Goal: Find contact information: Obtain details needed to contact an individual or organization

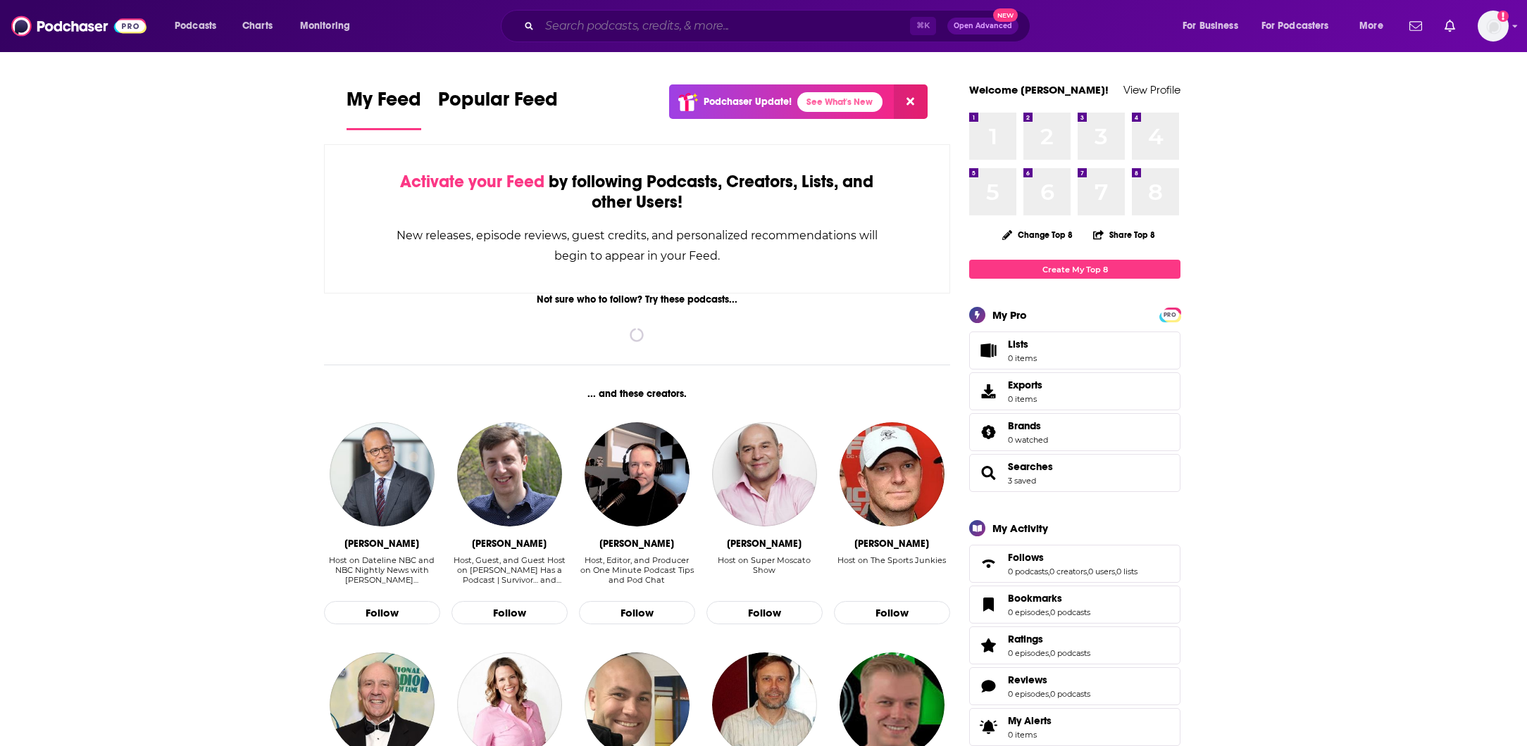
click at [701, 30] on input "Search podcasts, credits, & more..." at bounding box center [724, 26] width 370 height 23
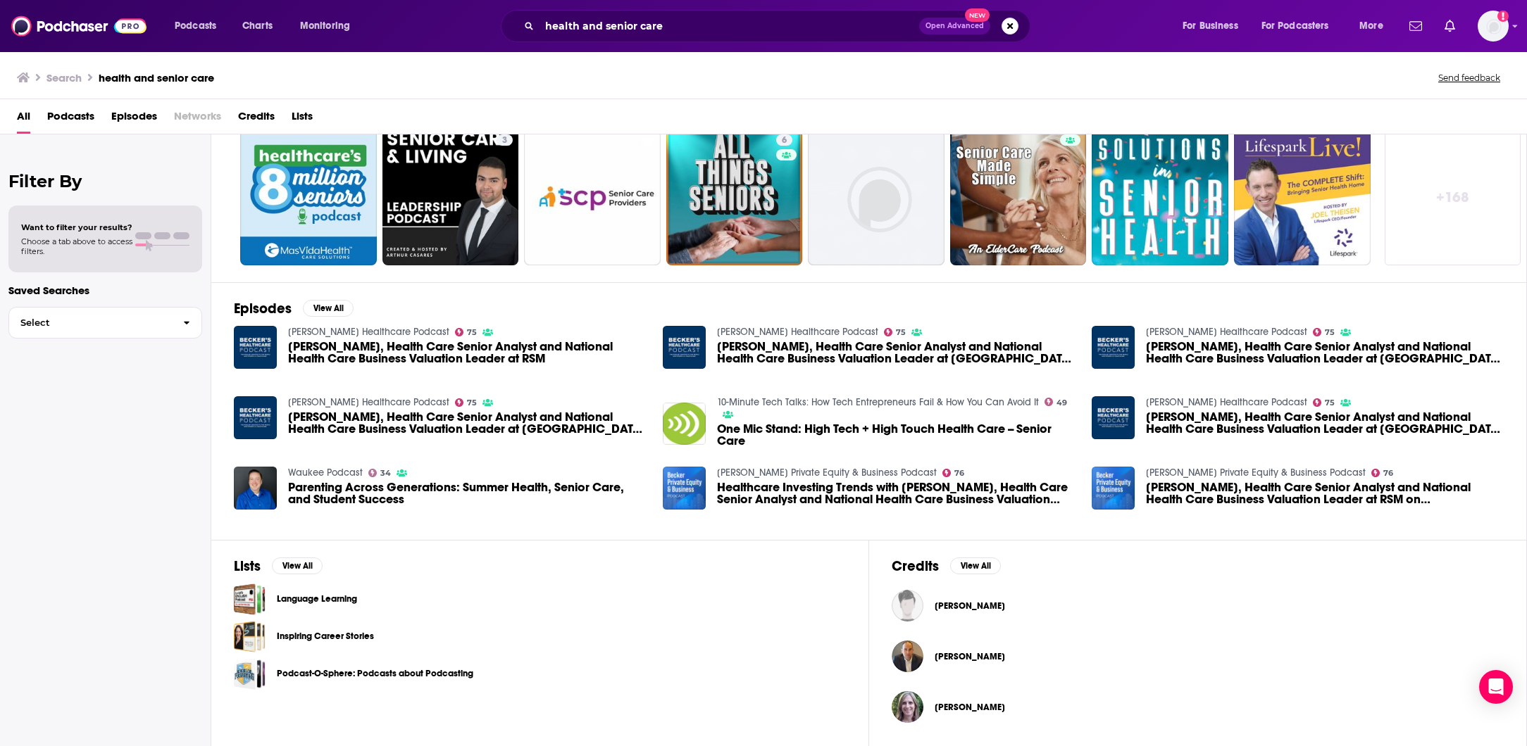
scroll to position [46, 0]
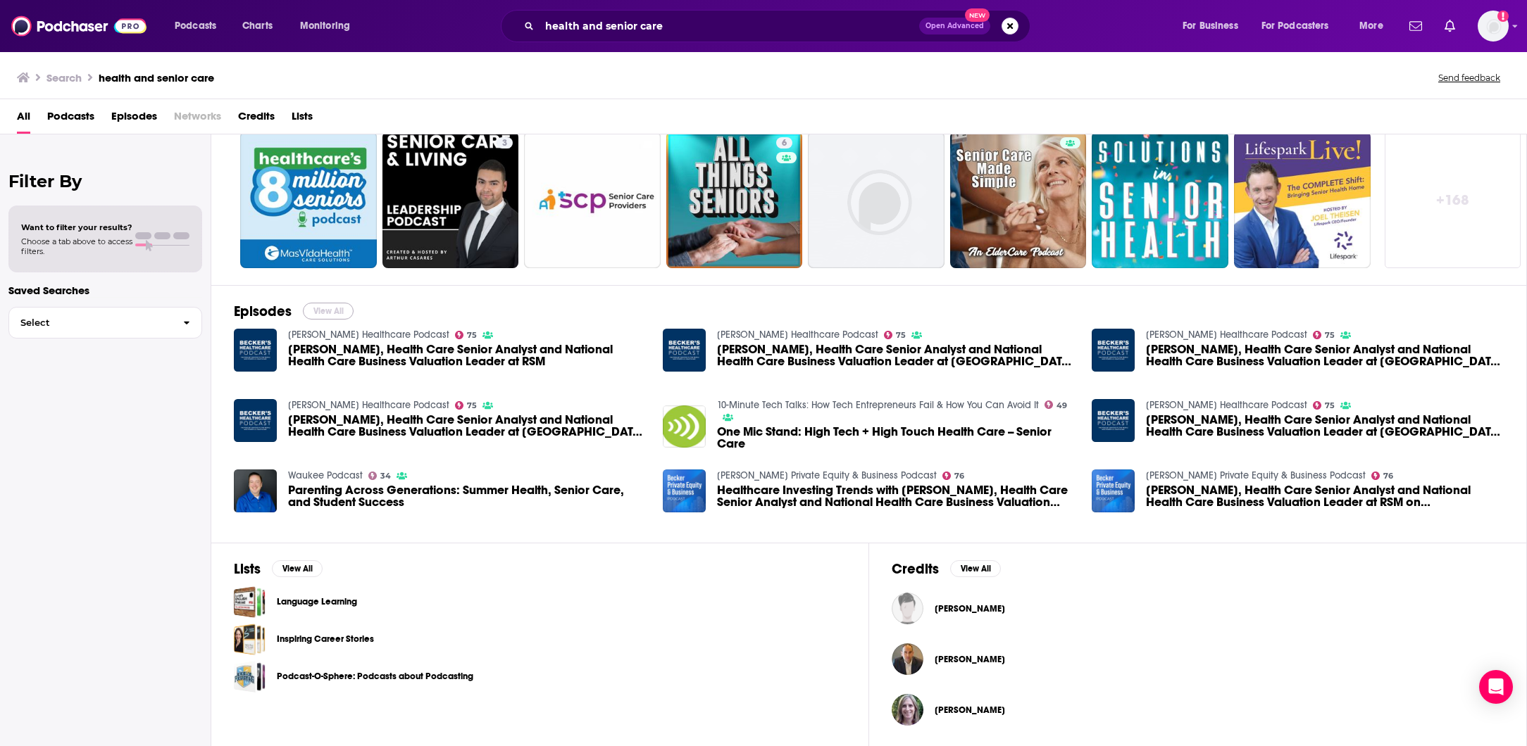
click at [313, 304] on button "View All" at bounding box center [328, 311] width 51 height 17
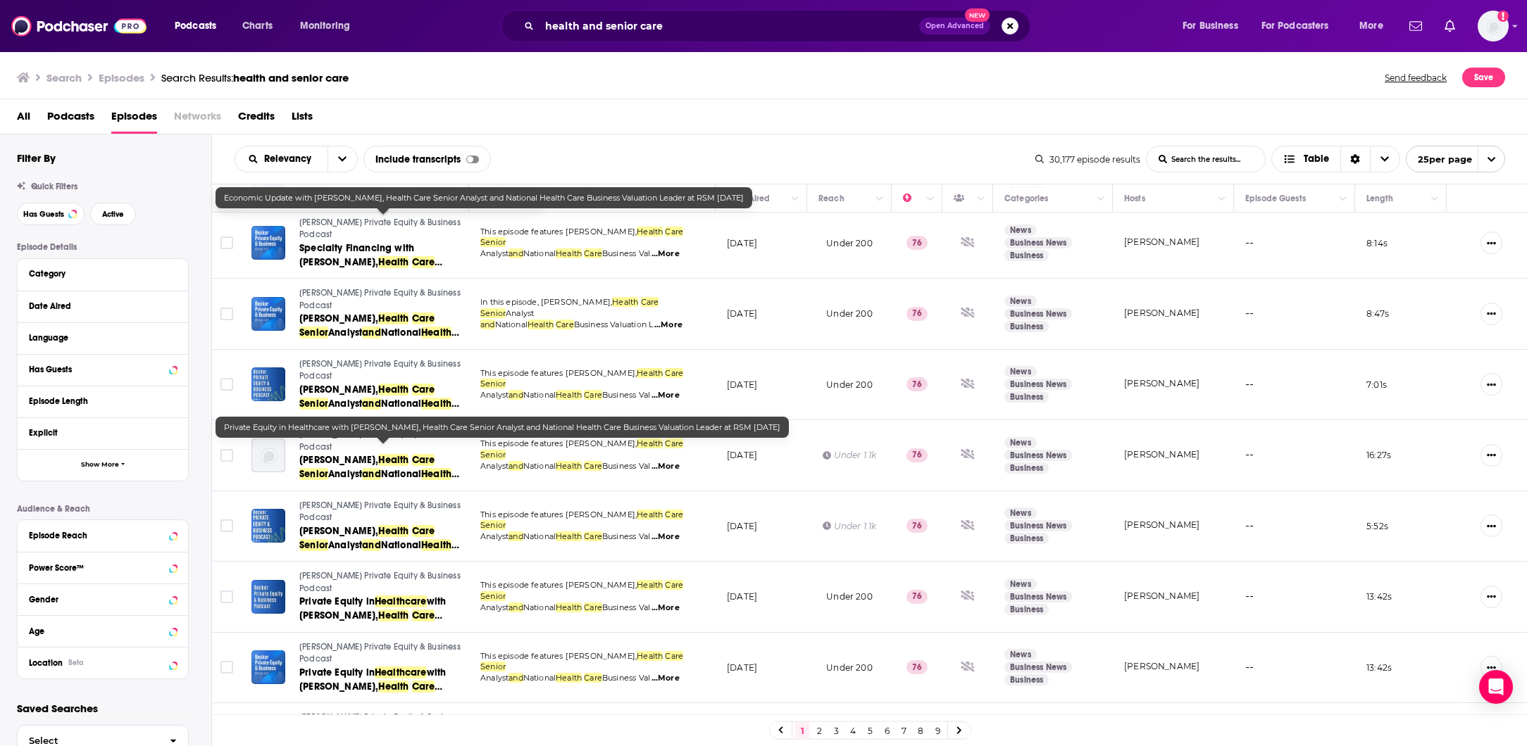
scroll to position [965, 0]
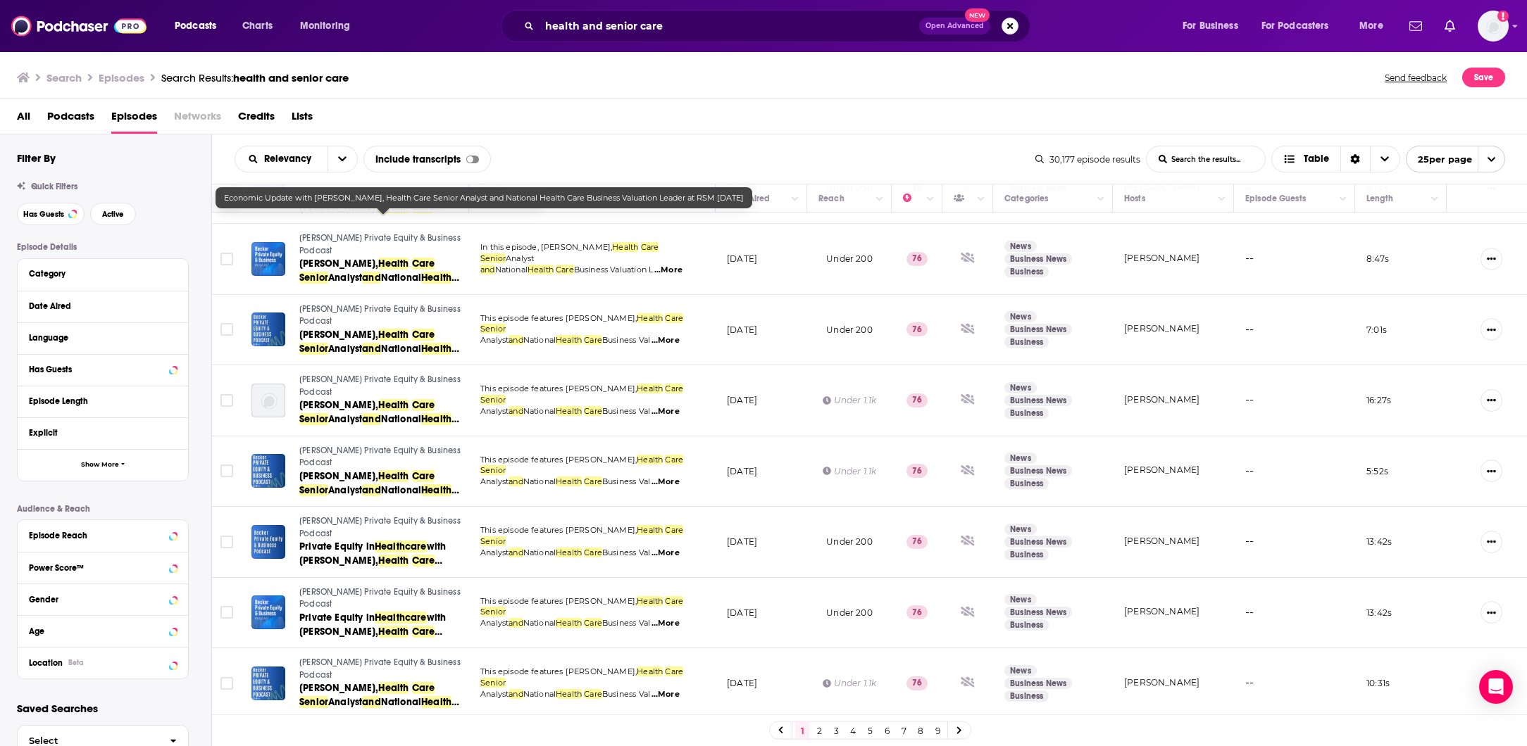
click at [818, 730] on link "2" at bounding box center [819, 730] width 14 height 17
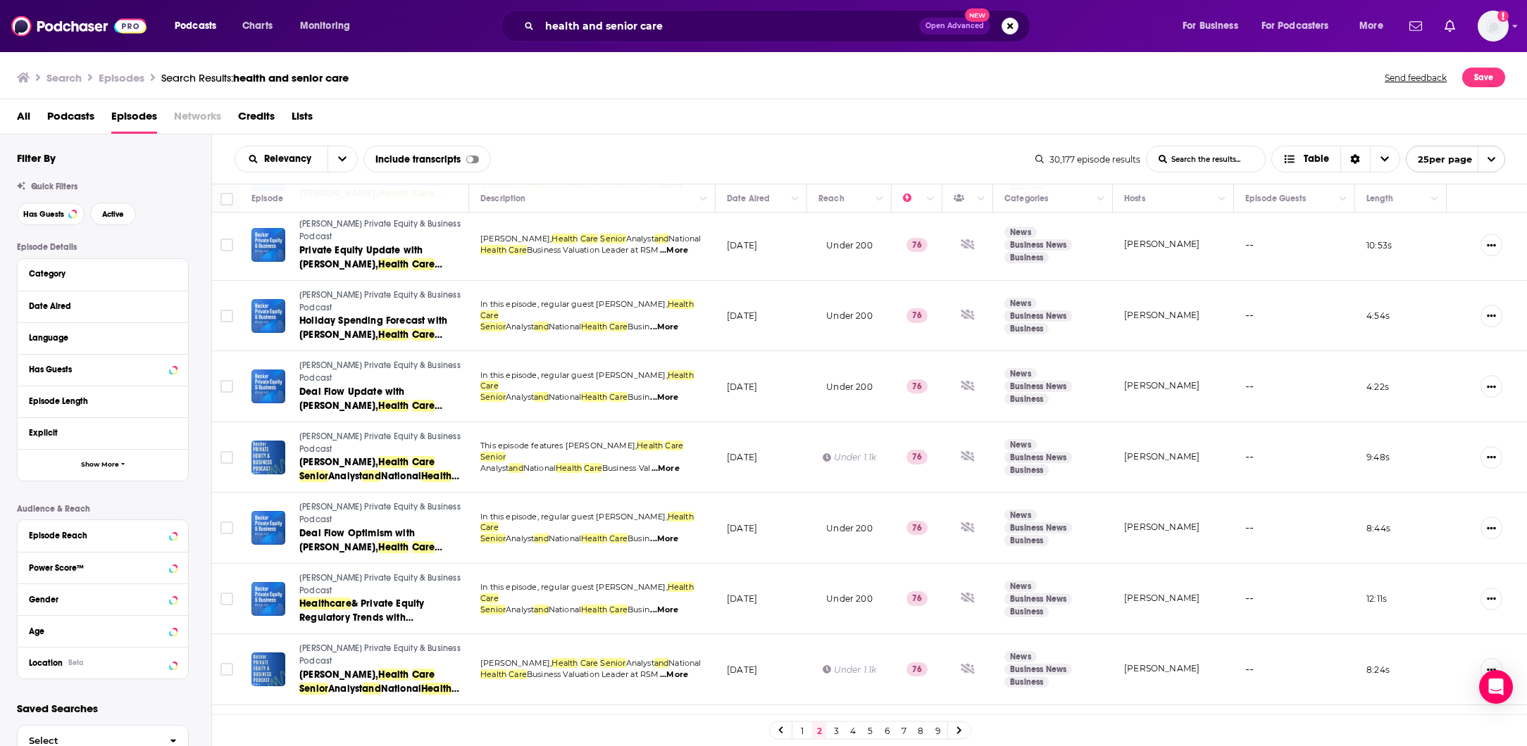
scroll to position [953, 0]
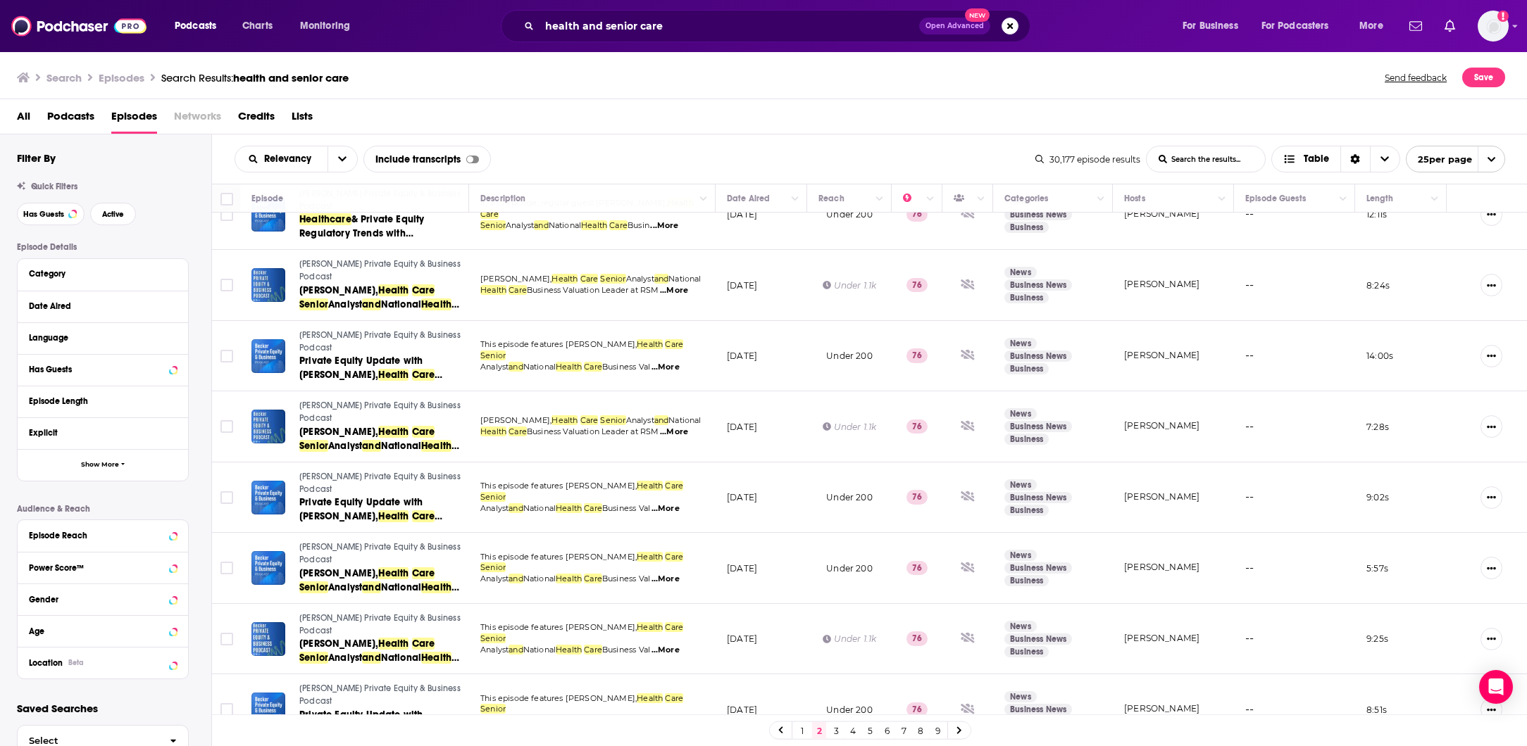
click at [834, 729] on link "3" at bounding box center [836, 730] width 14 height 17
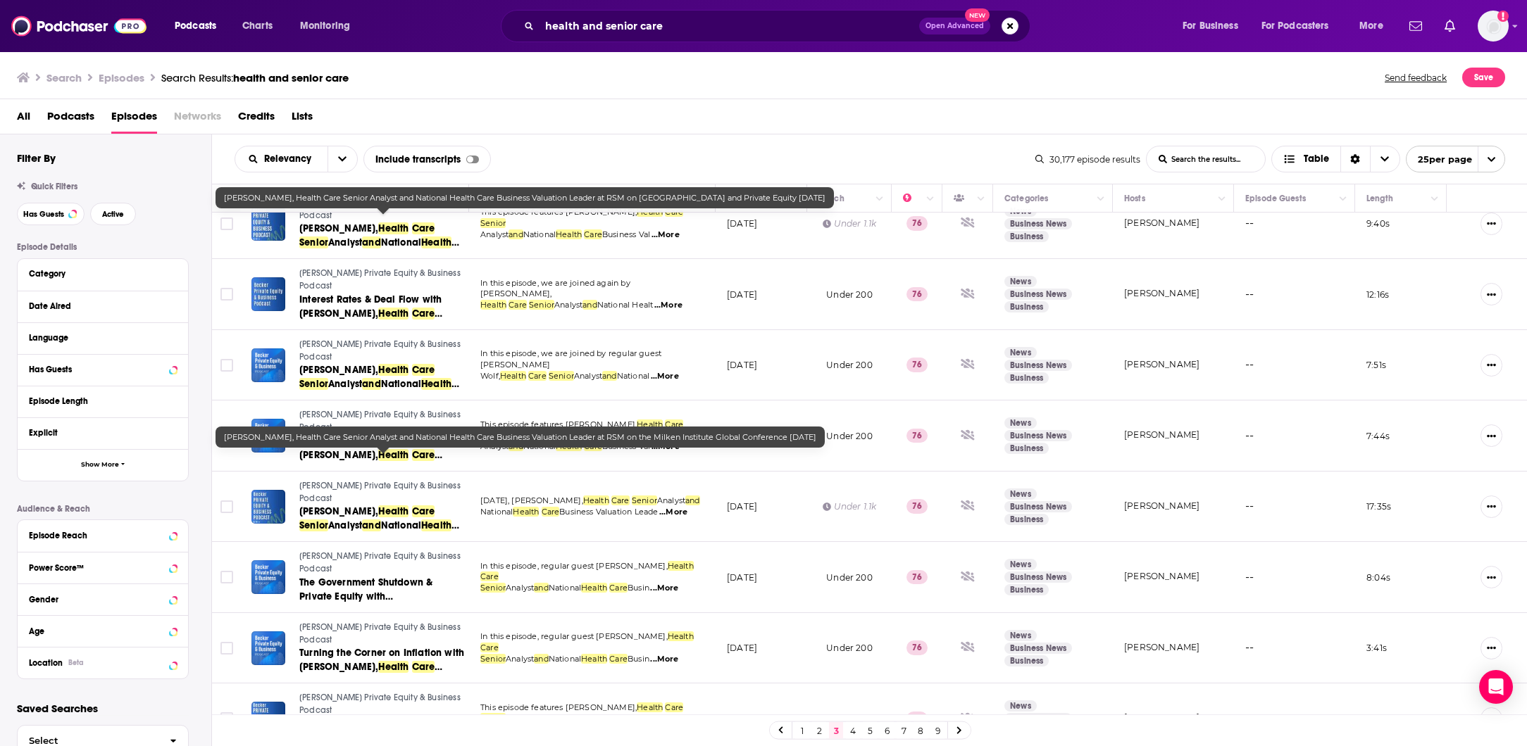
scroll to position [948, 0]
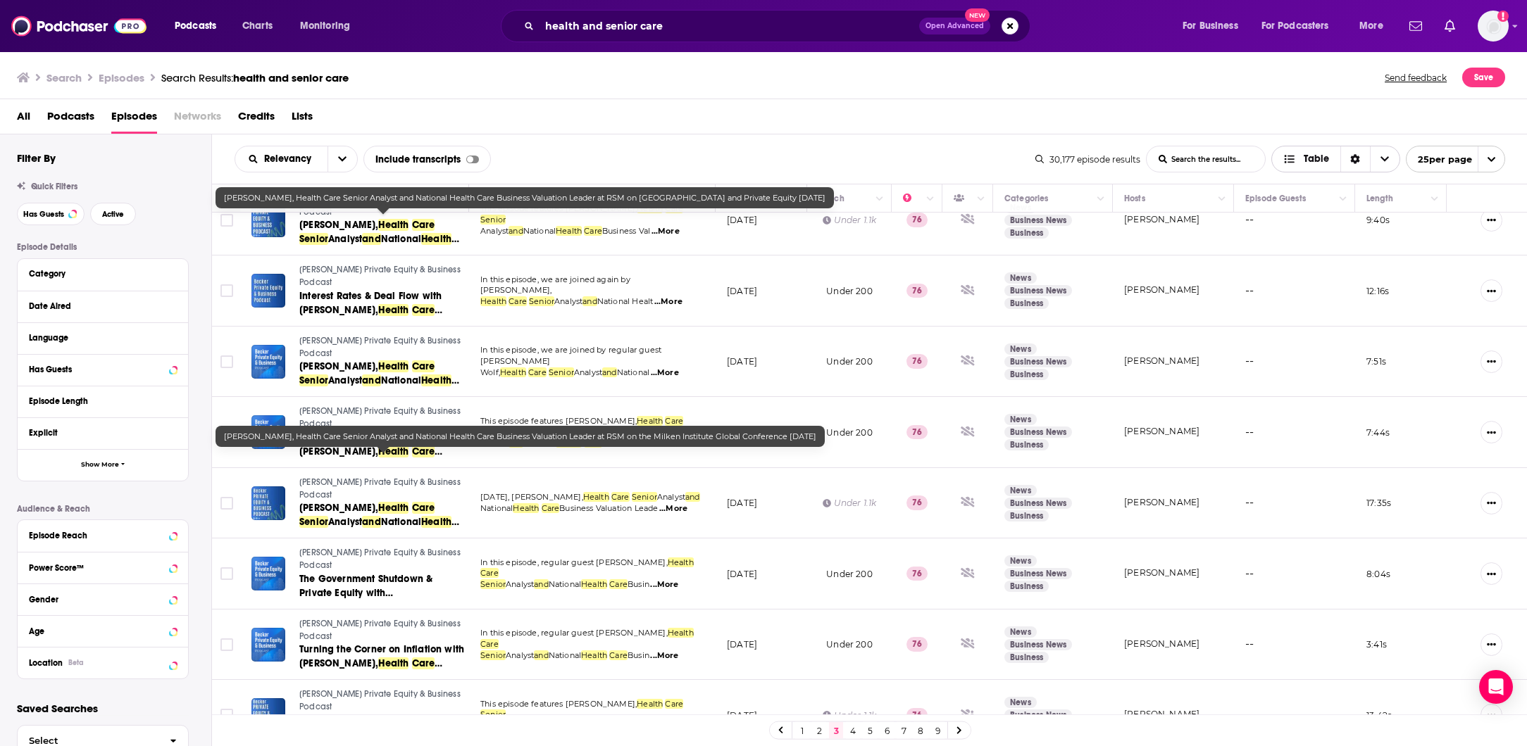
click at [1309, 158] on span "Table" at bounding box center [1315, 159] width 25 height 10
click at [74, 185] on span "Quick Filters" at bounding box center [54, 187] width 46 height 10
click at [61, 191] on span "Quick Filters" at bounding box center [54, 187] width 46 height 10
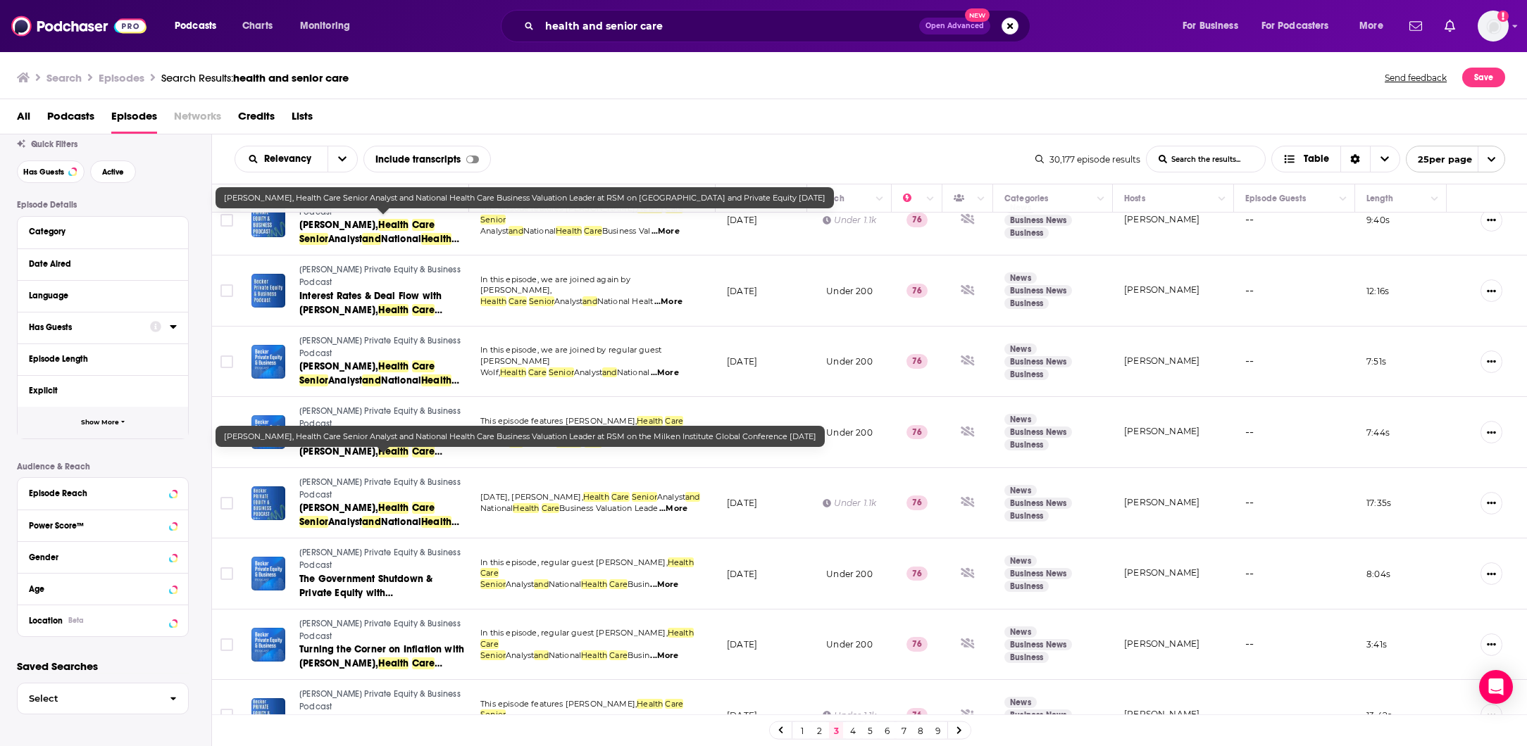
click at [104, 417] on button "Show More" at bounding box center [103, 423] width 170 height 32
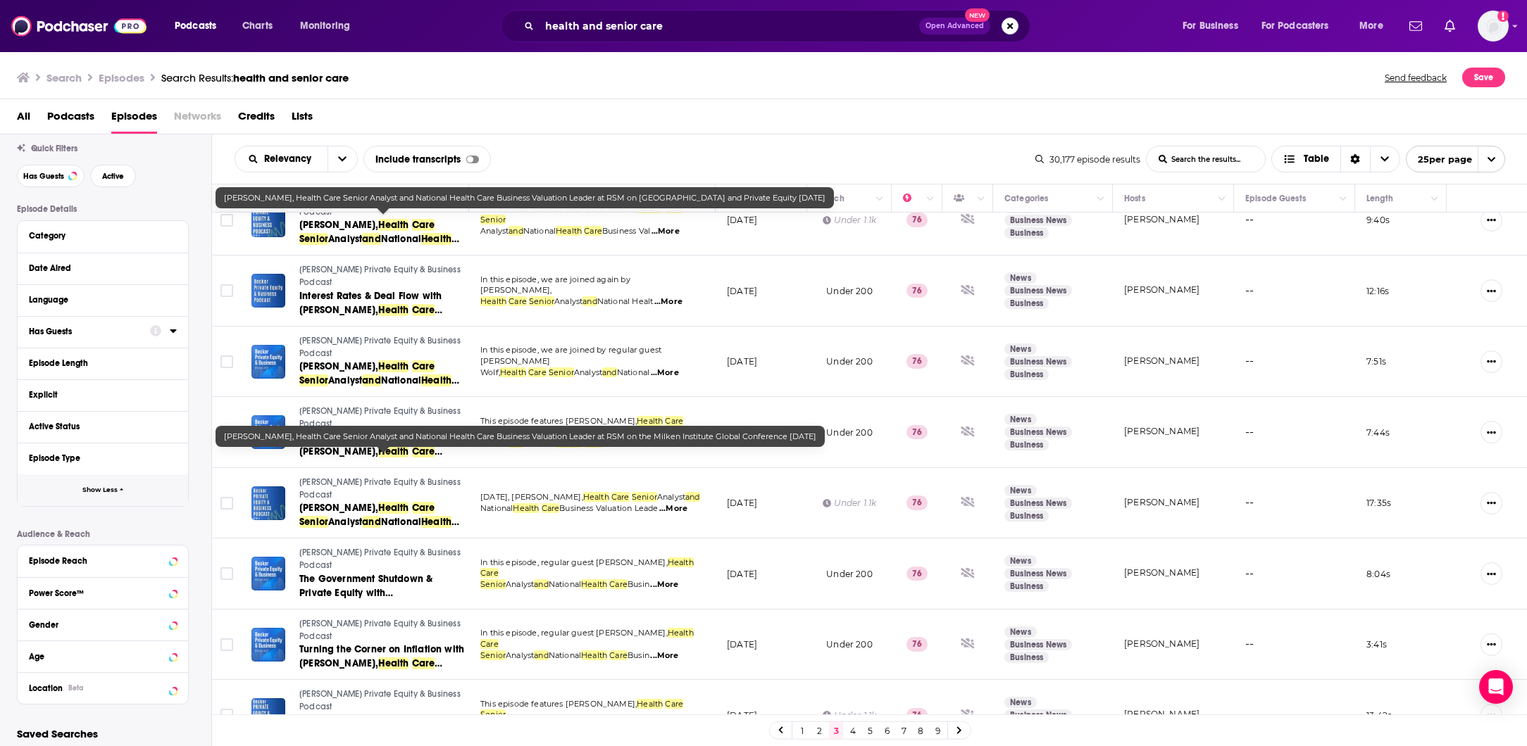
scroll to position [107, 0]
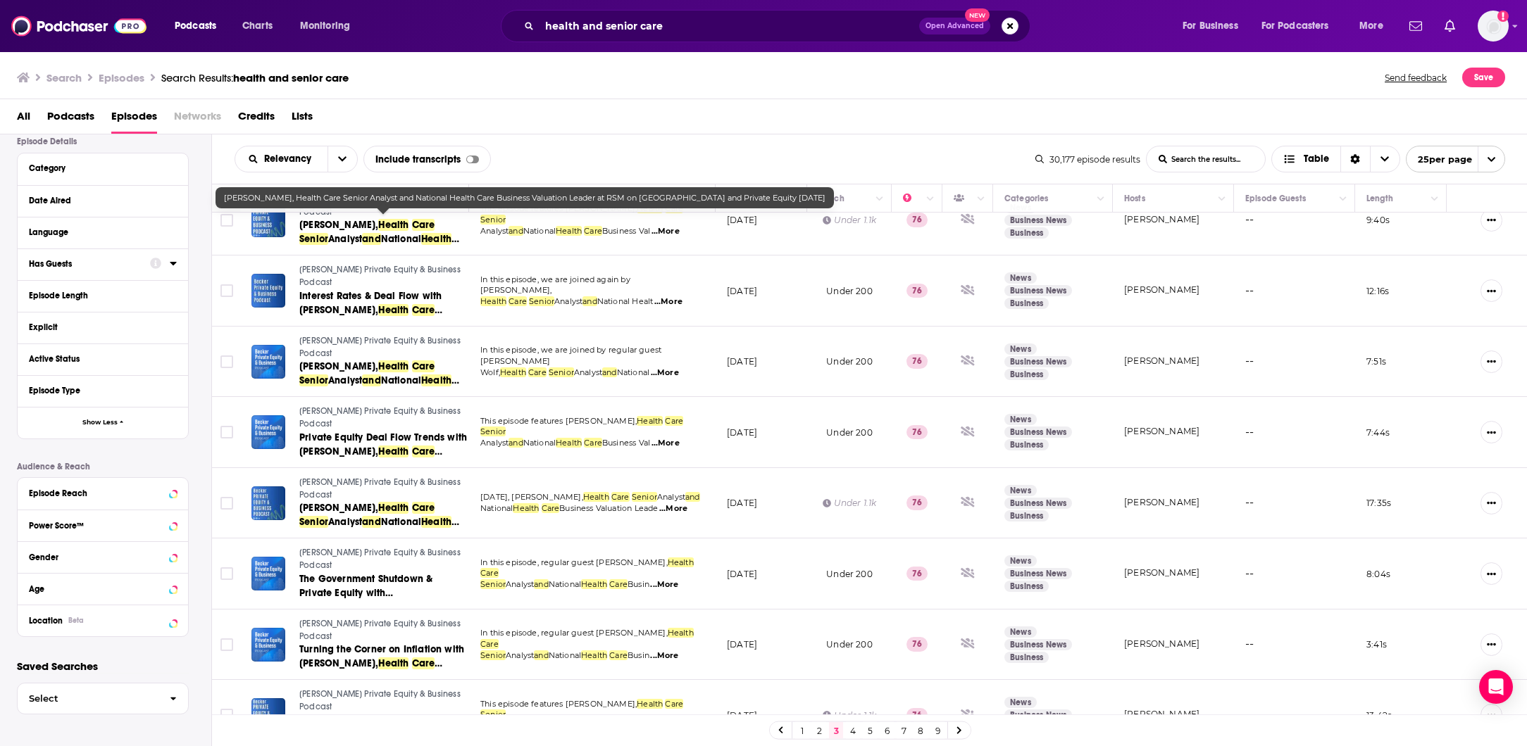
click at [901, 730] on link "7" at bounding box center [903, 730] width 14 height 17
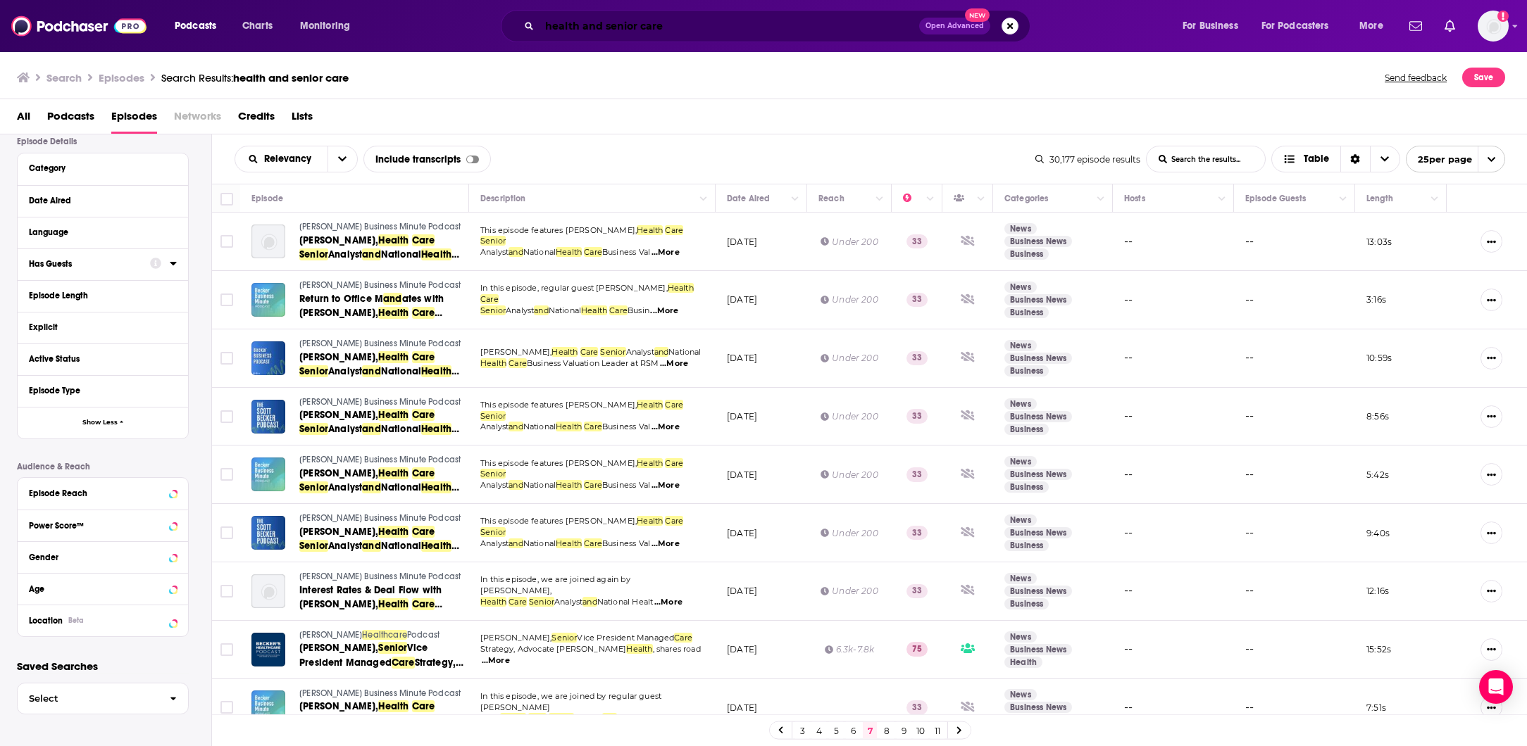
drag, startPoint x: 602, startPoint y: 23, endPoint x: 631, endPoint y: 27, distance: 29.2
click at [603, 23] on input "health and senior care" at bounding box center [729, 26] width 380 height 23
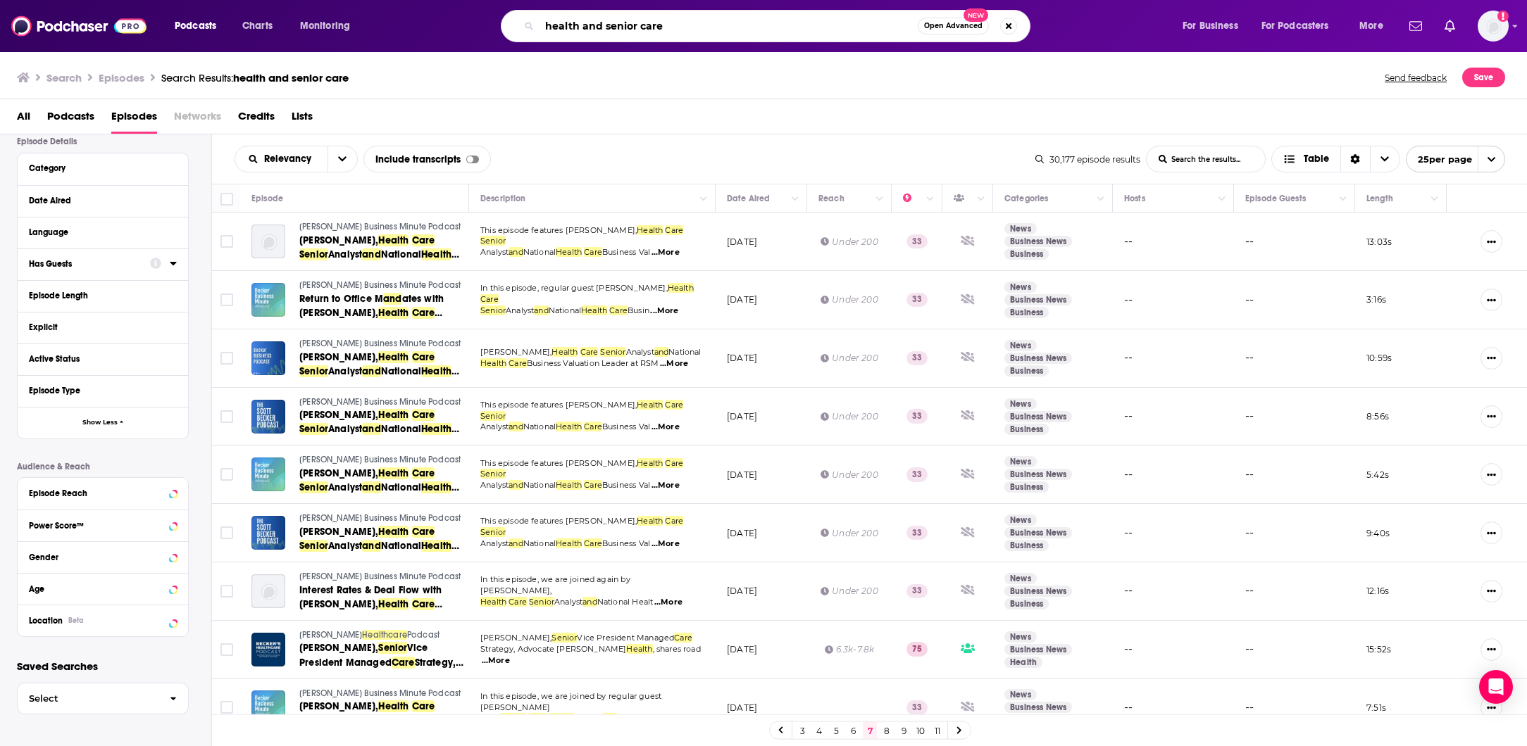
drag, startPoint x: 696, startPoint y: 27, endPoint x: 574, endPoint y: 30, distance: 121.9
click at [574, 30] on input "health and senior care" at bounding box center [728, 26] width 378 height 23
type input "healthcare"
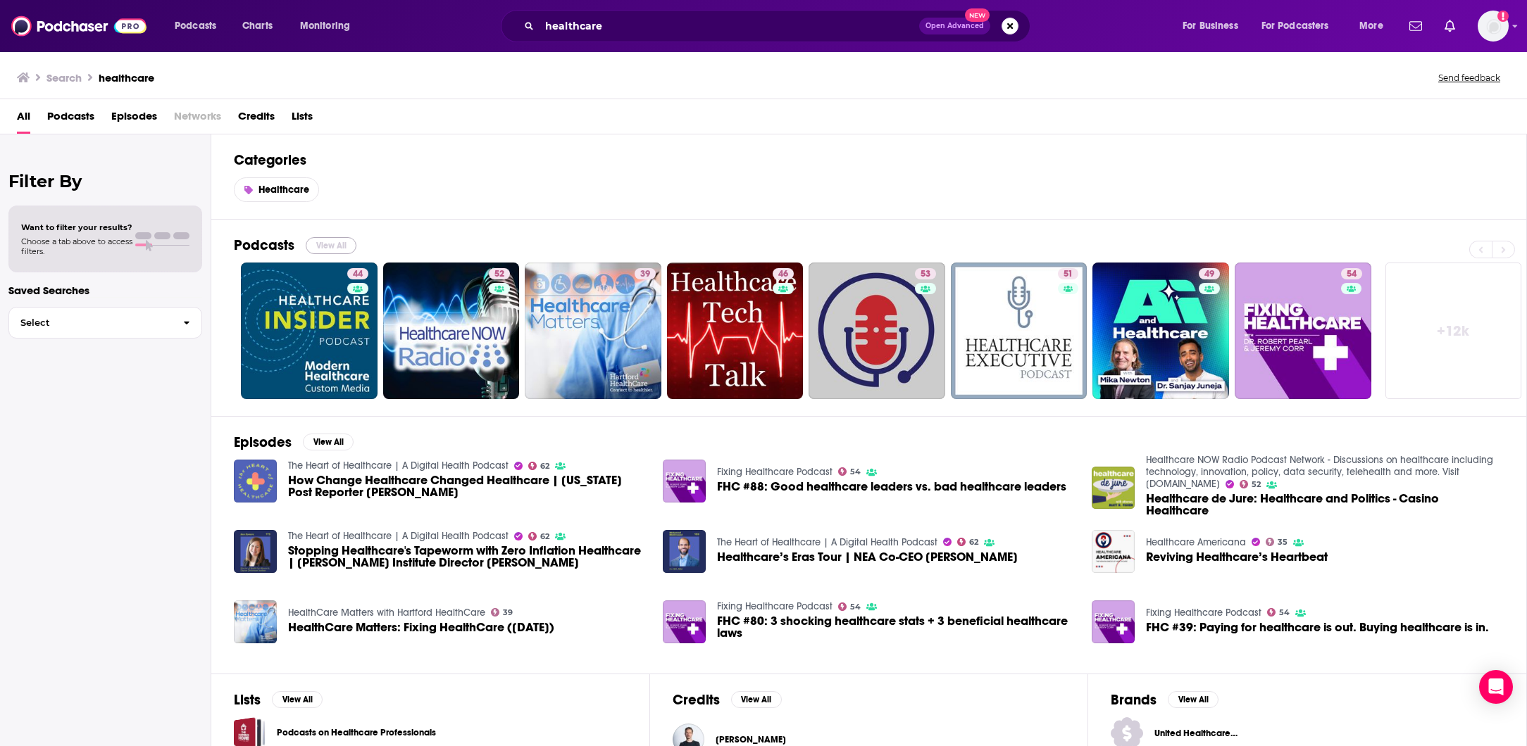
click at [335, 243] on button "View All" at bounding box center [331, 245] width 51 height 17
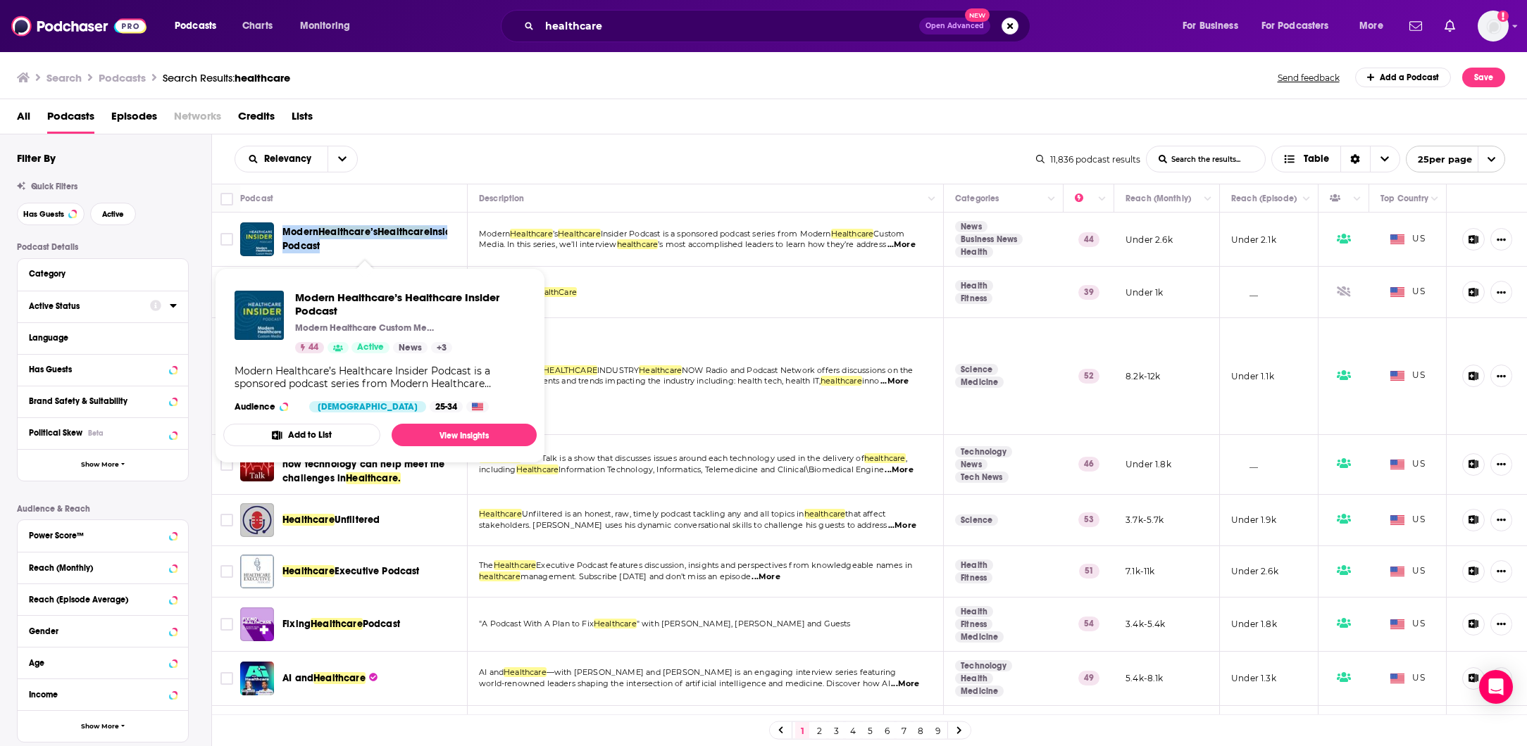
click at [84, 310] on div "Active Status" at bounding box center [85, 306] width 112 height 10
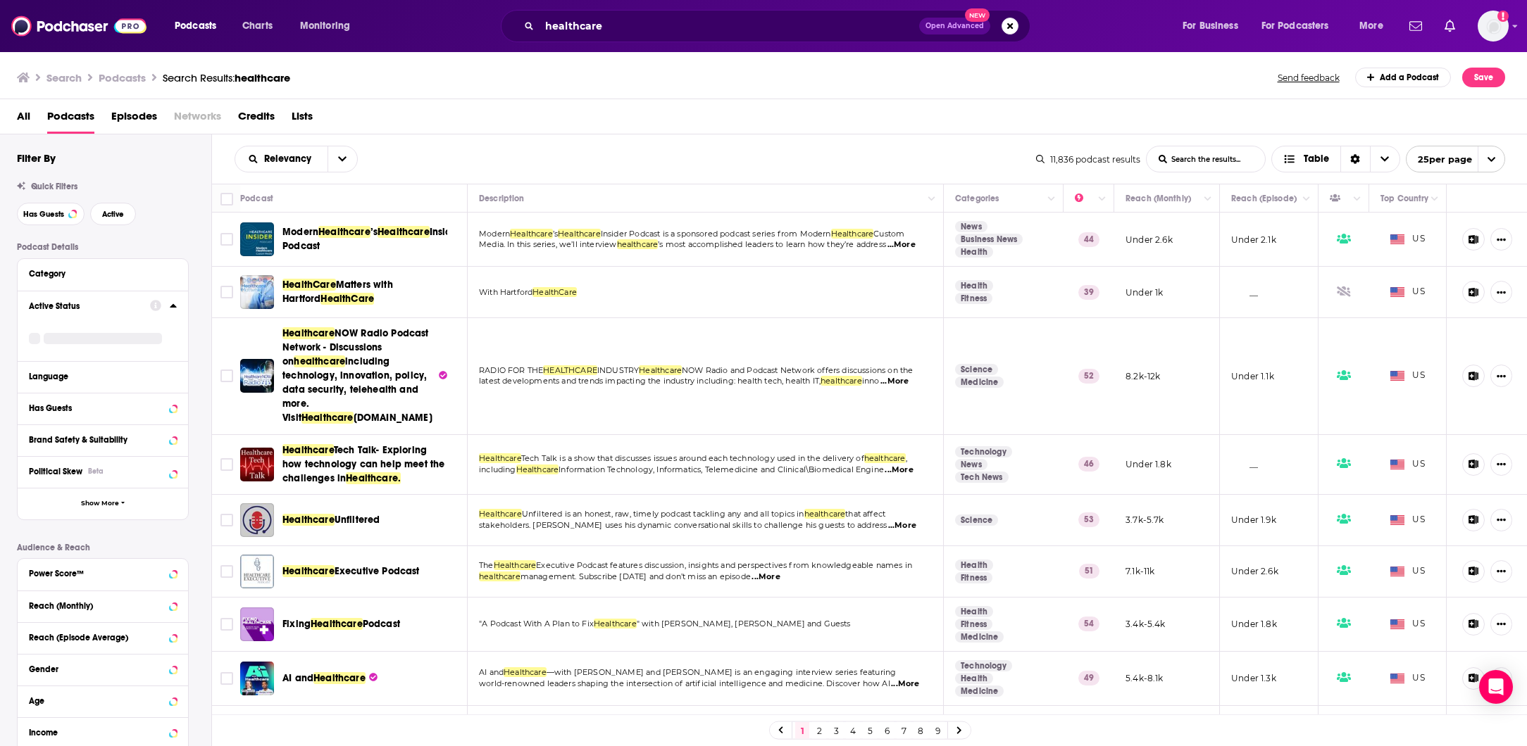
click at [179, 308] on div "Active Status" at bounding box center [103, 326] width 170 height 70
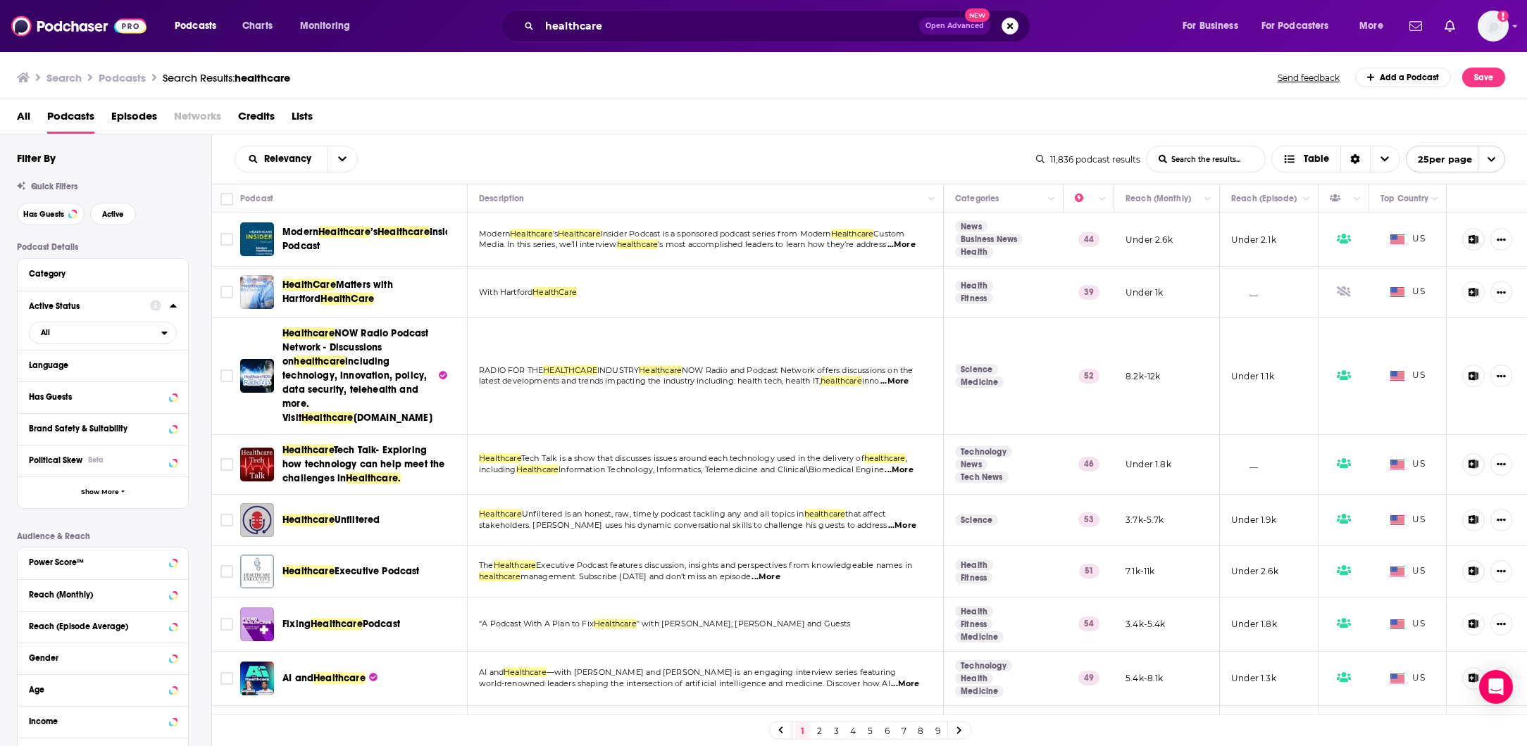
click at [175, 308] on icon at bounding box center [173, 306] width 6 height 4
click at [181, 315] on div "Active Status" at bounding box center [103, 307] width 170 height 32
click at [172, 310] on icon at bounding box center [173, 305] width 7 height 11
click at [86, 337] on span "All" at bounding box center [96, 332] width 132 height 18
click at [89, 380] on span "Active" at bounding box center [73, 379] width 75 height 8
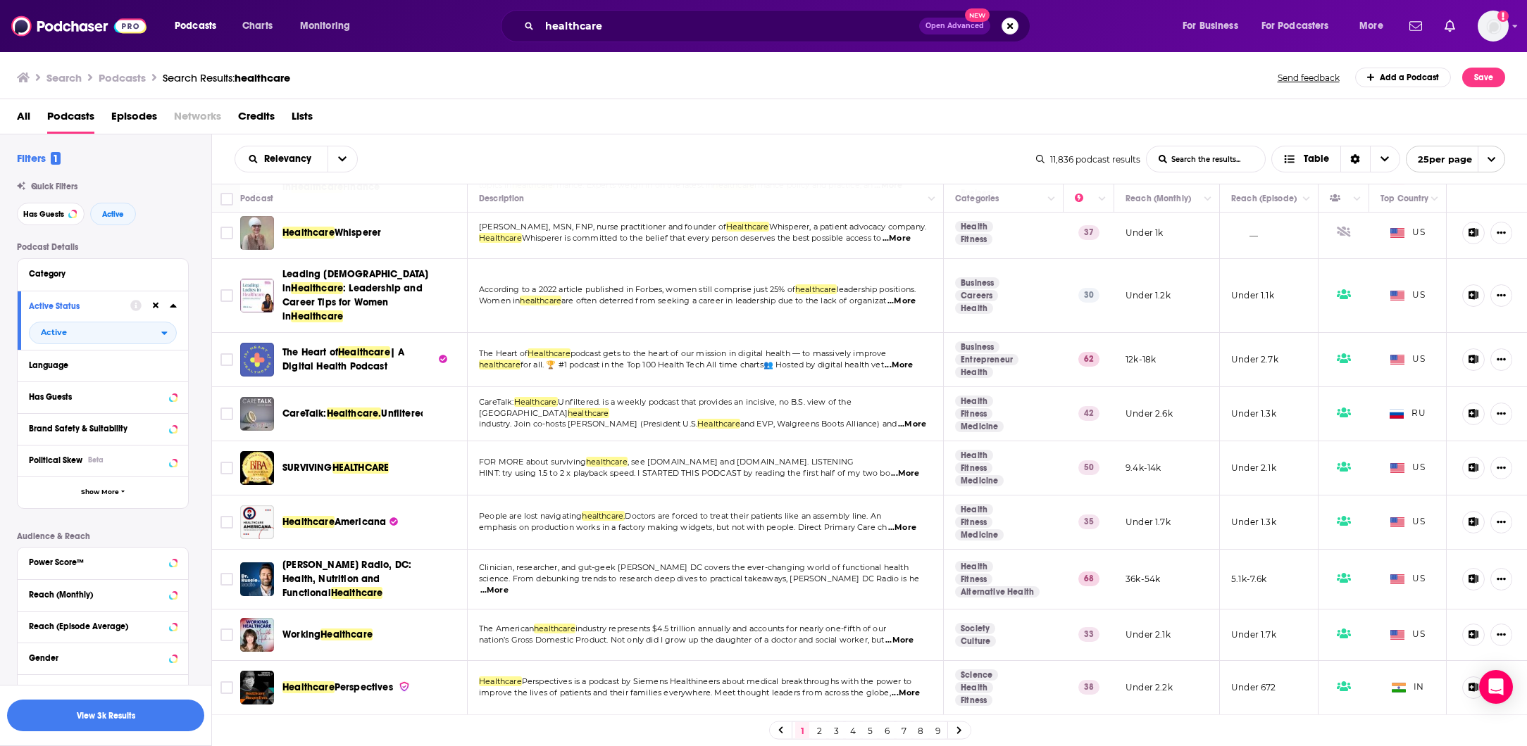
scroll to position [914, 0]
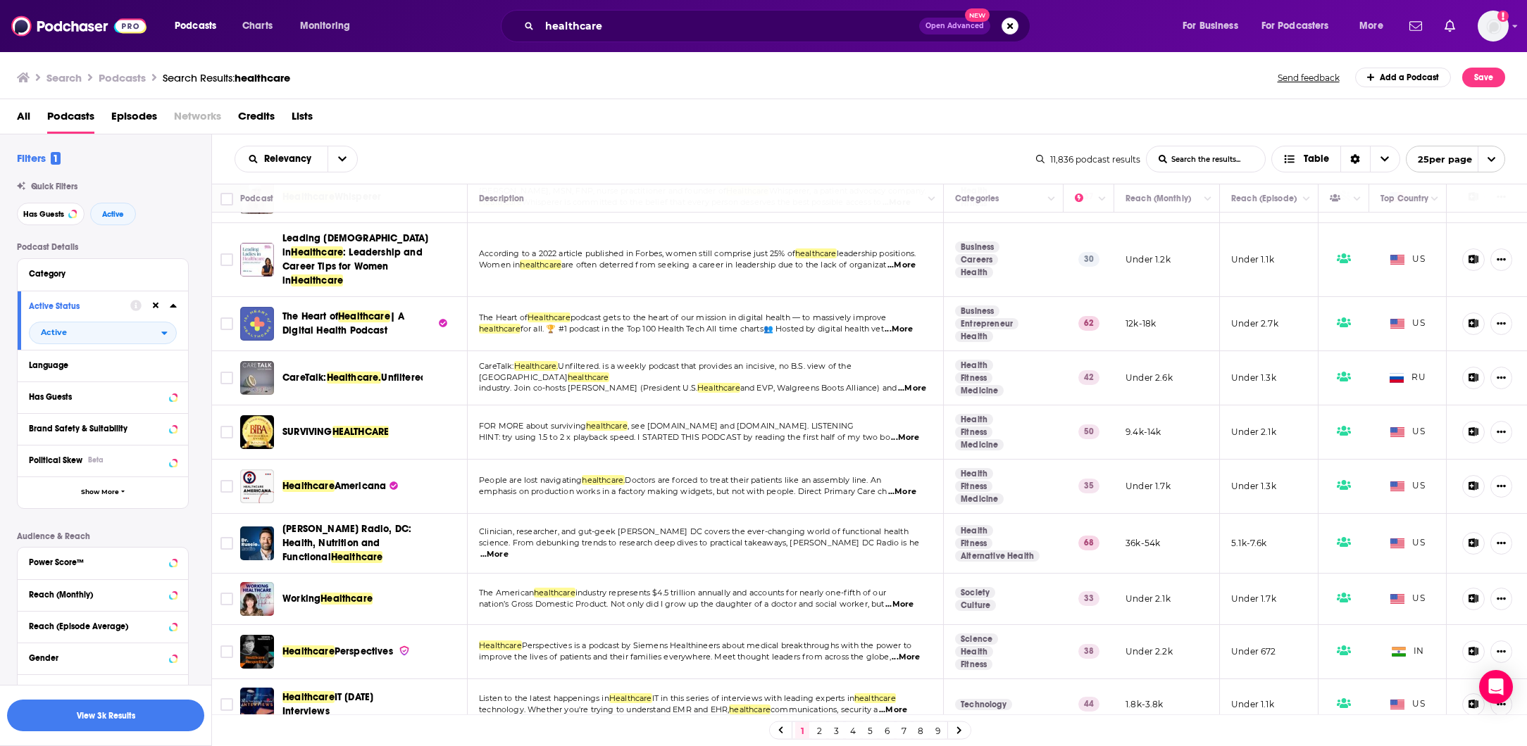
click at [819, 732] on link "2" at bounding box center [819, 730] width 14 height 17
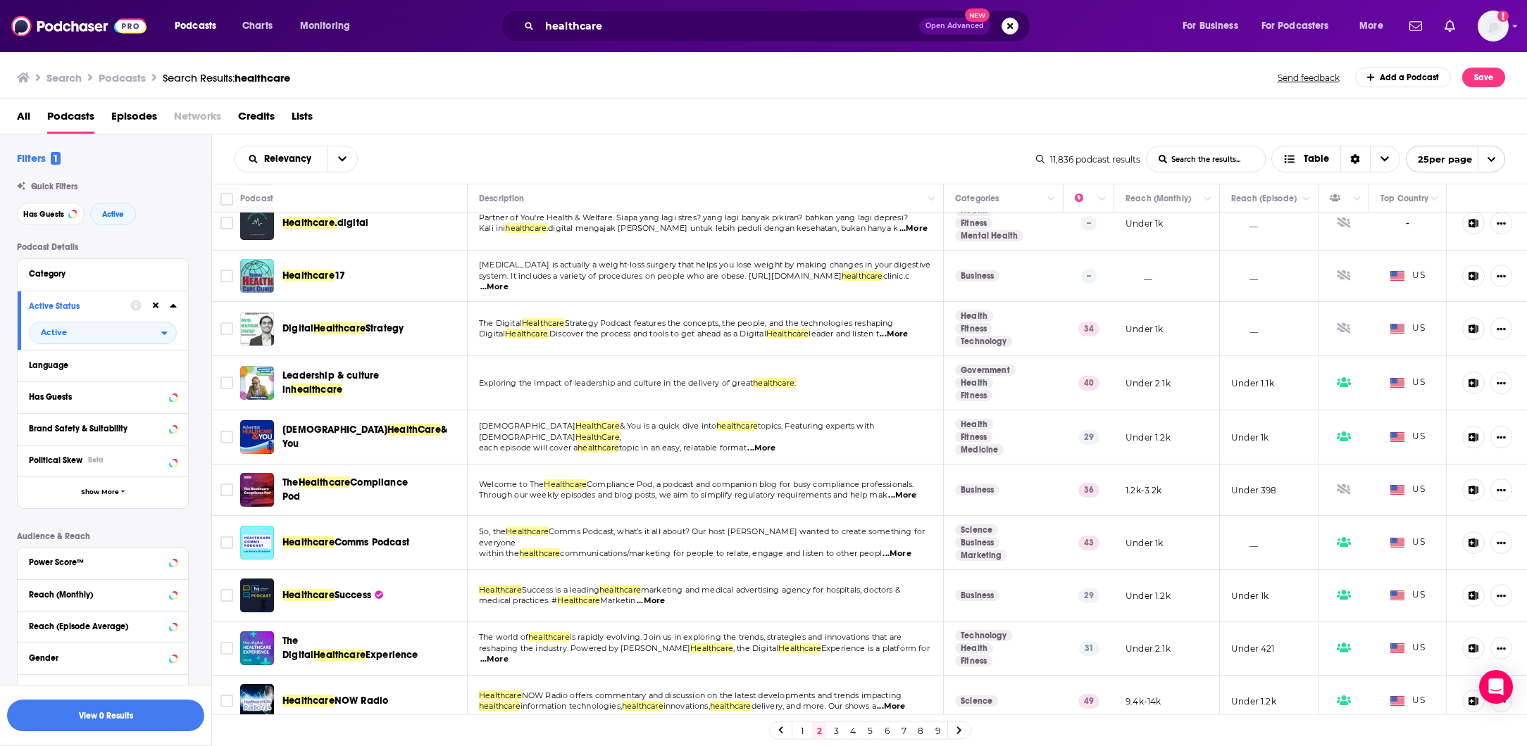
scroll to position [827, 0]
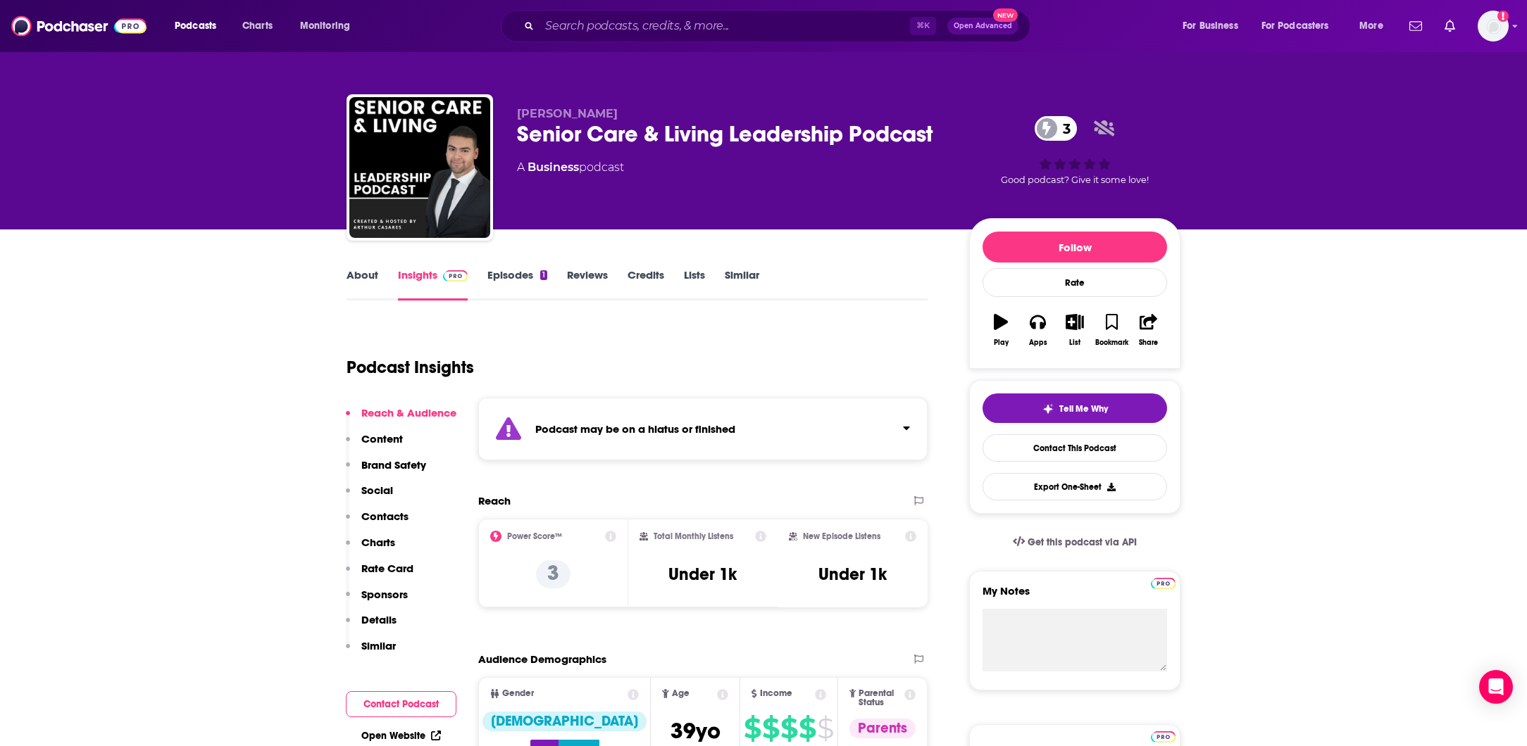
click at [651, 128] on div "Senior Care & Living Leadership Podcast 3" at bounding box center [732, 133] width 430 height 27
click at [652, 127] on div "Senior Care & Living Leadership Podcast 3" at bounding box center [732, 133] width 430 height 27
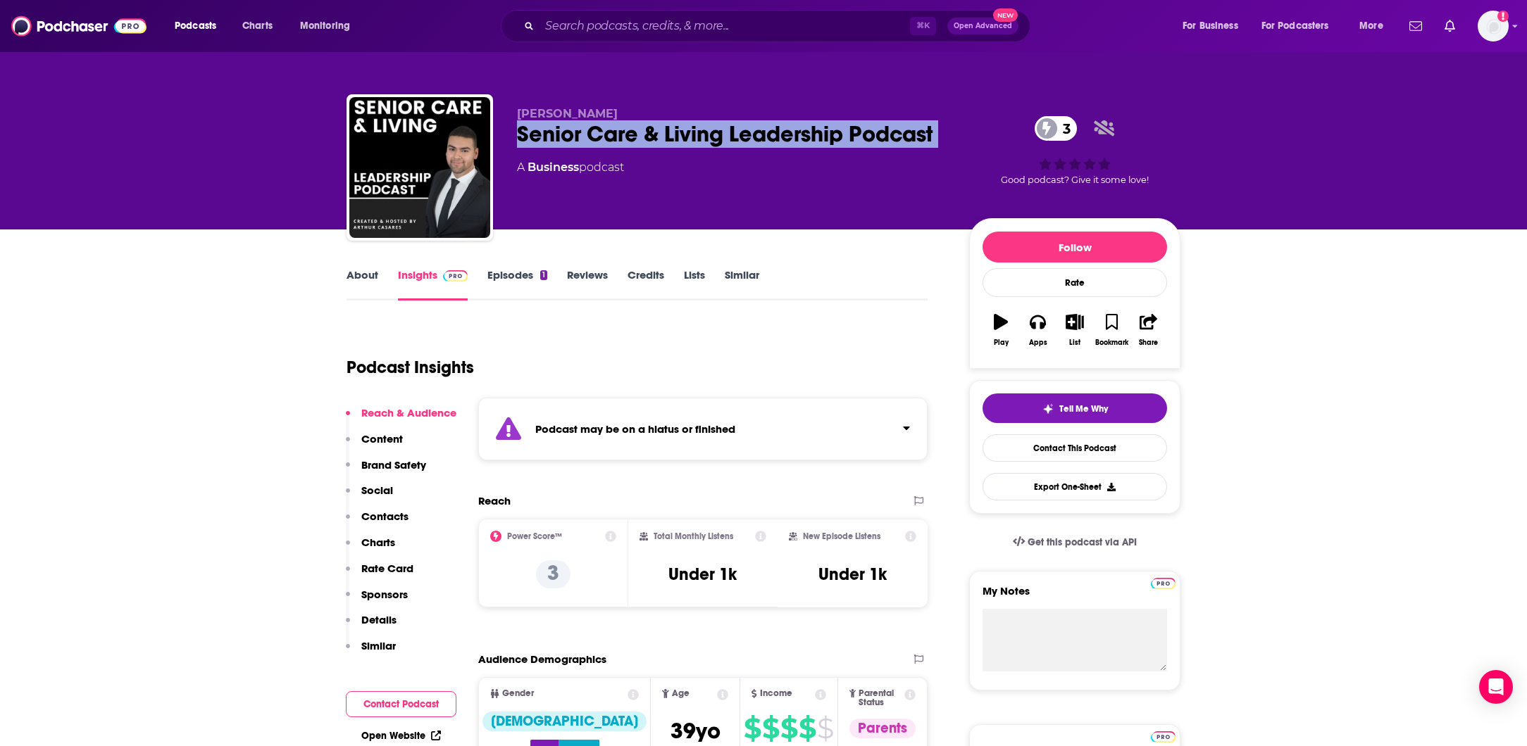
click at [652, 127] on div "Senior Care & Living Leadership Podcast 3" at bounding box center [732, 133] width 430 height 27
copy div "Senior Care & Living Leadership Podcast 3"
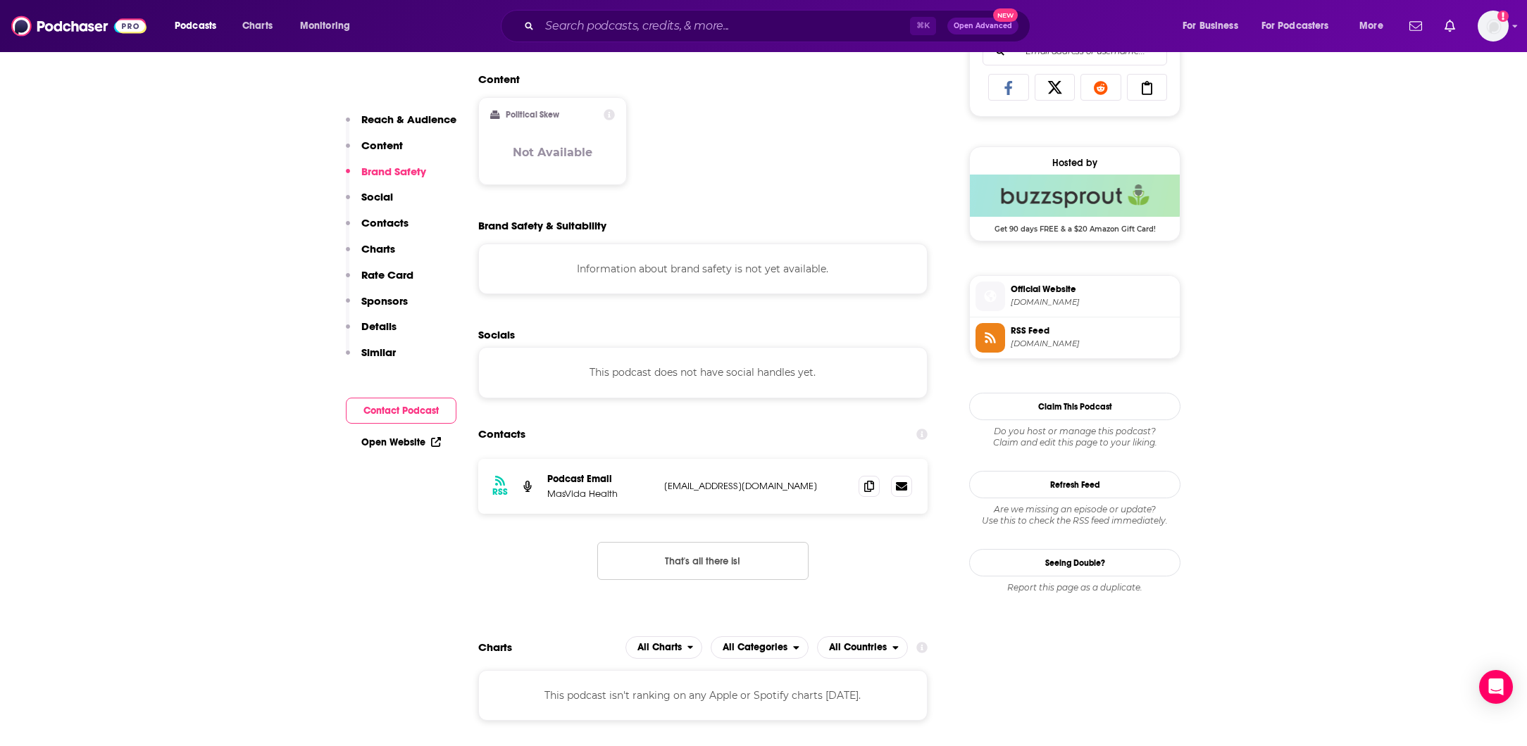
scroll to position [993, 0]
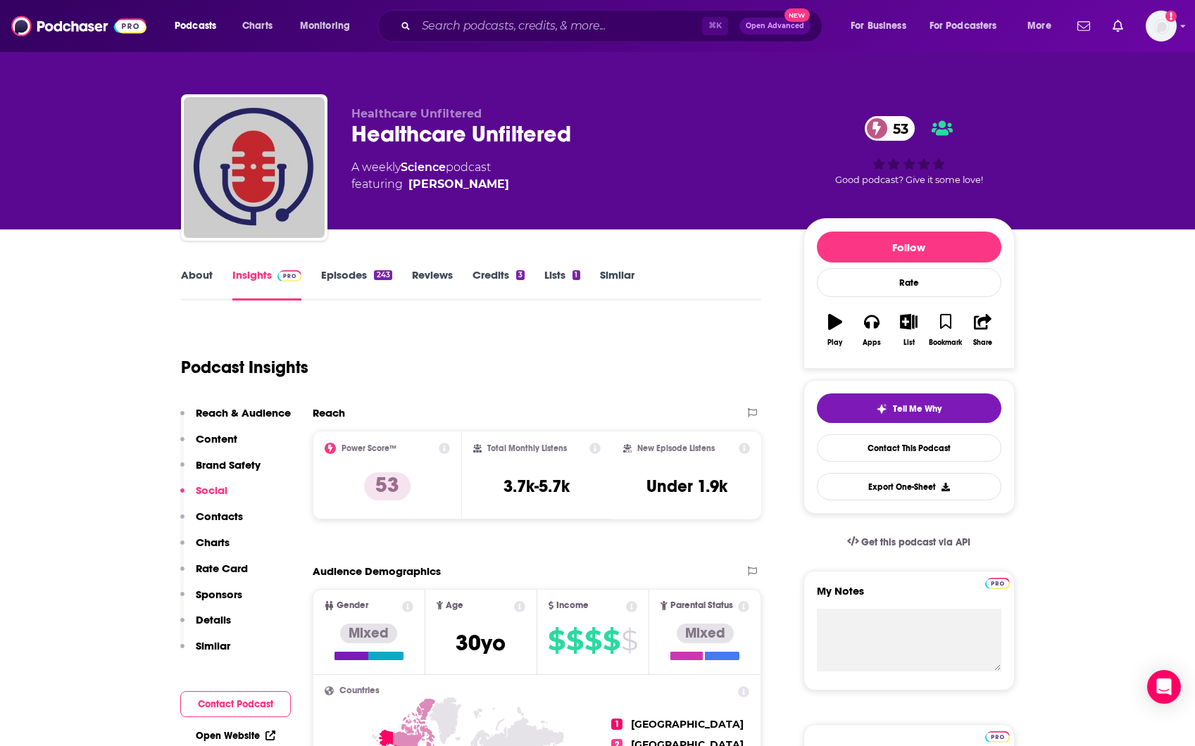
click at [368, 283] on link "Episodes 243" at bounding box center [356, 284] width 70 height 32
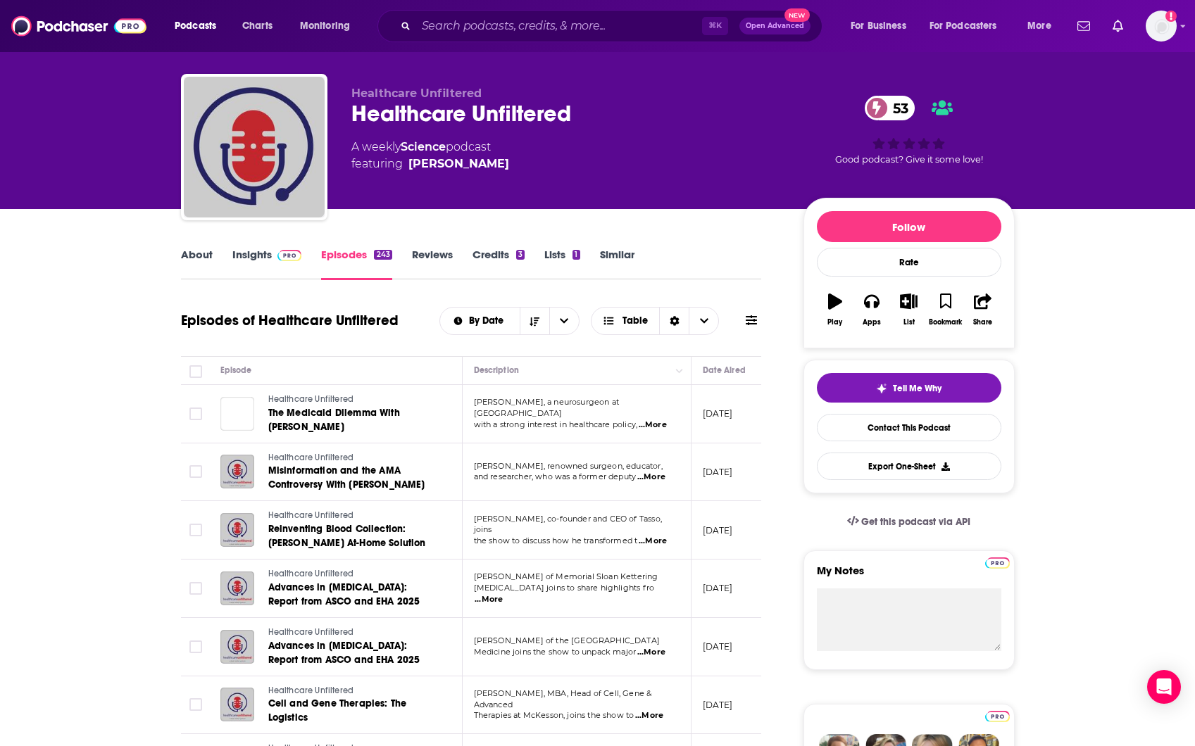
scroll to position [21, 0]
click at [204, 257] on link "About" at bounding box center [197, 263] width 32 height 32
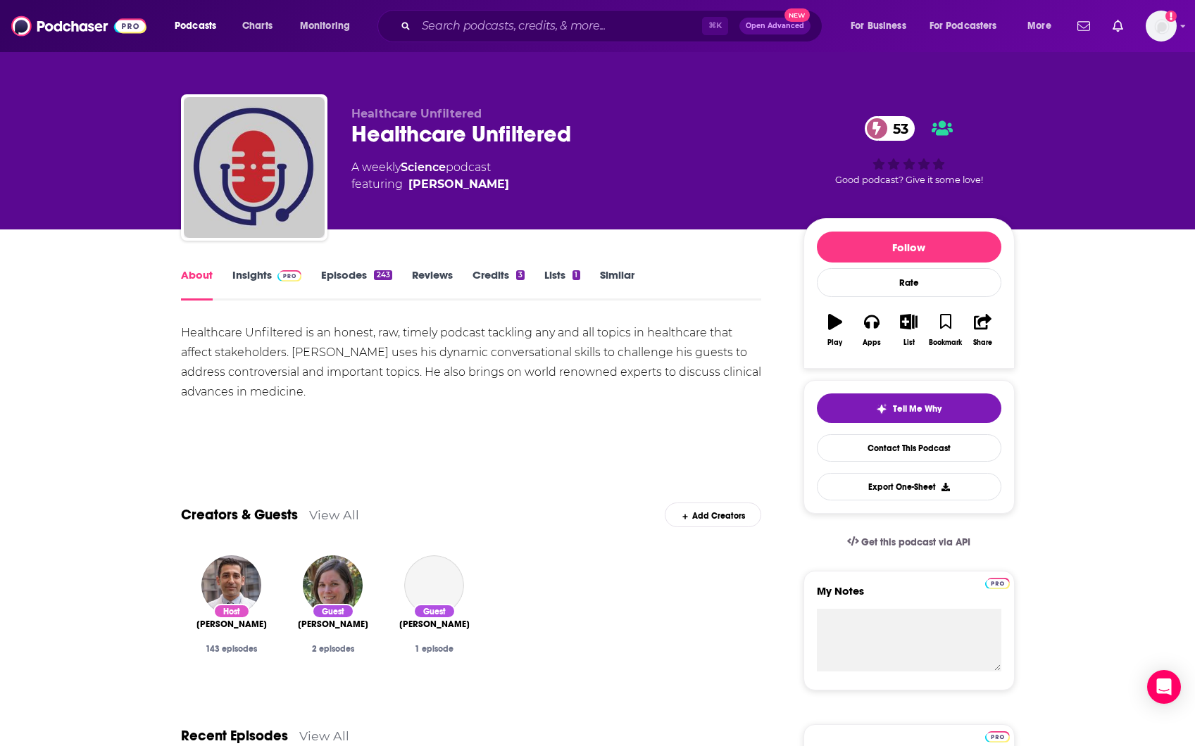
click at [266, 352] on div "Healthcare Unfiltered is an honest, raw, timely podcast tackling any and all to…" at bounding box center [471, 362] width 581 height 79
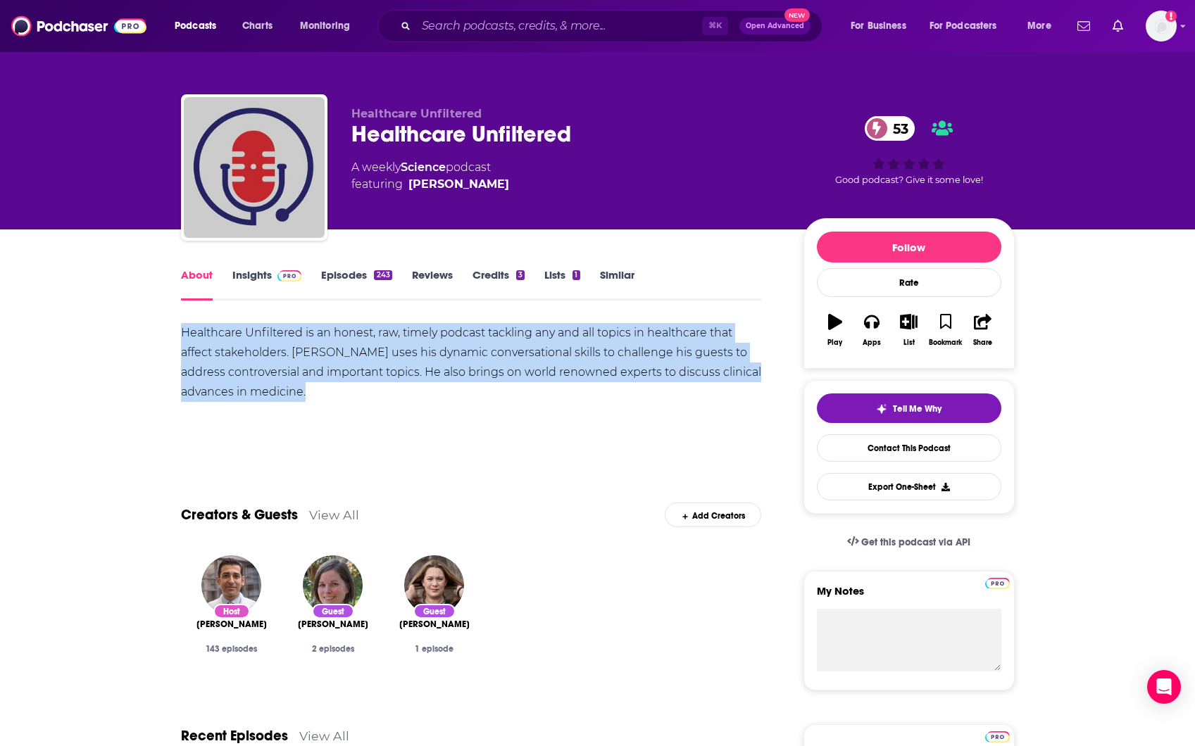
click at [266, 352] on div "Healthcare Unfiltered is an honest, raw, timely podcast tackling any and all to…" at bounding box center [471, 362] width 581 height 79
copy div "Healthcare Unfiltered is an honest, raw, timely podcast tackling any and all to…"
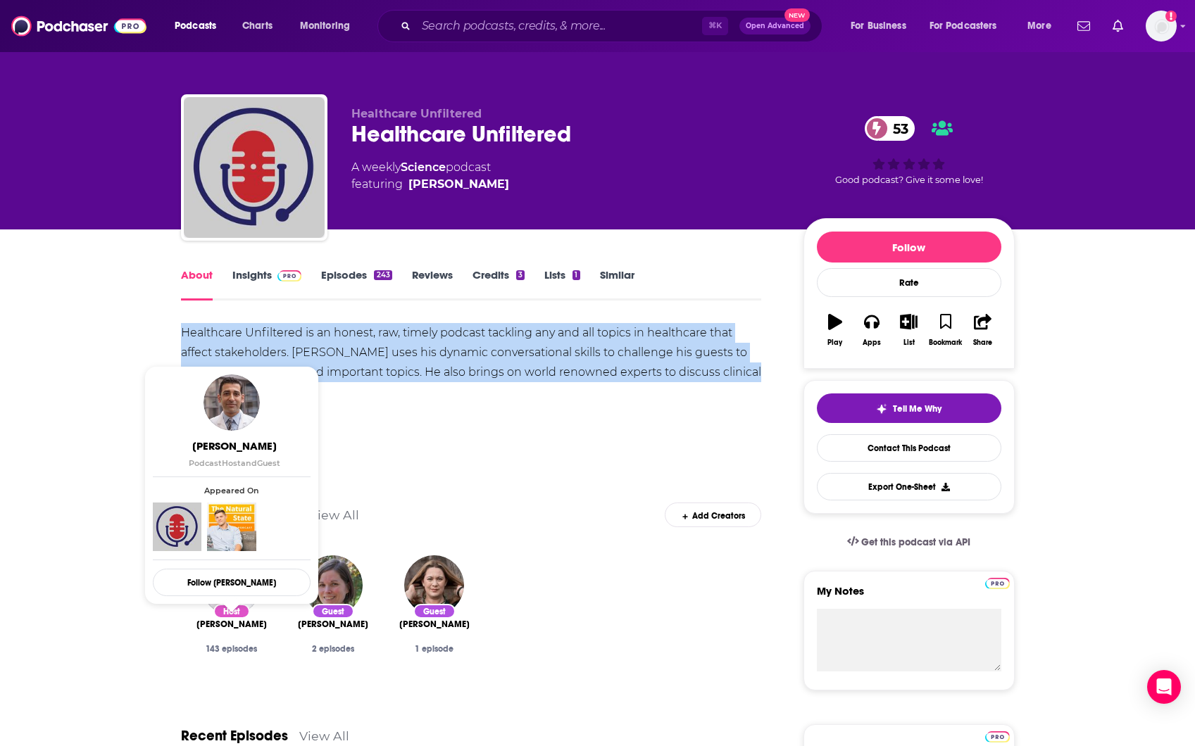
drag, startPoint x: 154, startPoint y: 622, endPoint x: 503, endPoint y: 615, distance: 349.3
copy span "Dr. Chadi Nabhan"
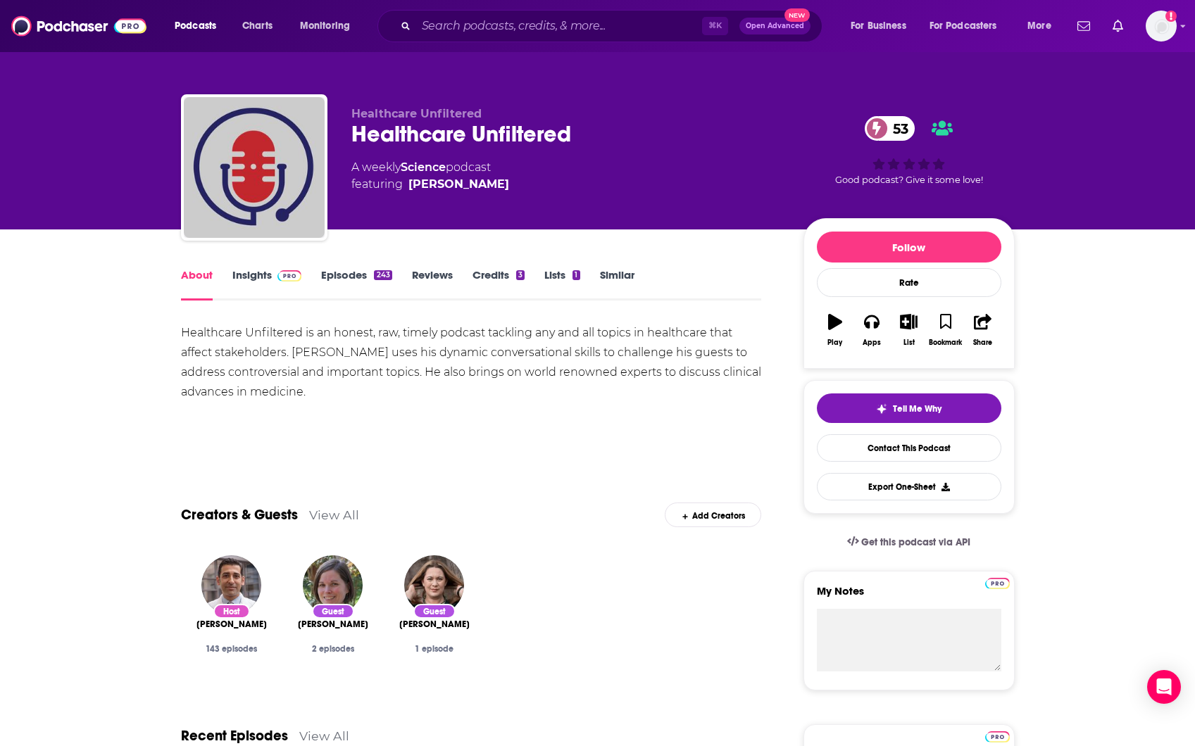
drag, startPoint x: 251, startPoint y: 261, endPoint x: 256, endPoint y: 271, distance: 11.7
click at [256, 272] on link "Insights" at bounding box center [267, 284] width 70 height 32
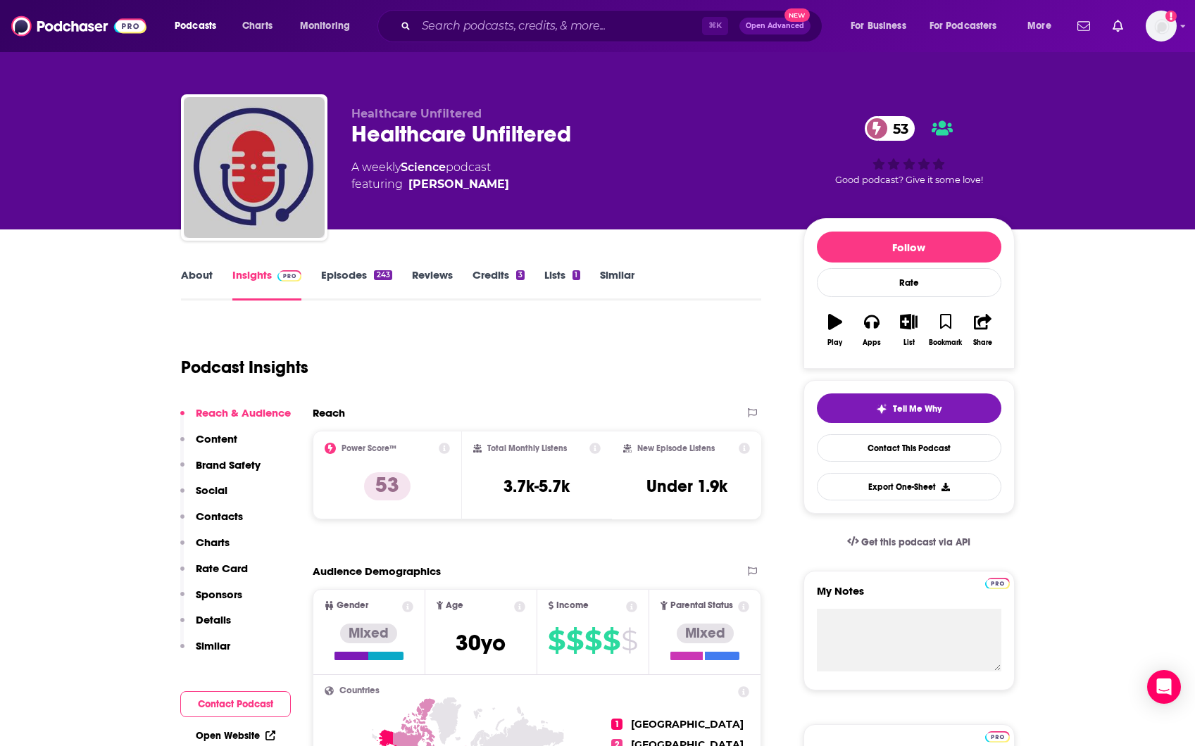
scroll to position [60, 0]
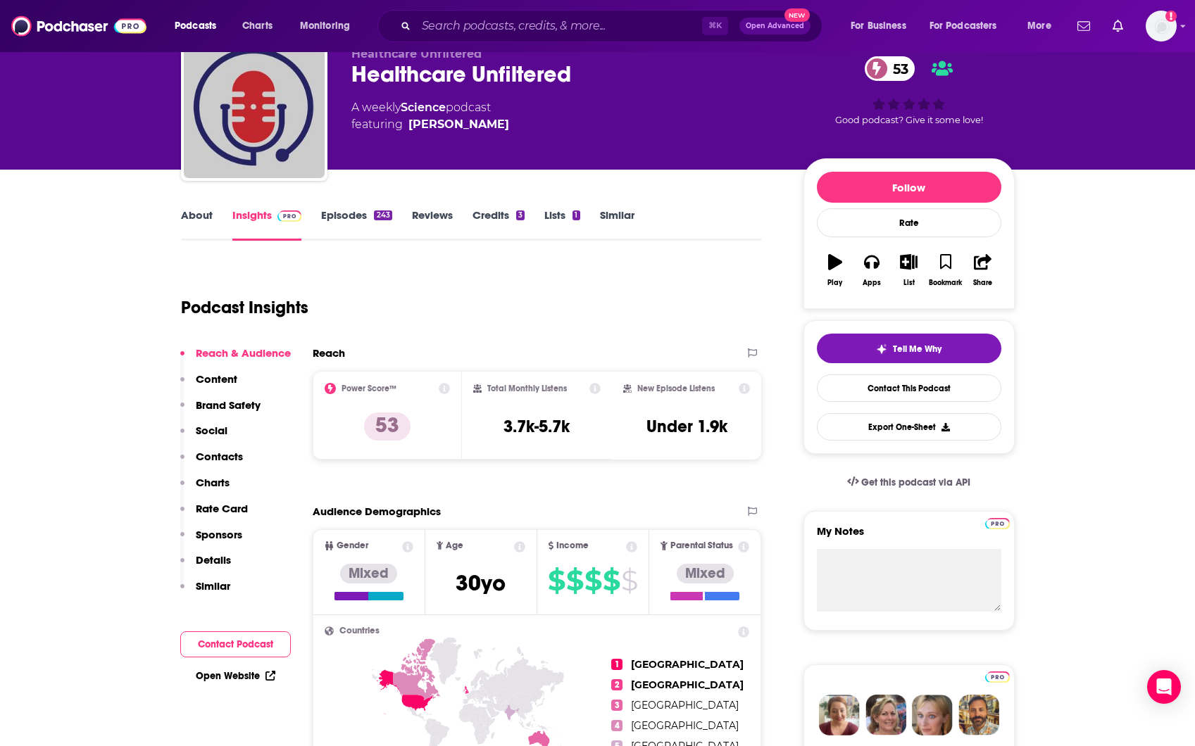
click at [594, 68] on div "Healthcare Unfiltered 53" at bounding box center [566, 74] width 430 height 27
copy div "Healthcare Unfiltered 53"
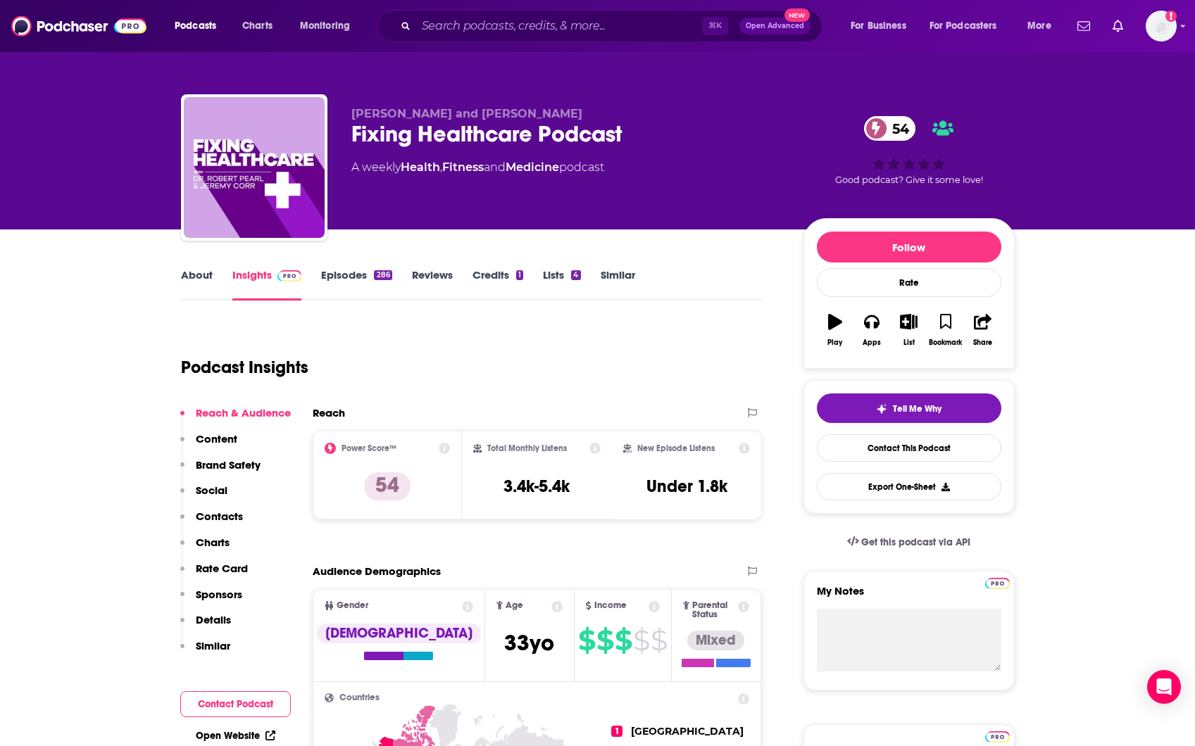
click at [484, 129] on div "Fixing Healthcare Podcast 54" at bounding box center [566, 133] width 430 height 27
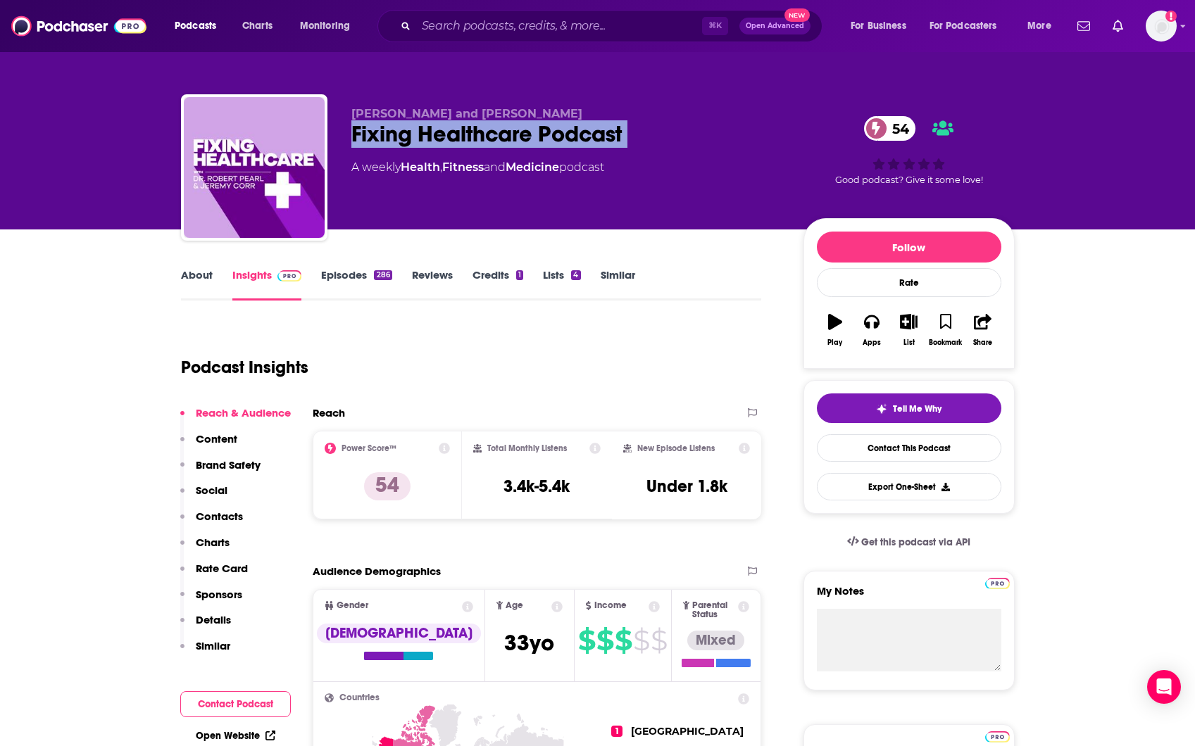
click at [484, 129] on div "Fixing Healthcare Podcast 54" at bounding box center [566, 133] width 430 height 27
copy div "Fixing Healthcare Podcast 54"
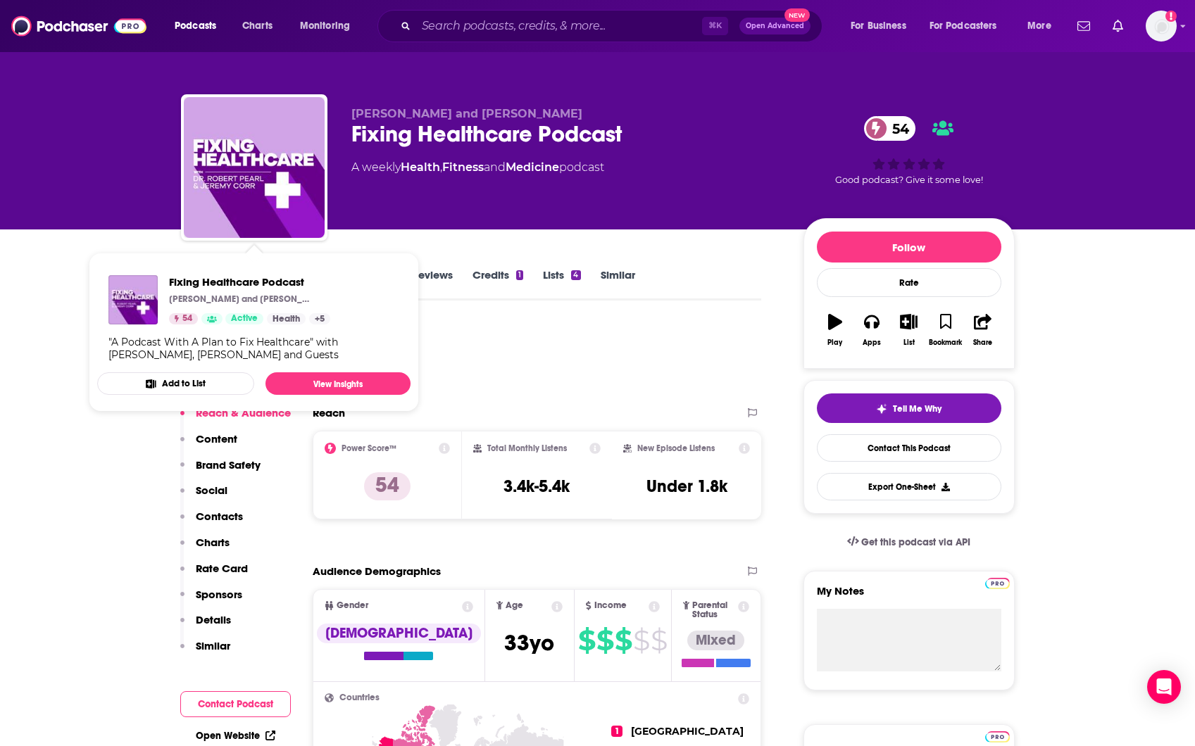
drag, startPoint x: 506, startPoint y: 322, endPoint x: 301, endPoint y: 317, distance: 205.0
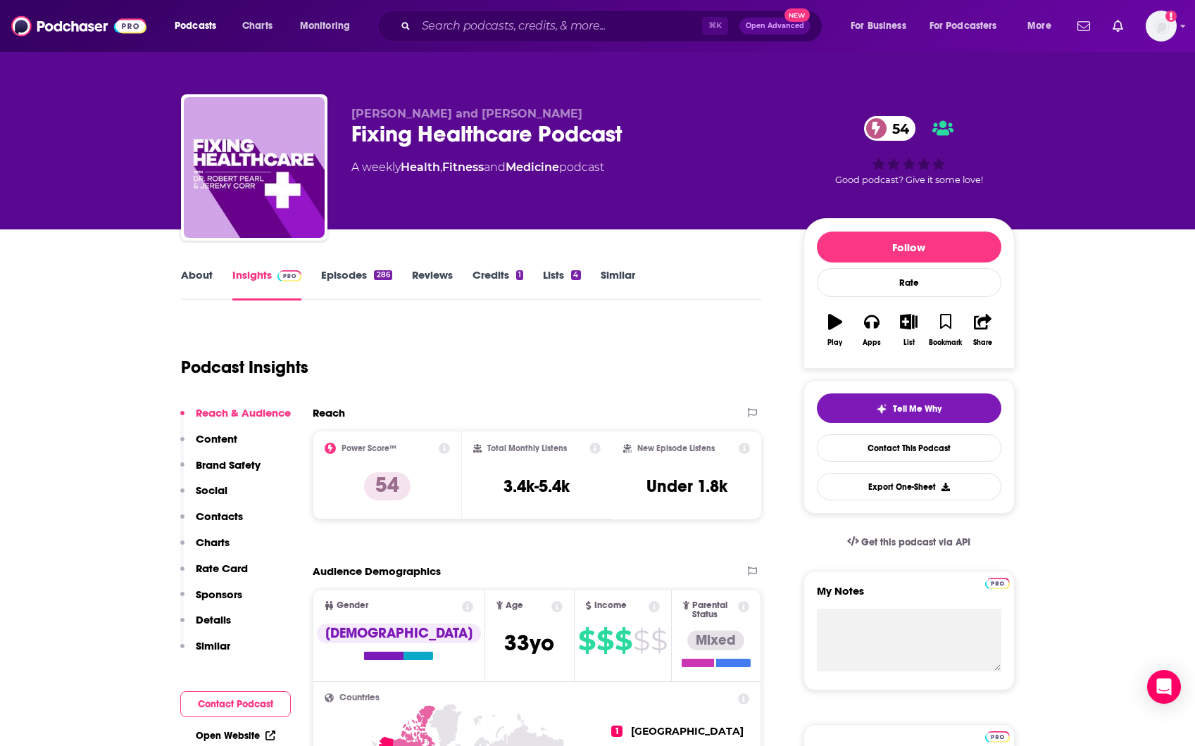
click at [199, 289] on link "About" at bounding box center [197, 284] width 32 height 32
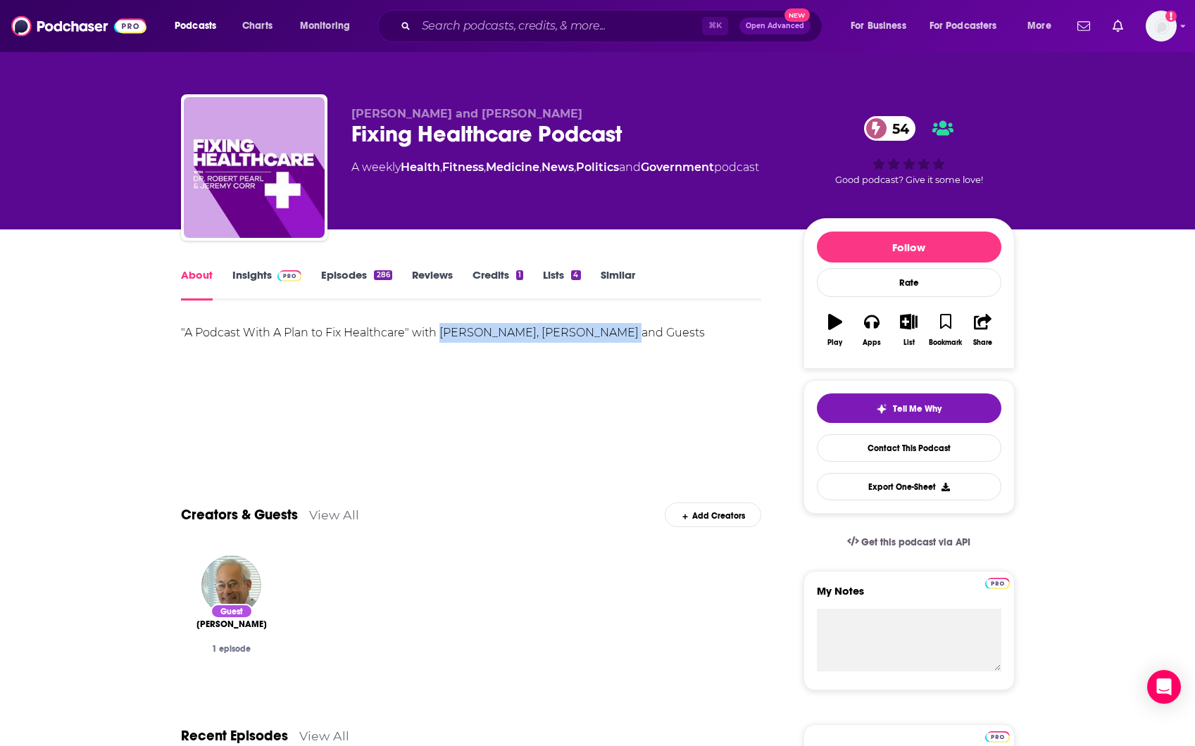
drag, startPoint x: 441, startPoint y: 332, endPoint x: 675, endPoint y: 346, distance: 234.2
click at [602, 337] on div ""A Podcast With A Plan to Fix Healthcare" with Dr. Robert Pearl, Jeremy Corr an…" at bounding box center [471, 333] width 581 height 20
copy div "Dr. Robert Pearl, Jeremy Corr"
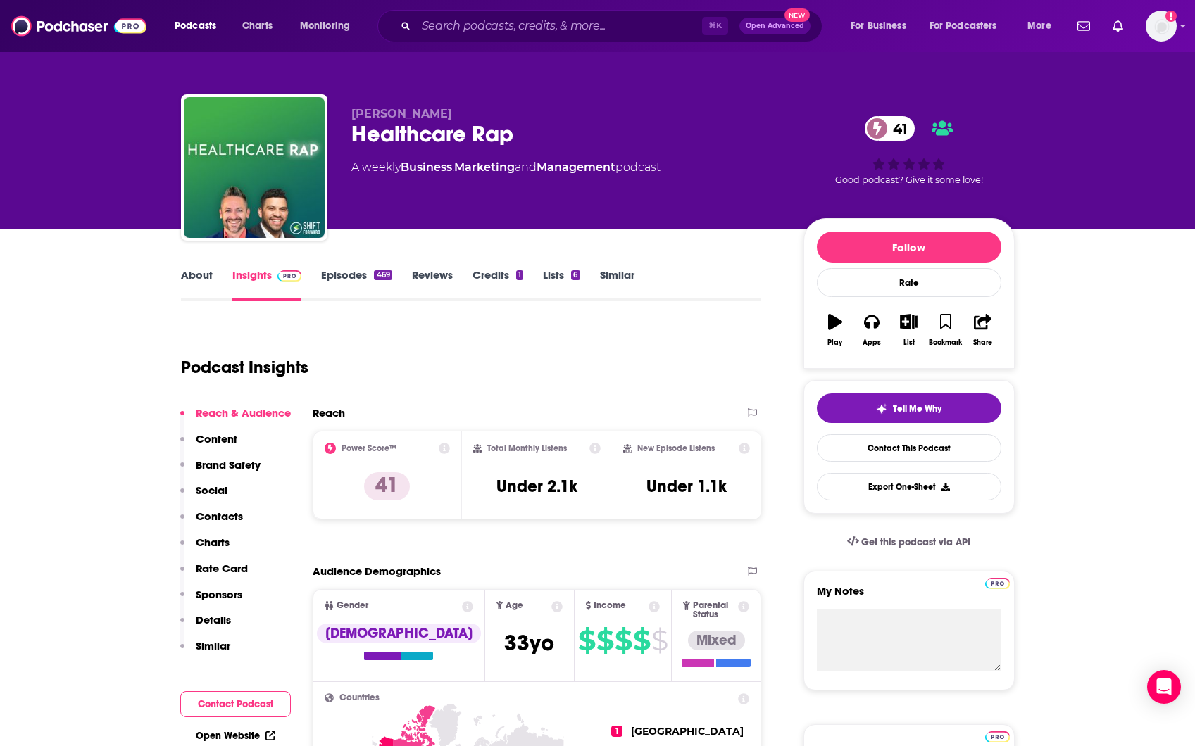
click at [489, 134] on div "Healthcare Rap 41" at bounding box center [566, 133] width 430 height 27
click at [489, 135] on div "Healthcare Rap 41" at bounding box center [566, 133] width 430 height 27
copy div "Healthcare Rap 41"
click at [191, 278] on link "About" at bounding box center [197, 284] width 32 height 32
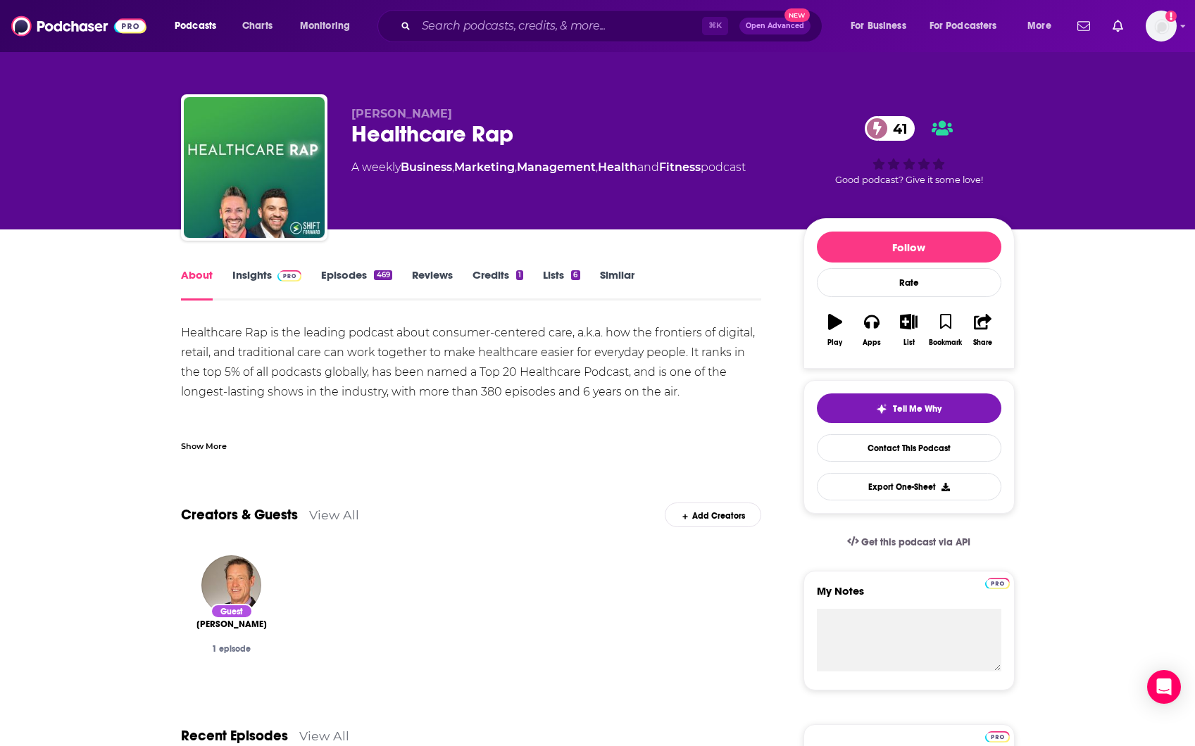
click at [381, 368] on div "Healthcare Rap is the leading podcast about consumer-centered care, a.k.a. how …" at bounding box center [471, 668] width 581 height 690
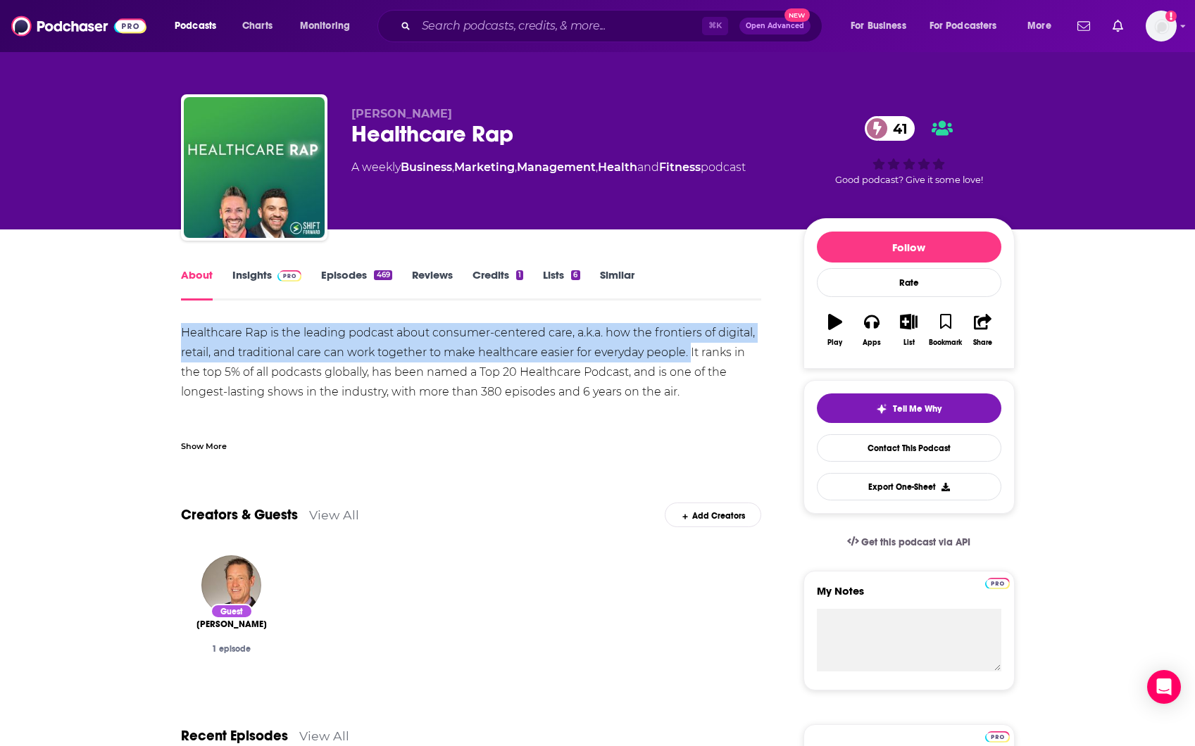
drag, startPoint x: 164, startPoint y: 338, endPoint x: 693, endPoint y: 357, distance: 529.2
copy div "Healthcare Rap is the leading podcast about consumer-centered care, a.k.a. how …"
click at [241, 281] on link "Insights" at bounding box center [267, 284] width 70 height 32
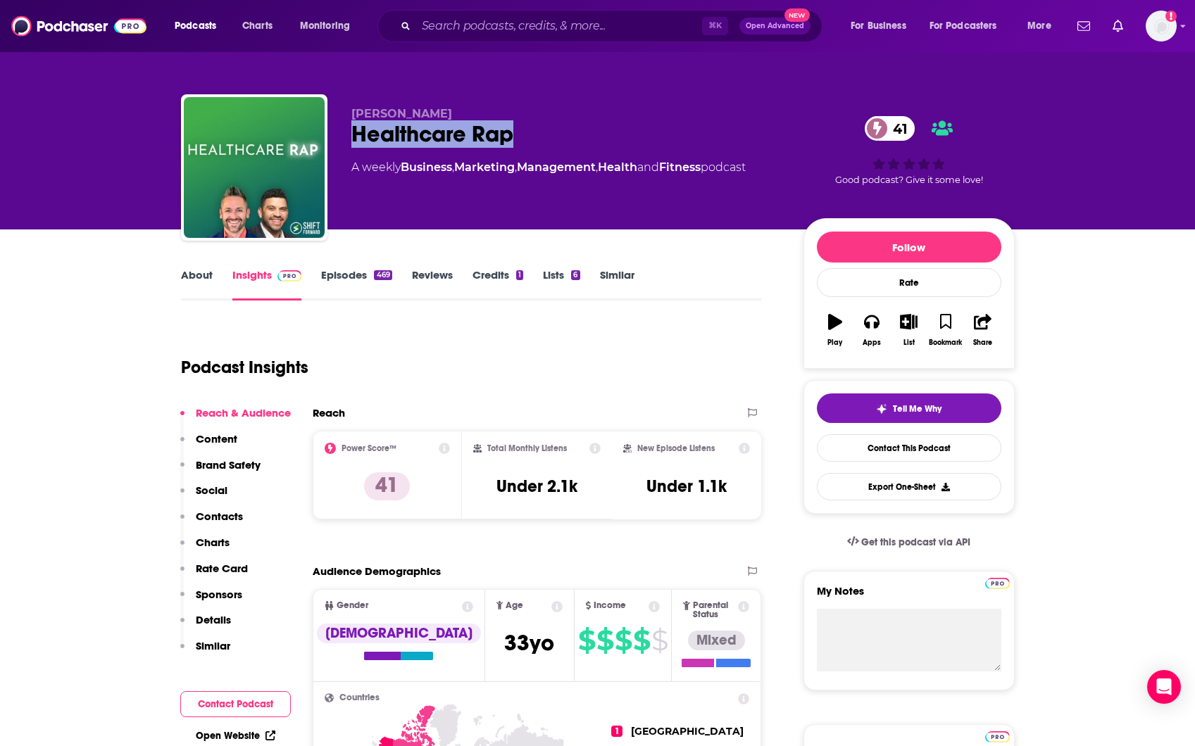
drag, startPoint x: 537, startPoint y: 139, endPoint x: 420, endPoint y: 22, distance: 165.8
click at [340, 138] on div "Jared Johnson Healthcare Rap 41 A weekly Business , Marketing , Management , He…" at bounding box center [598, 170] width 834 height 152
copy h2 "Healthcare Rap"
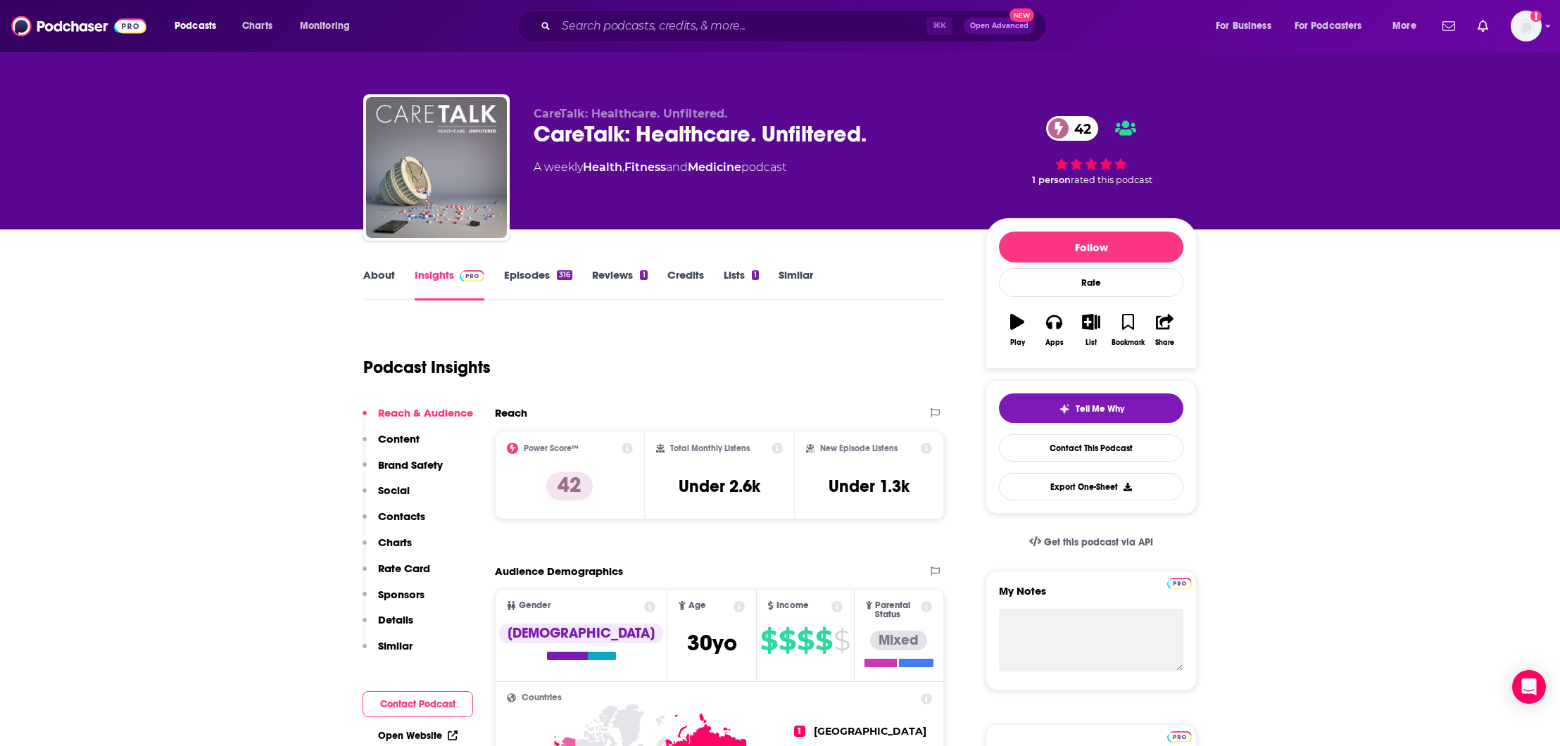
click at [803, 132] on div "CareTalk: Healthcare. Unfiltered. 42" at bounding box center [749, 133] width 430 height 27
copy div "CareTalk: Healthcare. Unfiltered. 42"
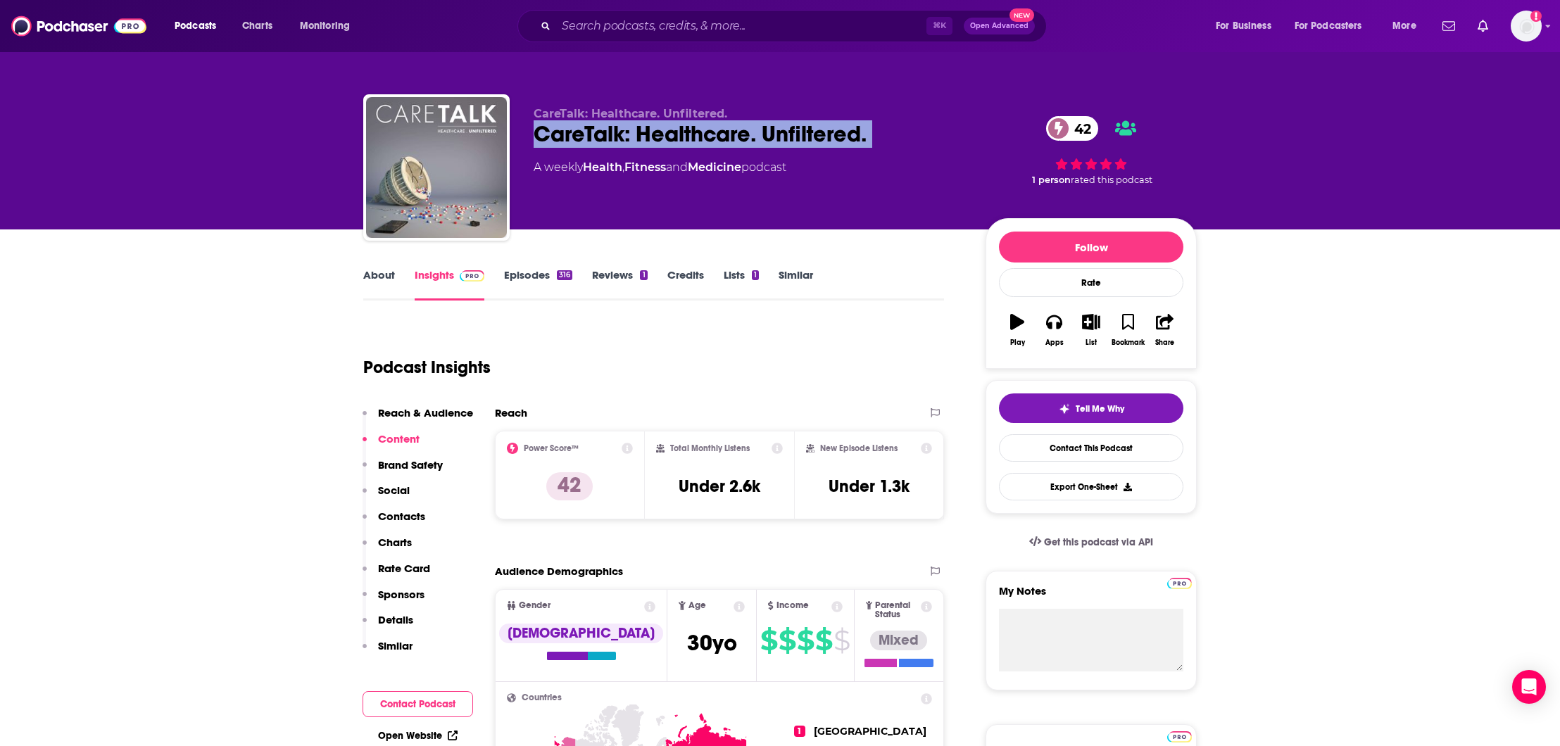
click at [373, 280] on link "About" at bounding box center [379, 284] width 32 height 32
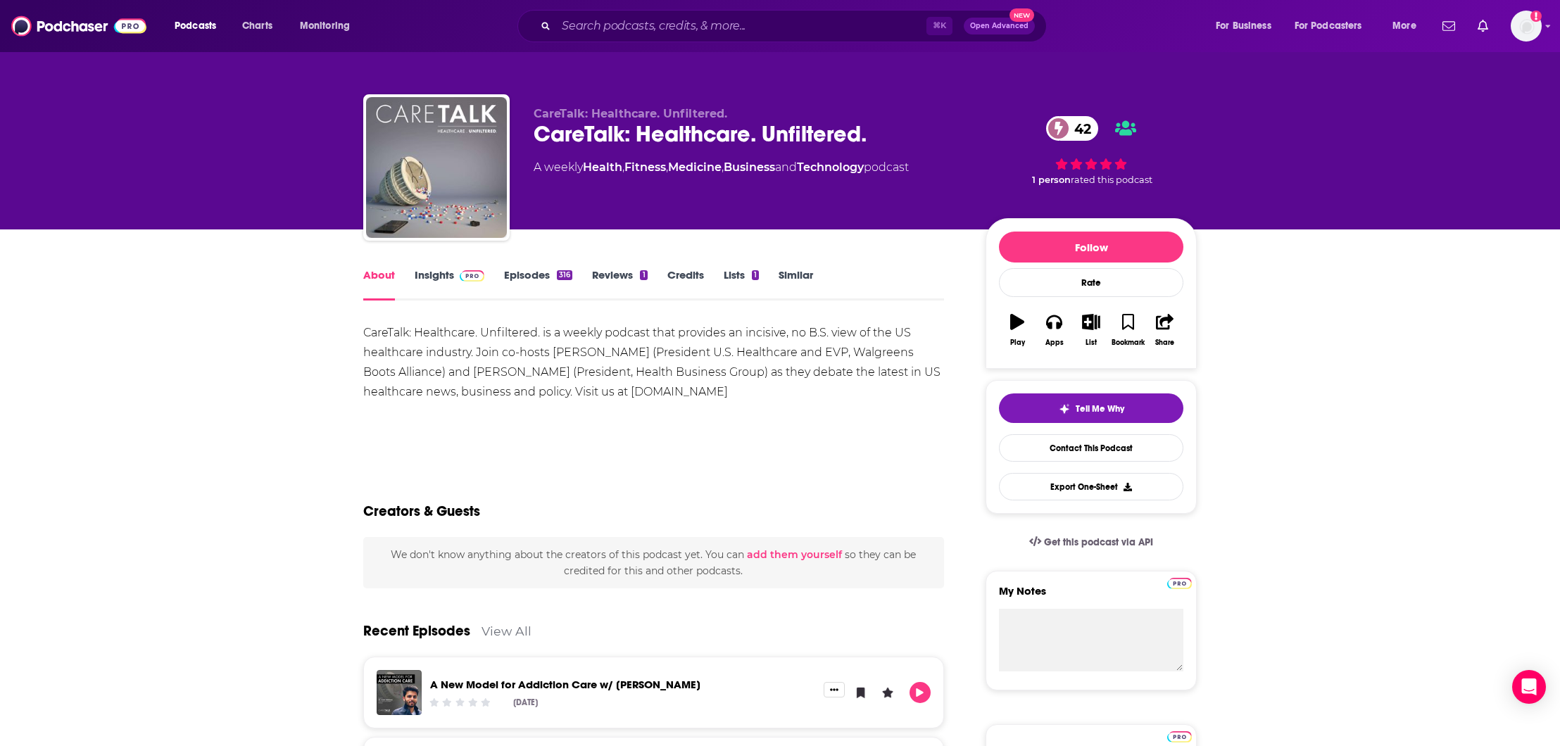
click at [468, 334] on div "CareTalk: Healthcare. Unfiltered. is a weekly podcast that provides an incisive…" at bounding box center [653, 362] width 581 height 79
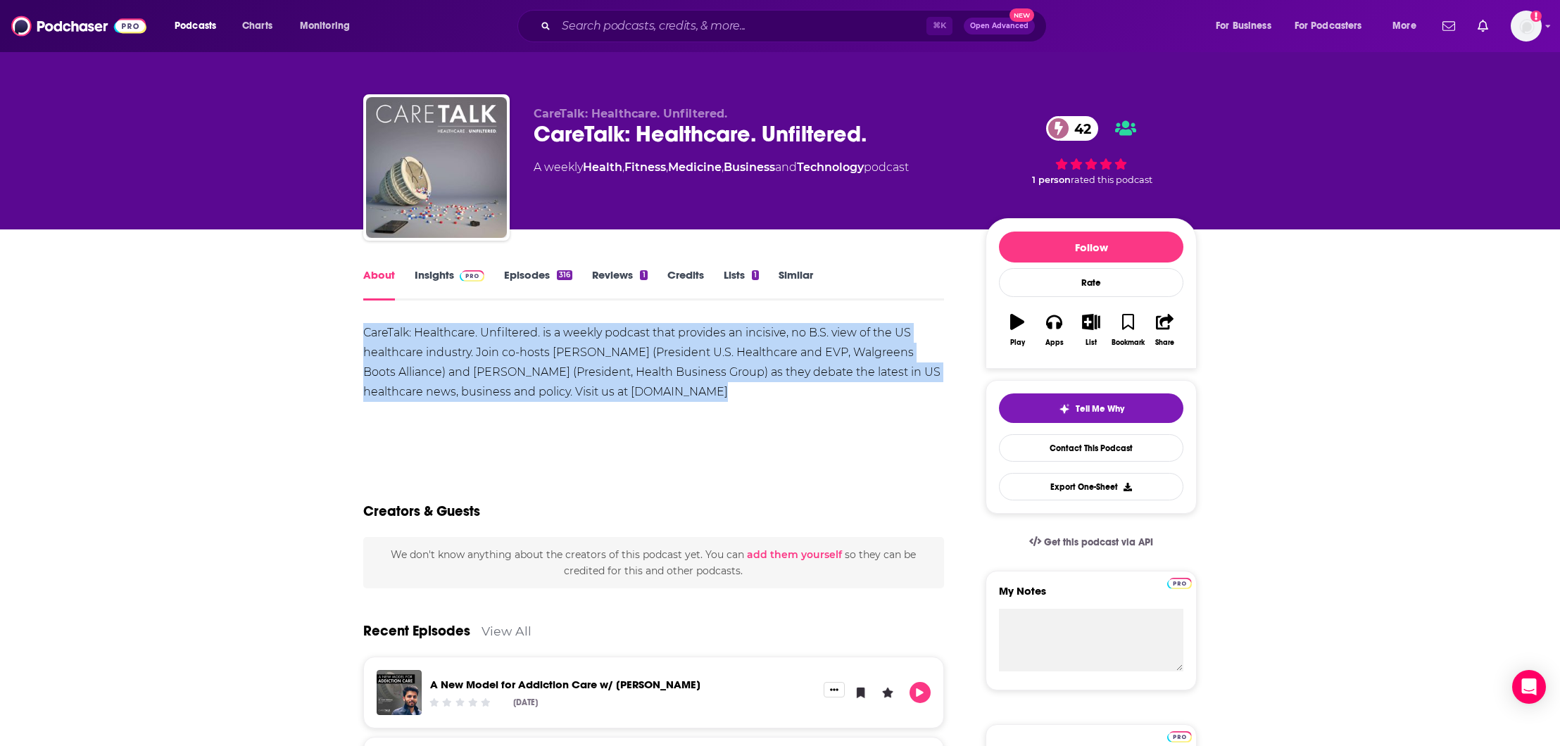
click at [503, 354] on div "CareTalk: Healthcare. Unfiltered. is a weekly podcast that provides an incisive…" at bounding box center [653, 362] width 581 height 79
drag, startPoint x: 574, startPoint y: 393, endPoint x: 347, endPoint y: 334, distance: 234.3
copy div "CareTalk: Healthcare. Unfiltered. is a weekly podcast that provides an incisive…"
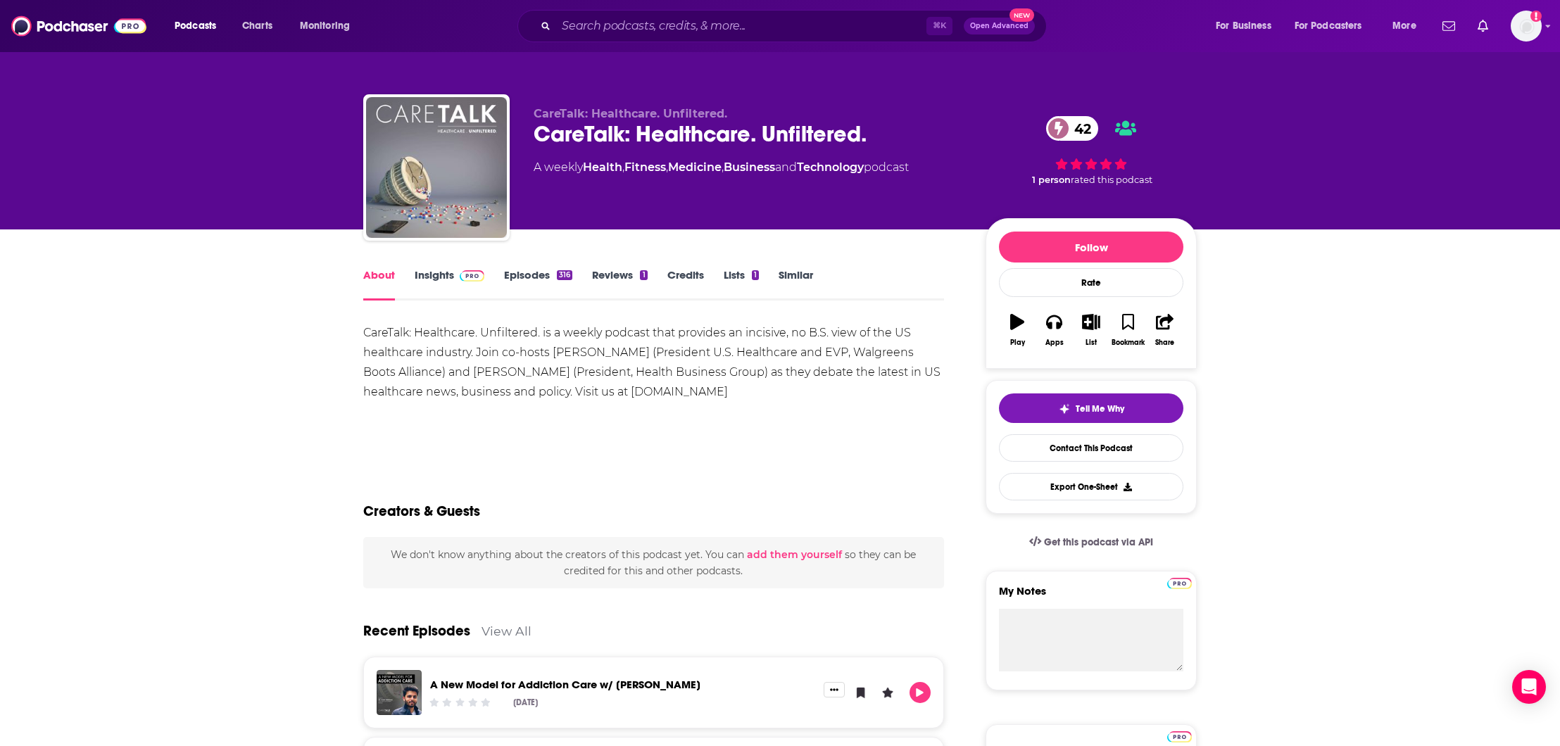
click at [426, 276] on link "Insights" at bounding box center [450, 284] width 70 height 32
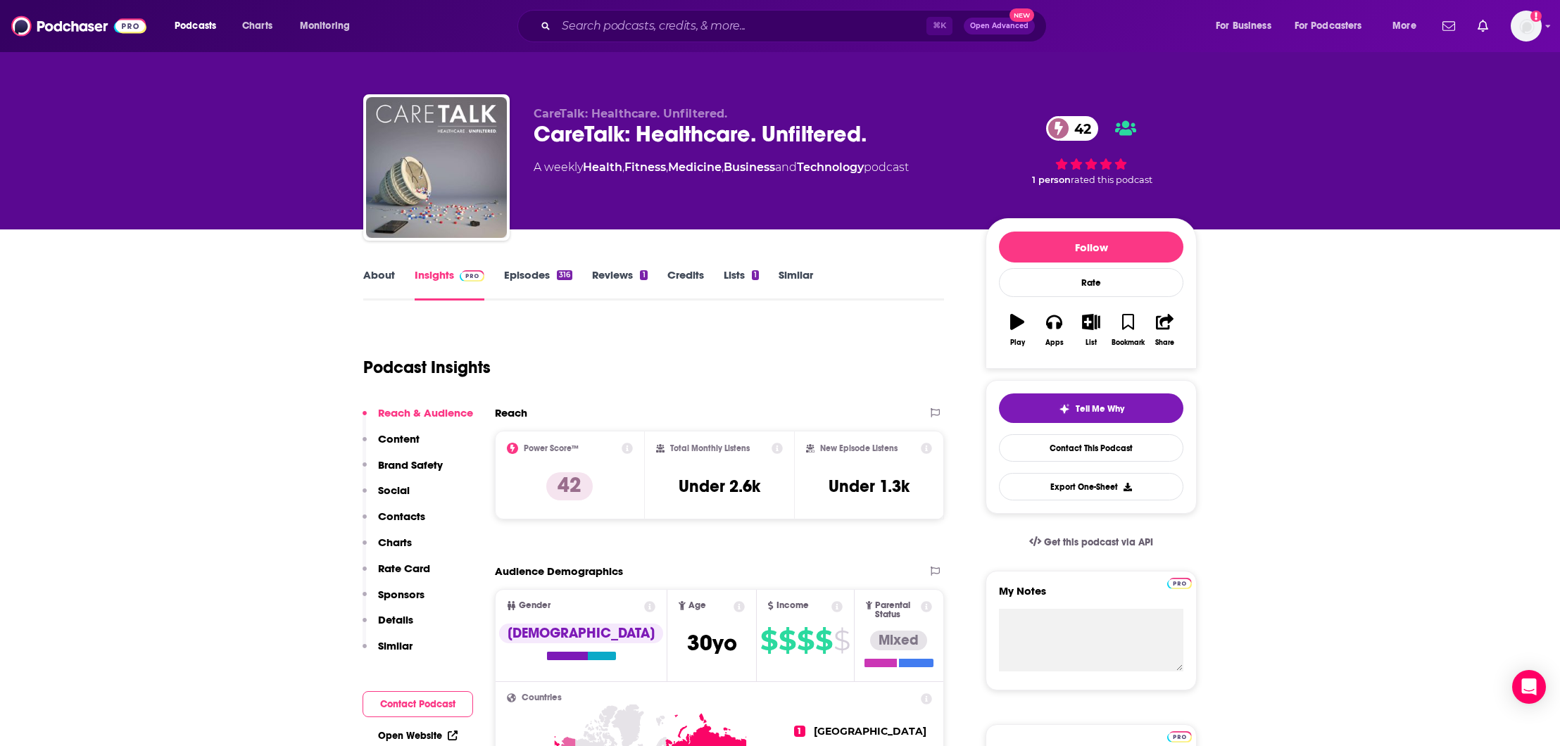
drag, startPoint x: 707, startPoint y: 146, endPoint x: 715, endPoint y: 137, distance: 11.5
click at [707, 145] on div "CareTalk: Healthcare. Unfiltered. 42" at bounding box center [749, 133] width 430 height 27
click at [715, 137] on div "CareTalk: Healthcare. Unfiltered. 42" at bounding box center [749, 133] width 430 height 27
drag, startPoint x: 715, startPoint y: 137, endPoint x: 709, endPoint y: 151, distance: 14.5
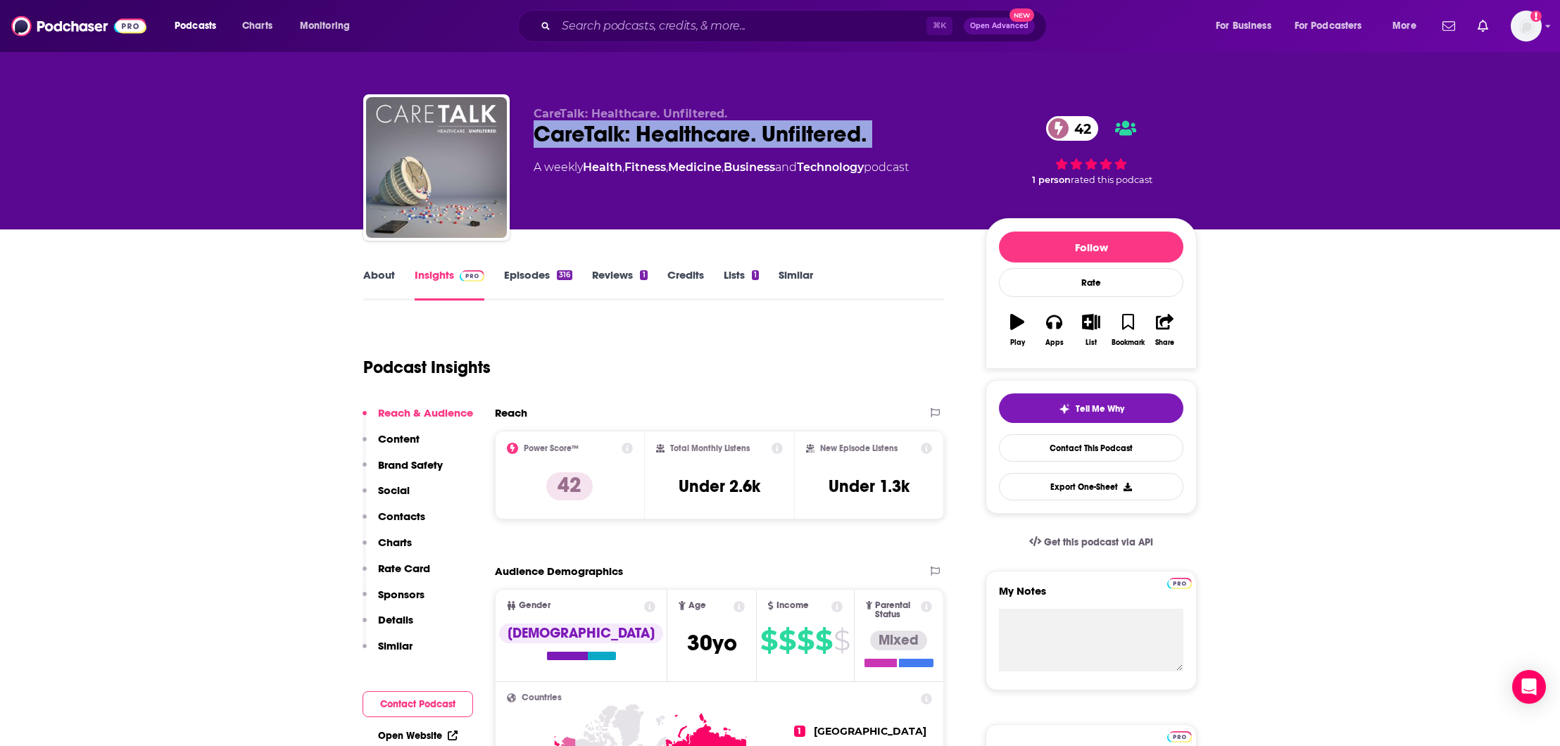
click at [715, 137] on div "CareTalk: Healthcare. Unfiltered. 42" at bounding box center [749, 133] width 430 height 27
copy div "CareTalk: Healthcare. Unfiltered. 42"
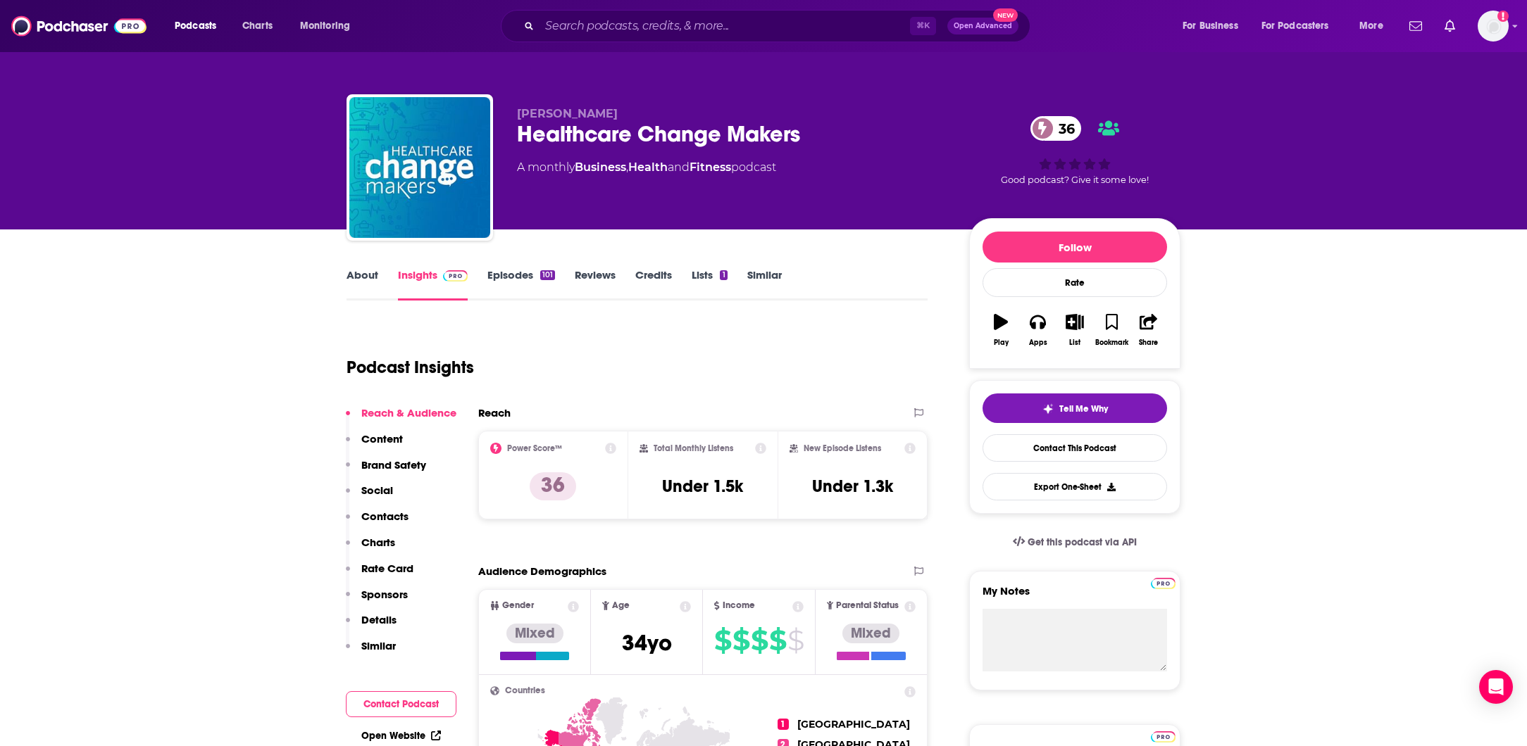
click at [681, 130] on div "Healthcare Change Makers 36" at bounding box center [732, 133] width 430 height 27
copy div "Healthcare Change Makers 36"
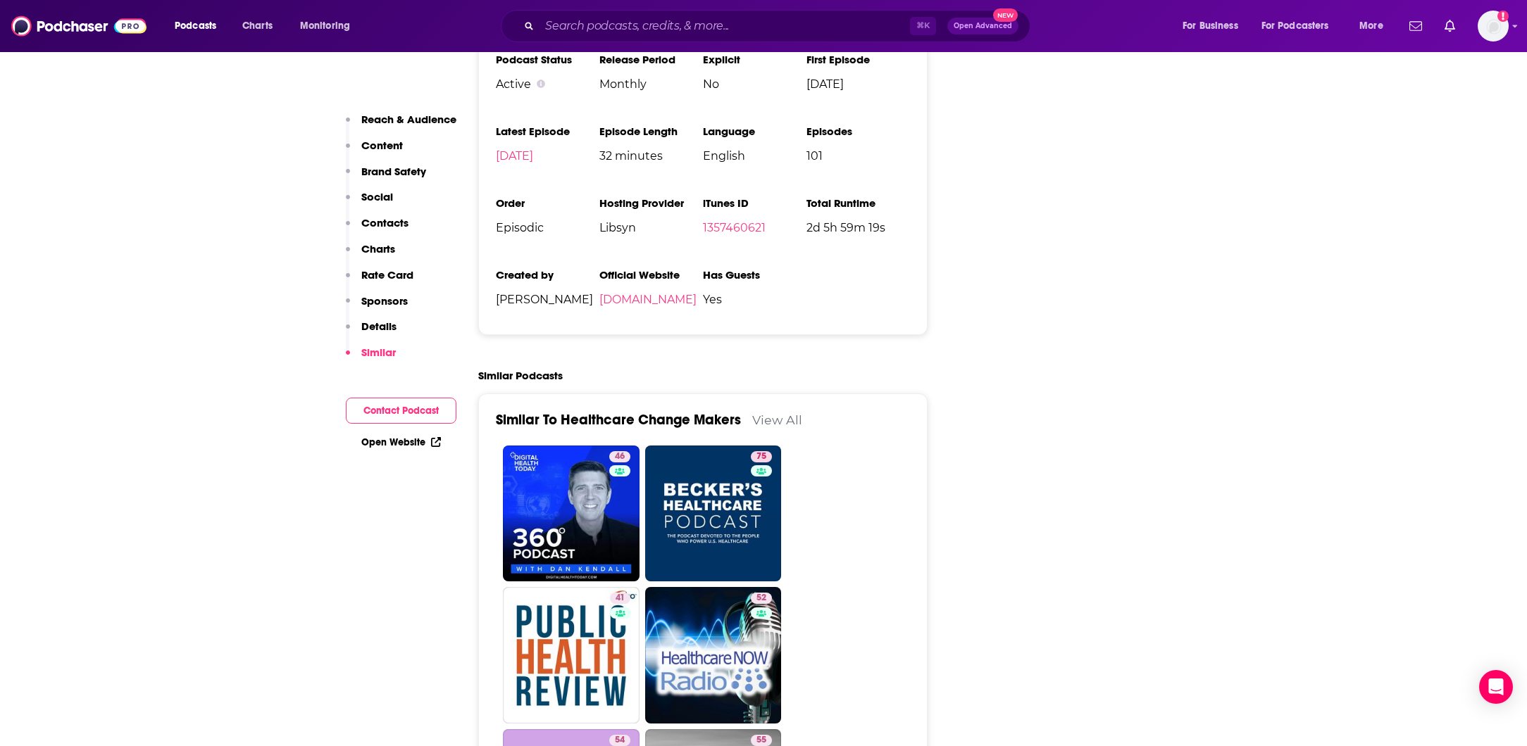
scroll to position [2174, 0]
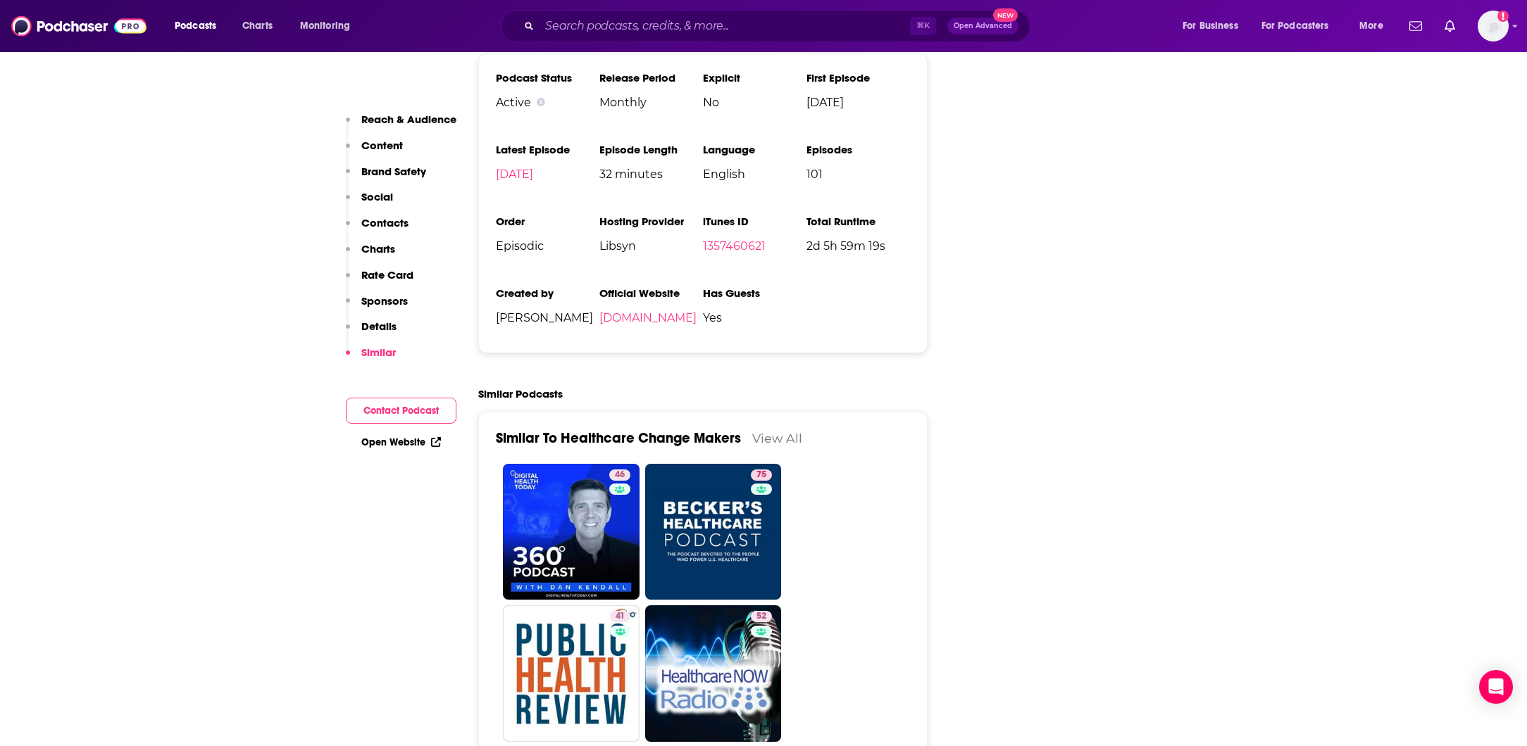
drag, startPoint x: 583, startPoint y: 261, endPoint x: 499, endPoint y: 258, distance: 84.5
click at [497, 311] on span "[PERSON_NAME]" at bounding box center [548, 317] width 104 height 13
copy span "[PERSON_NAME]"
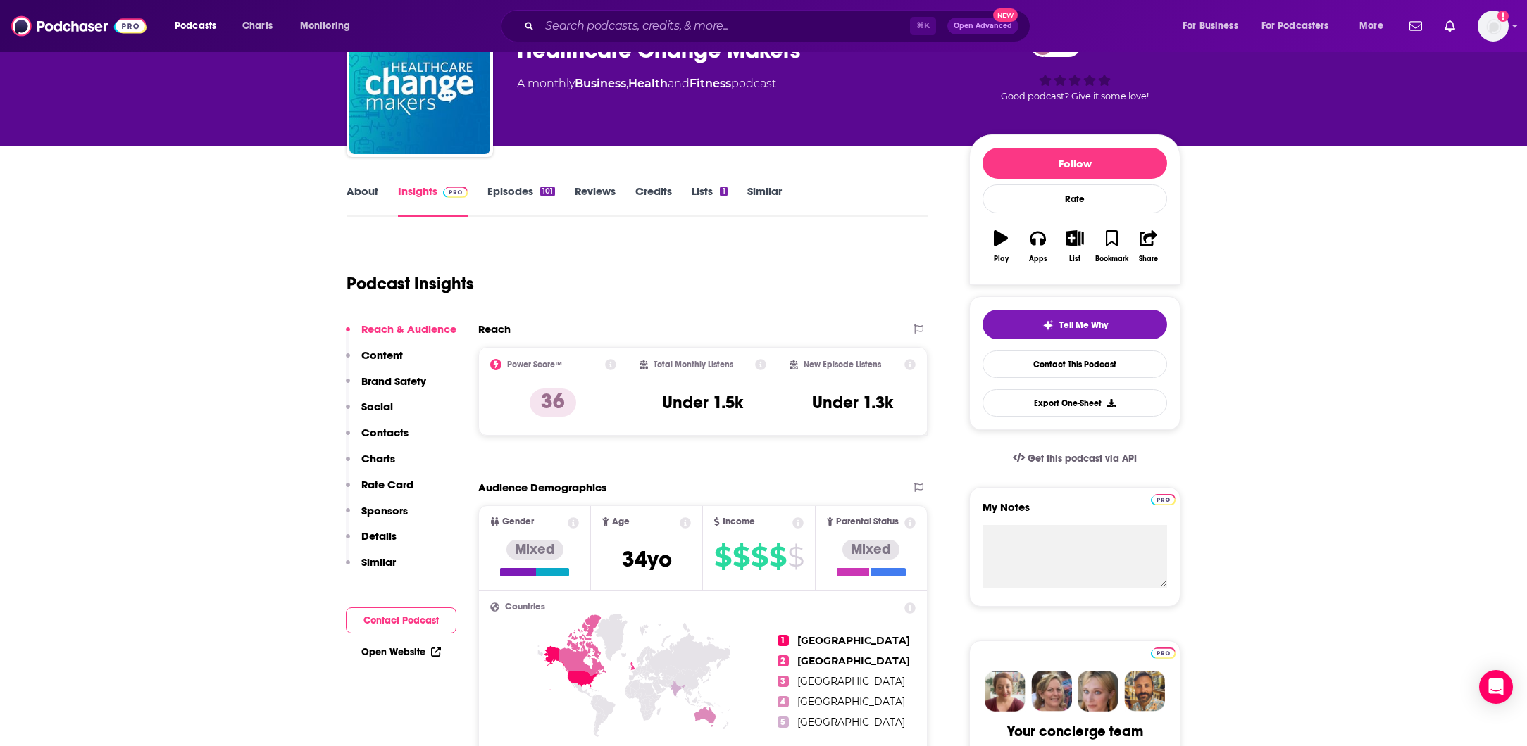
scroll to position [88, 0]
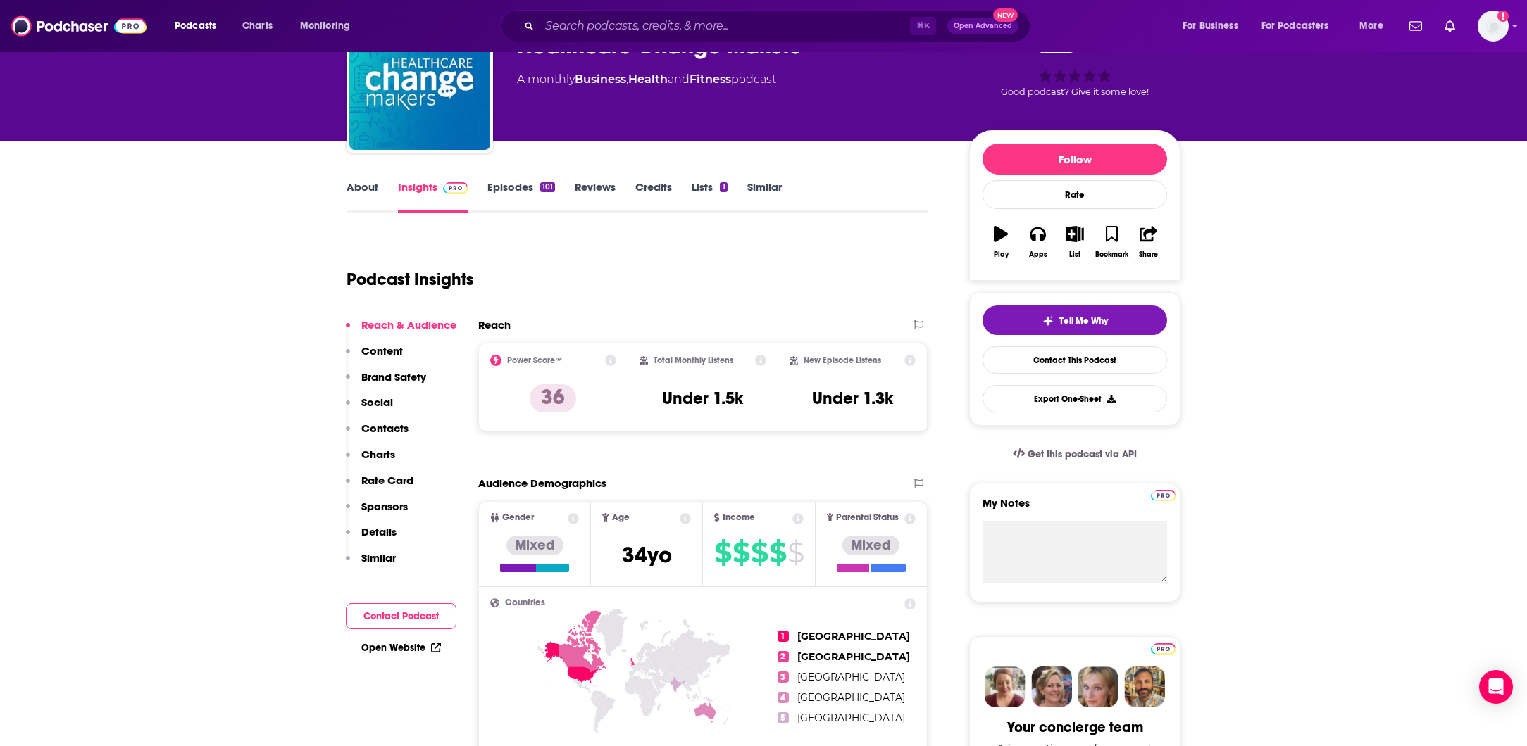
click at [534, 189] on link "Episodes 101" at bounding box center [521, 196] width 68 height 32
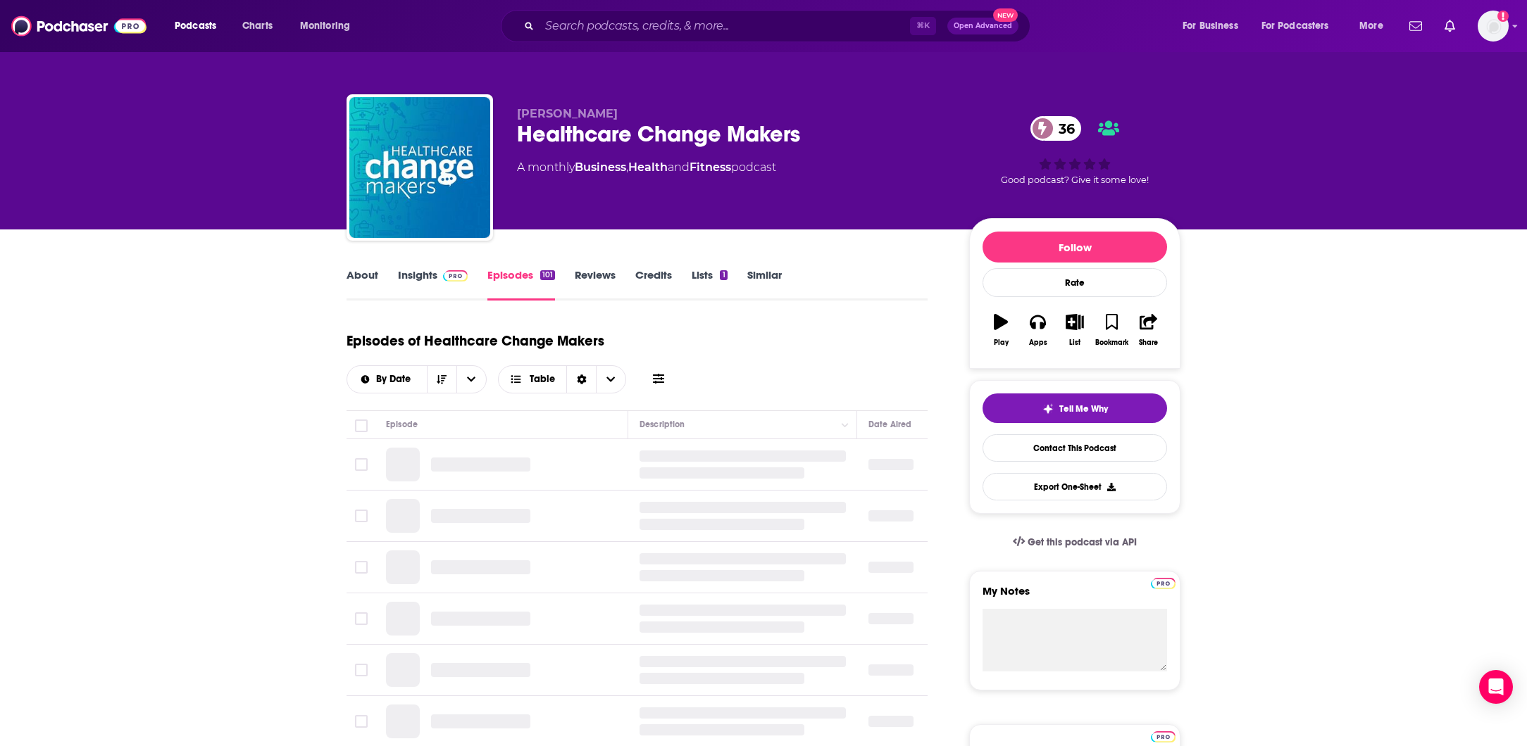
click at [351, 274] on link "About" at bounding box center [362, 284] width 32 height 32
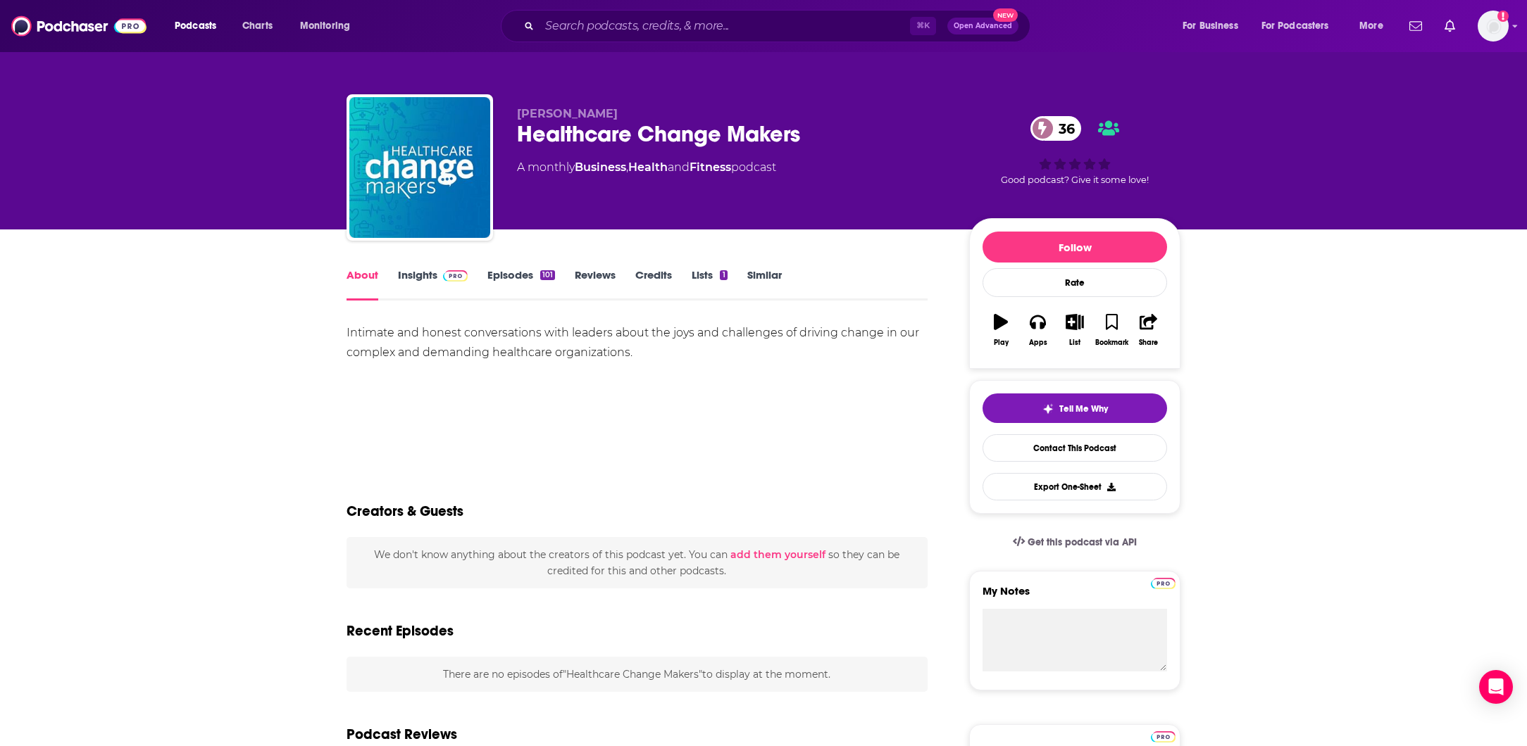
click at [458, 337] on div "Intimate and honest conversations with leaders about the joys and challenges of…" at bounding box center [636, 342] width 581 height 39
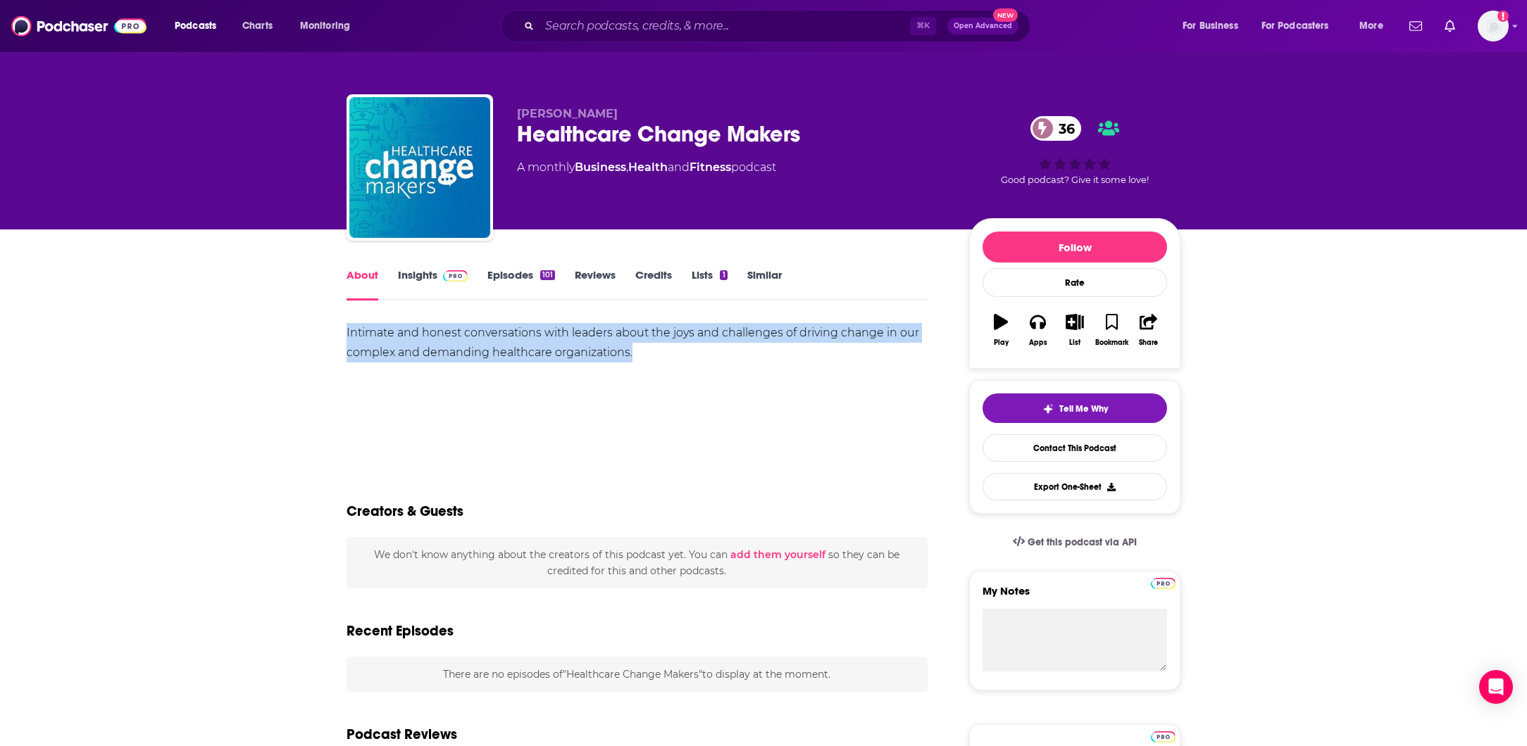
click at [458, 337] on div "Intimate and honest conversations with leaders about the joys and challenges of…" at bounding box center [636, 342] width 581 height 39
copy div "Intimate and honest conversations with leaders about the joys and challenges of…"
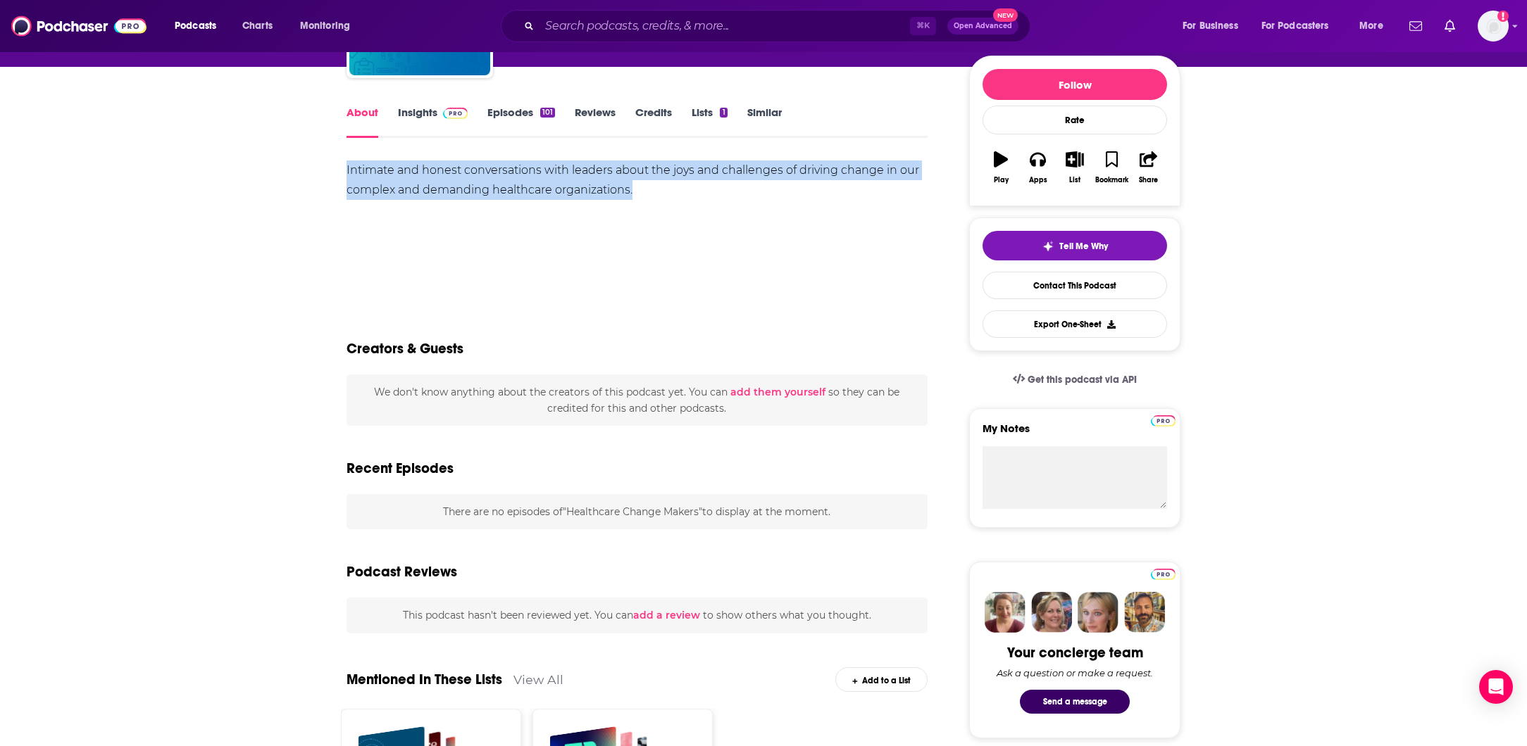
scroll to position [147, 0]
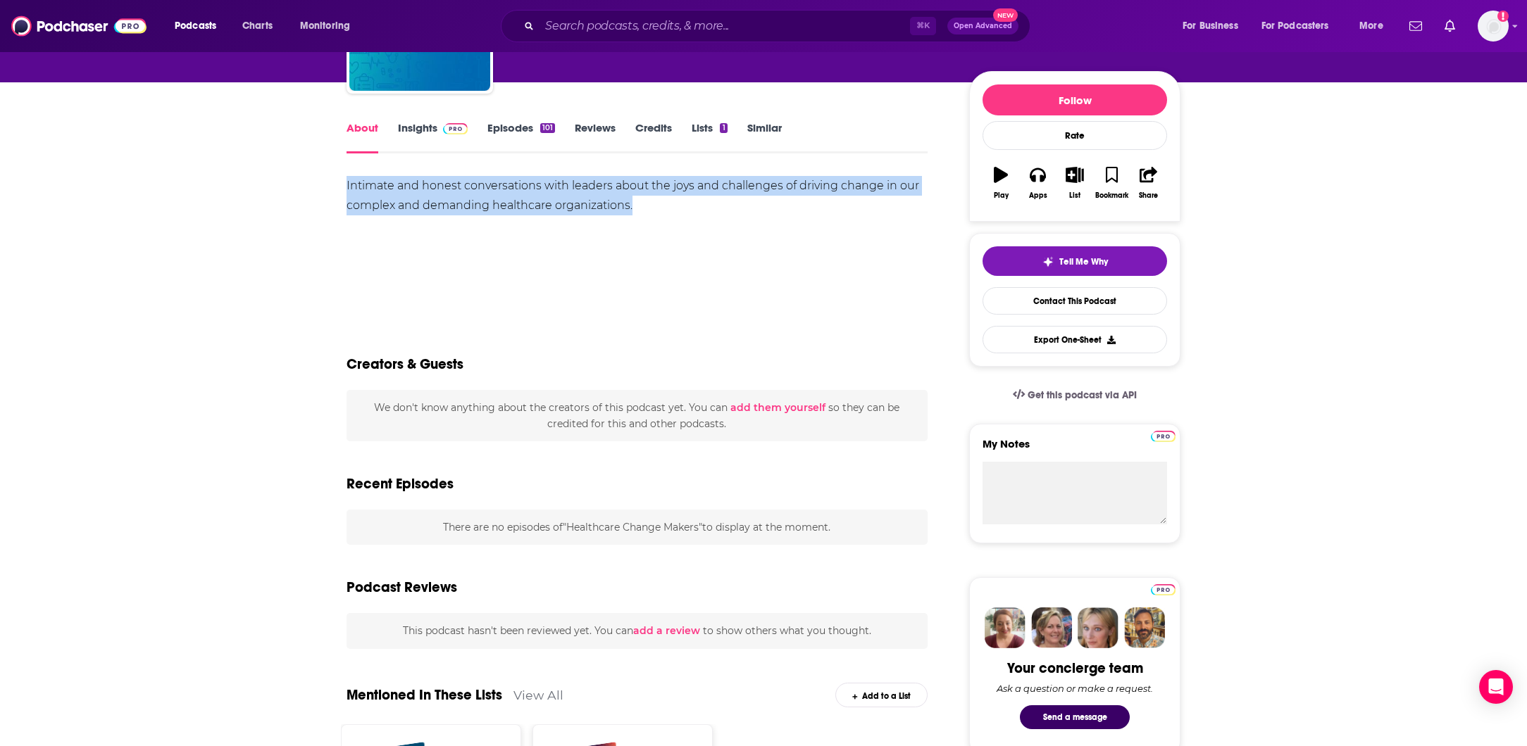
click at [503, 128] on link "Episodes 101" at bounding box center [521, 137] width 68 height 32
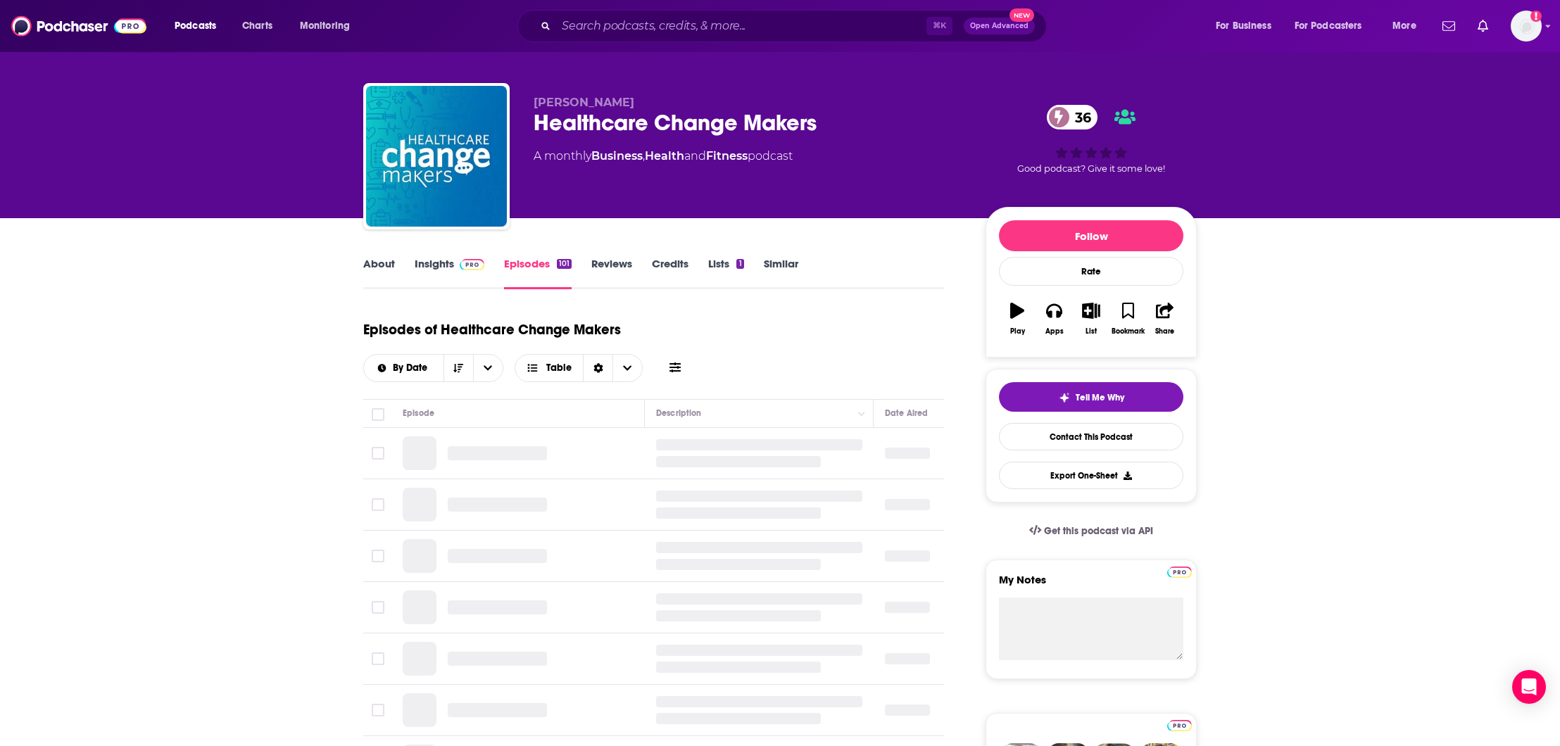
scroll to position [46, 0]
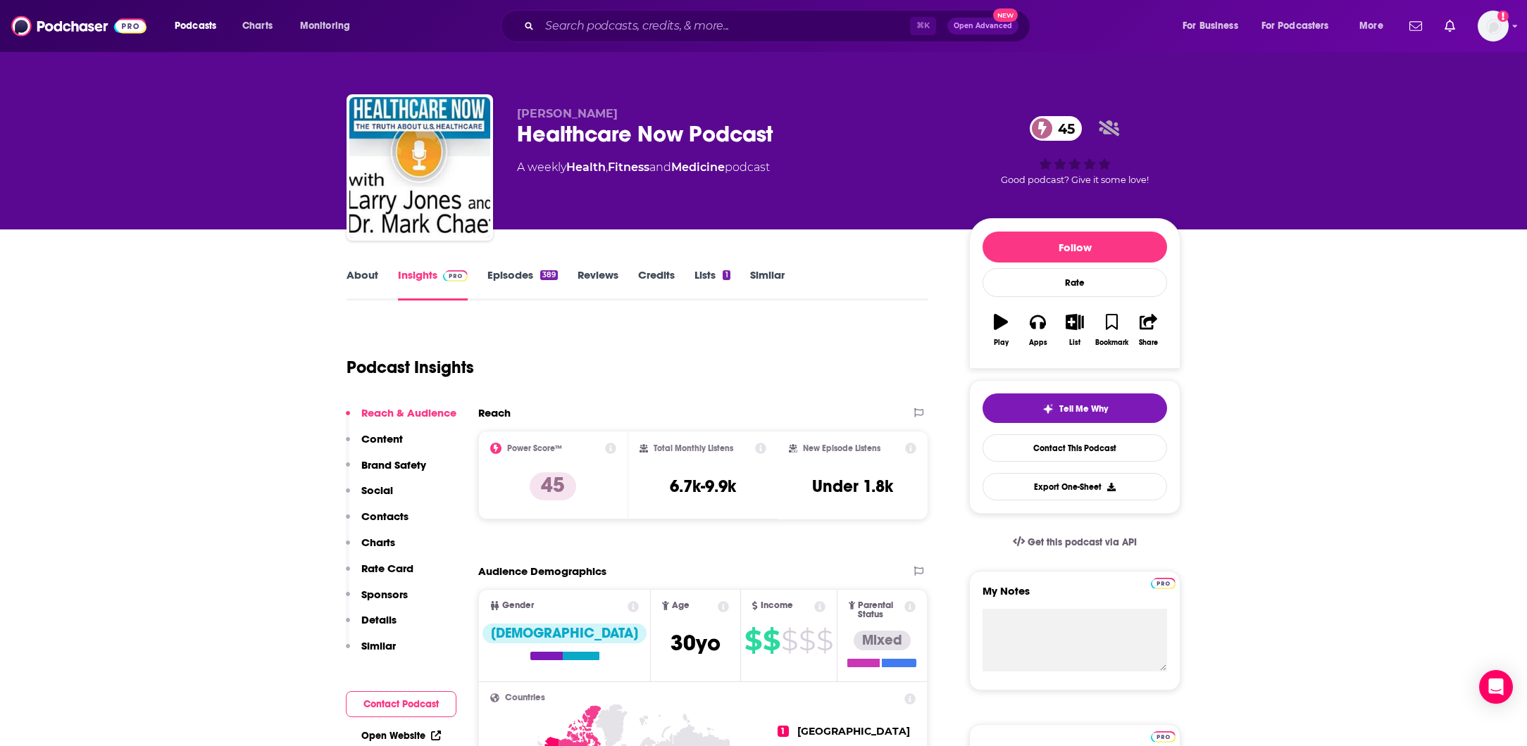
click at [563, 127] on div "Healthcare Now Podcast 45" at bounding box center [732, 133] width 430 height 27
click at [564, 127] on div "Healthcare Now Podcast 45" at bounding box center [732, 133] width 430 height 27
copy div "Healthcare Now Podcast 45"
click at [530, 278] on link "Episodes 389" at bounding box center [522, 284] width 70 height 32
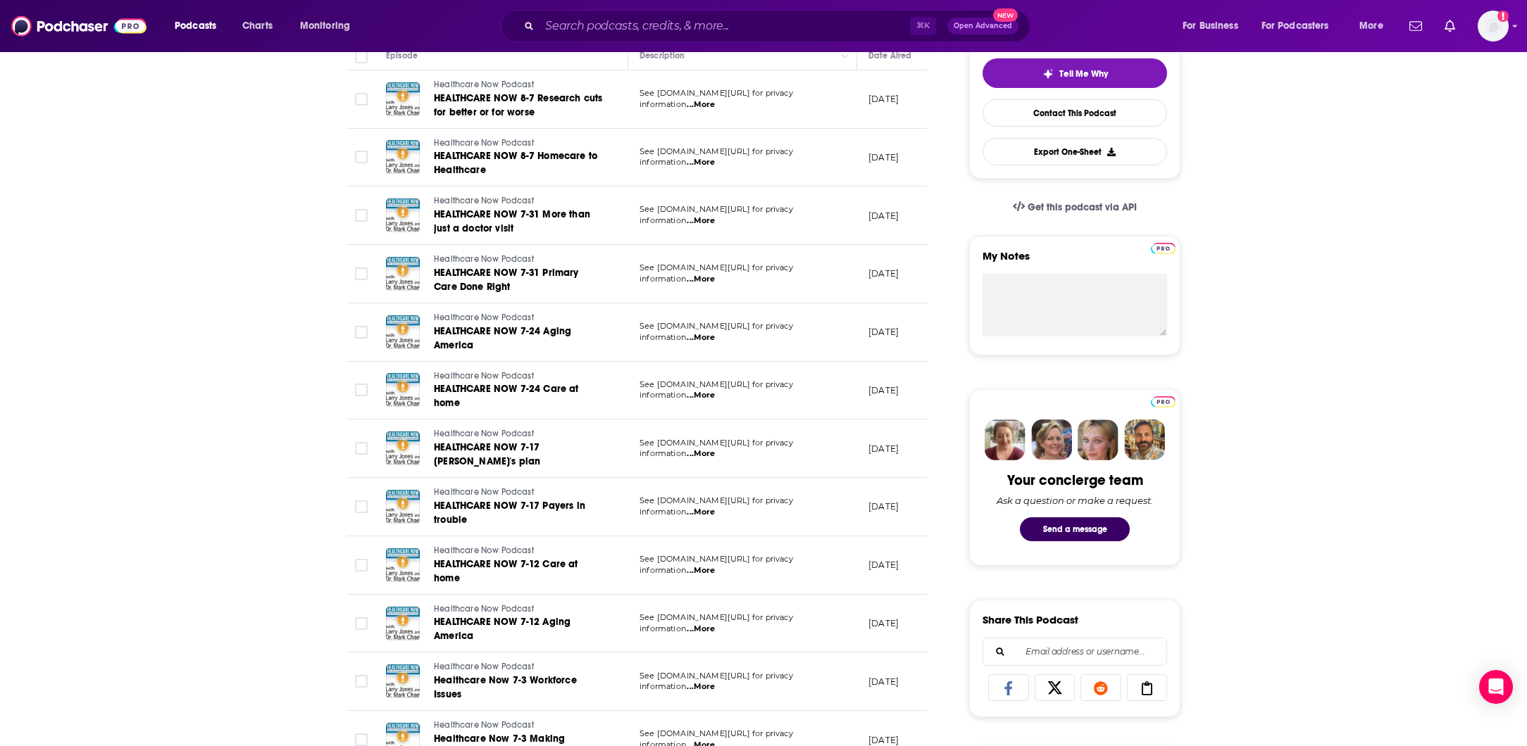
scroll to position [443, 0]
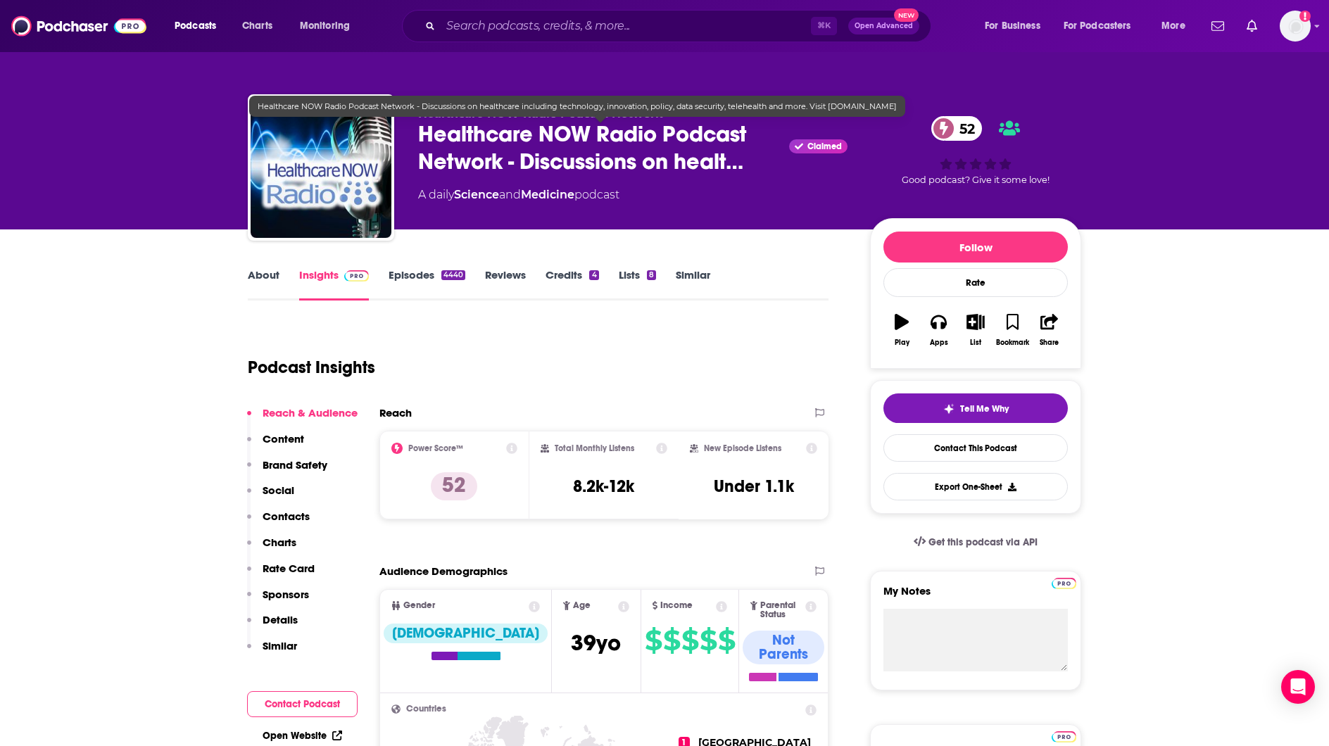
click at [642, 137] on span "Healthcare NOW Radio Podcast Network - Discussions on healt…" at bounding box center [600, 147] width 365 height 55
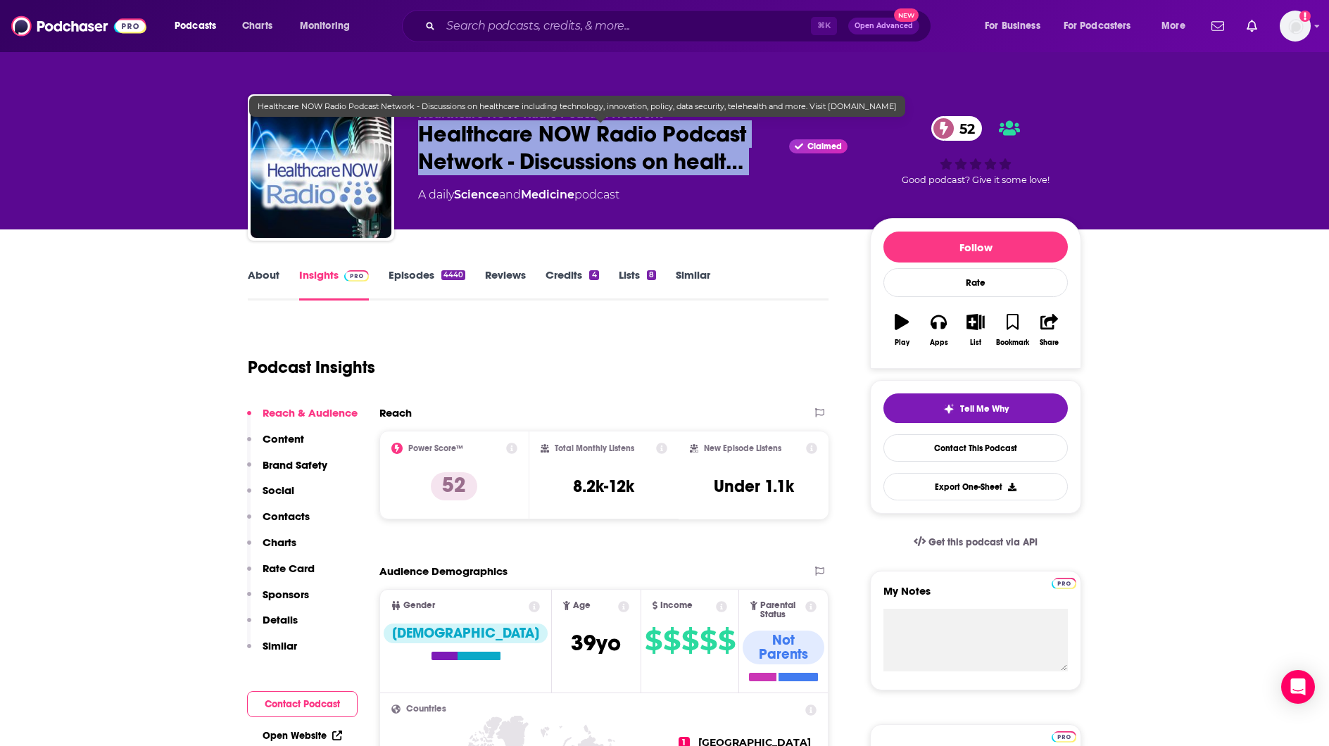
click at [642, 137] on span "Healthcare NOW Radio Podcast Network - Discussions on healt…" at bounding box center [600, 147] width 365 height 55
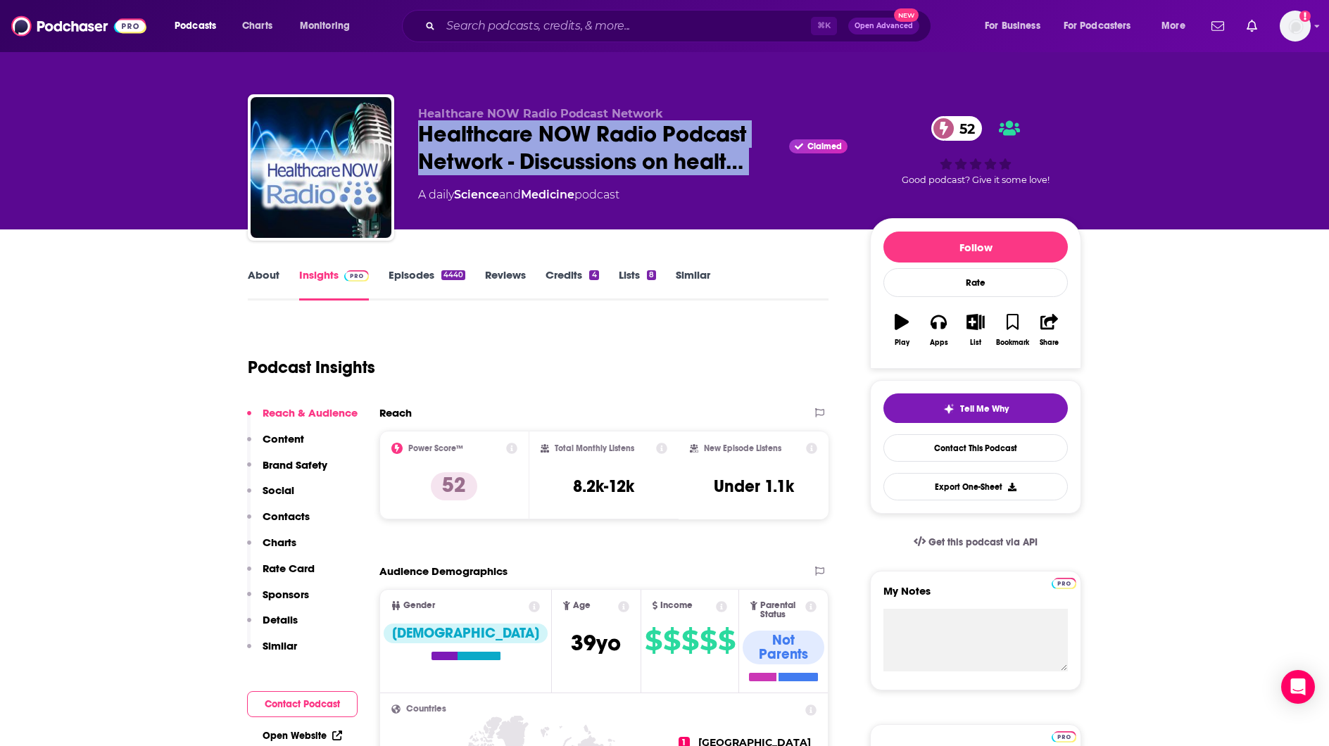
copy div "Healthcare NOW Radio Podcast Network - Discussions on healt…"
click at [418, 287] on link "Episodes 4440" at bounding box center [427, 284] width 77 height 32
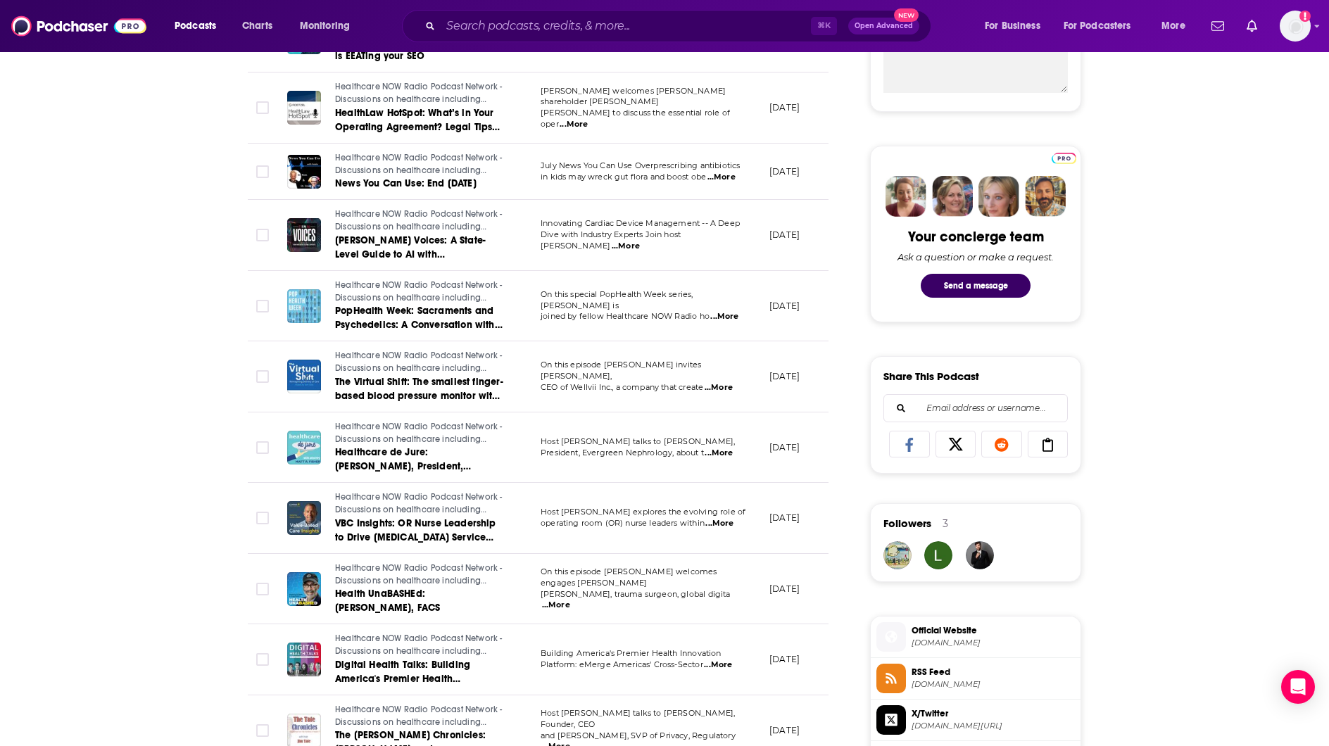
scroll to position [591, 0]
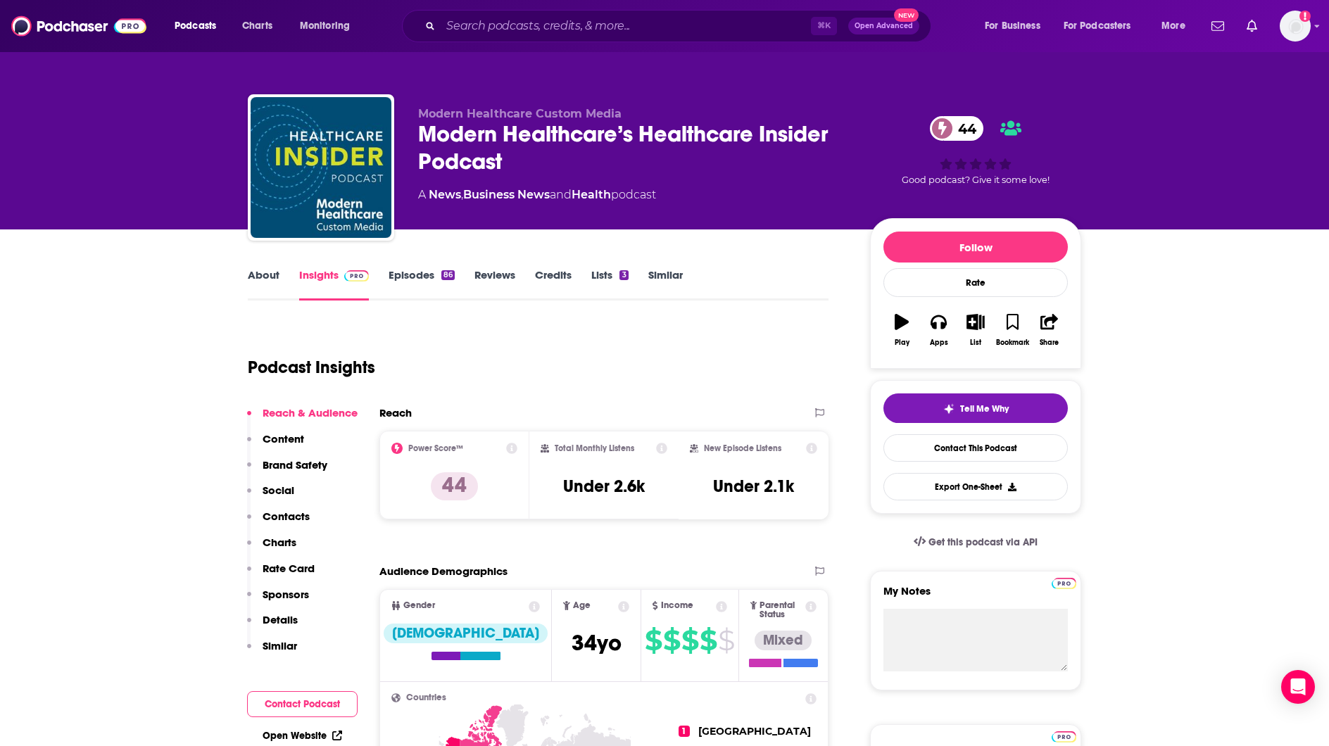
click at [544, 139] on div "Modern Healthcare’s Healthcare Insider Podcast 44" at bounding box center [633, 147] width 430 height 55
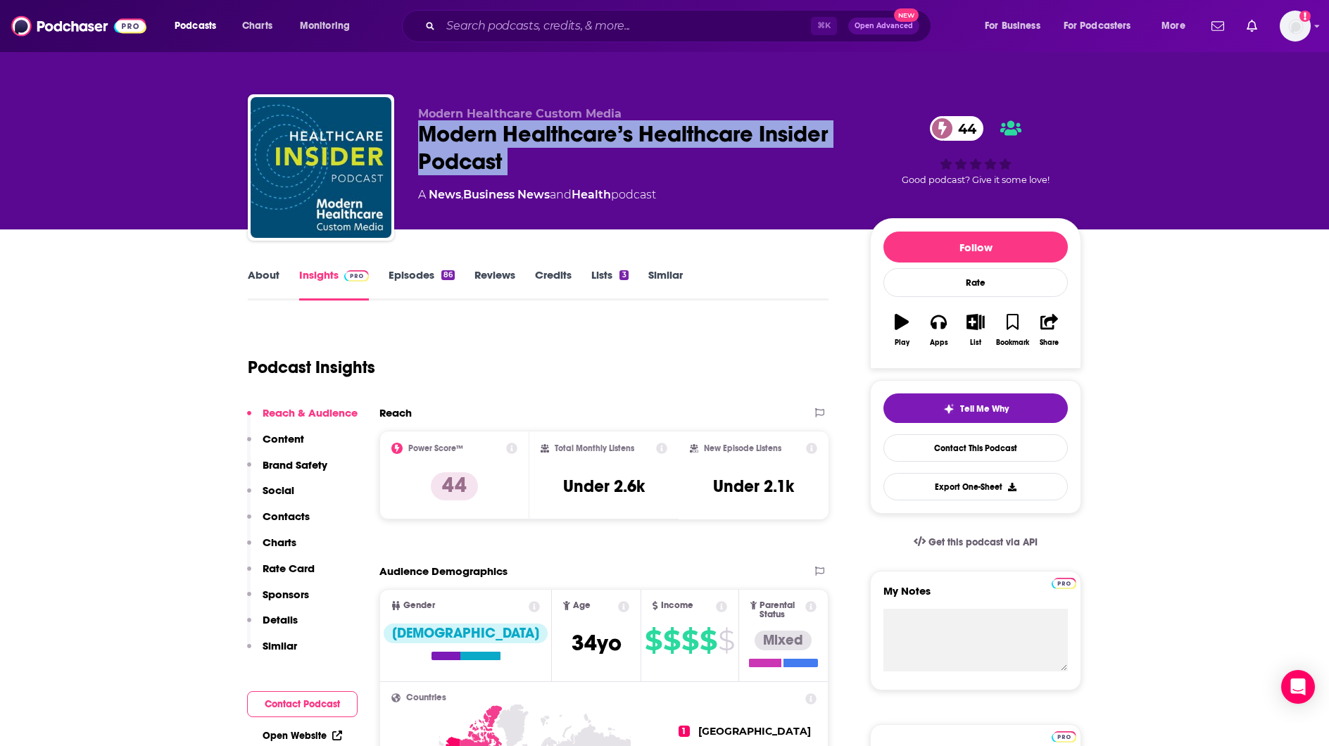
click at [544, 139] on div "Modern Healthcare’s Healthcare Insider Podcast 44" at bounding box center [633, 147] width 430 height 55
copy div "Modern Healthcare’s Healthcare Insider Podcast 44"
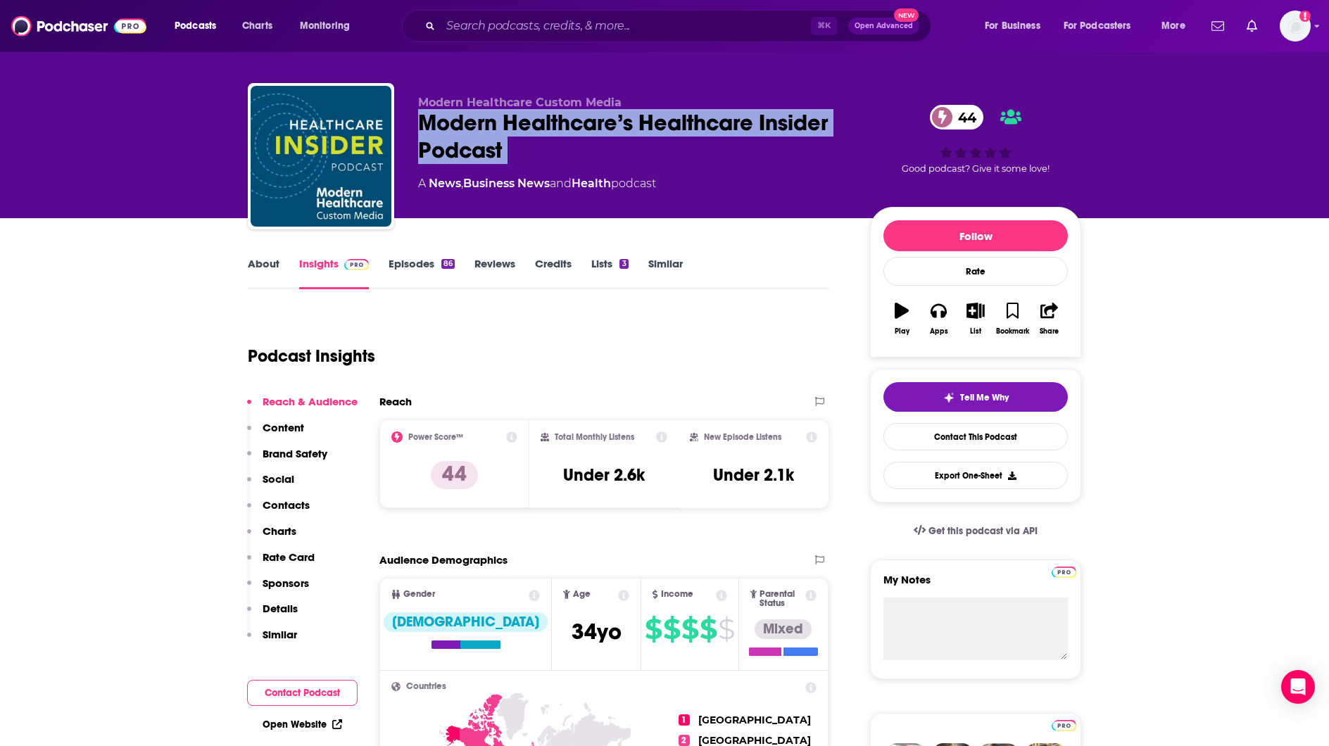
scroll to position [13, 0]
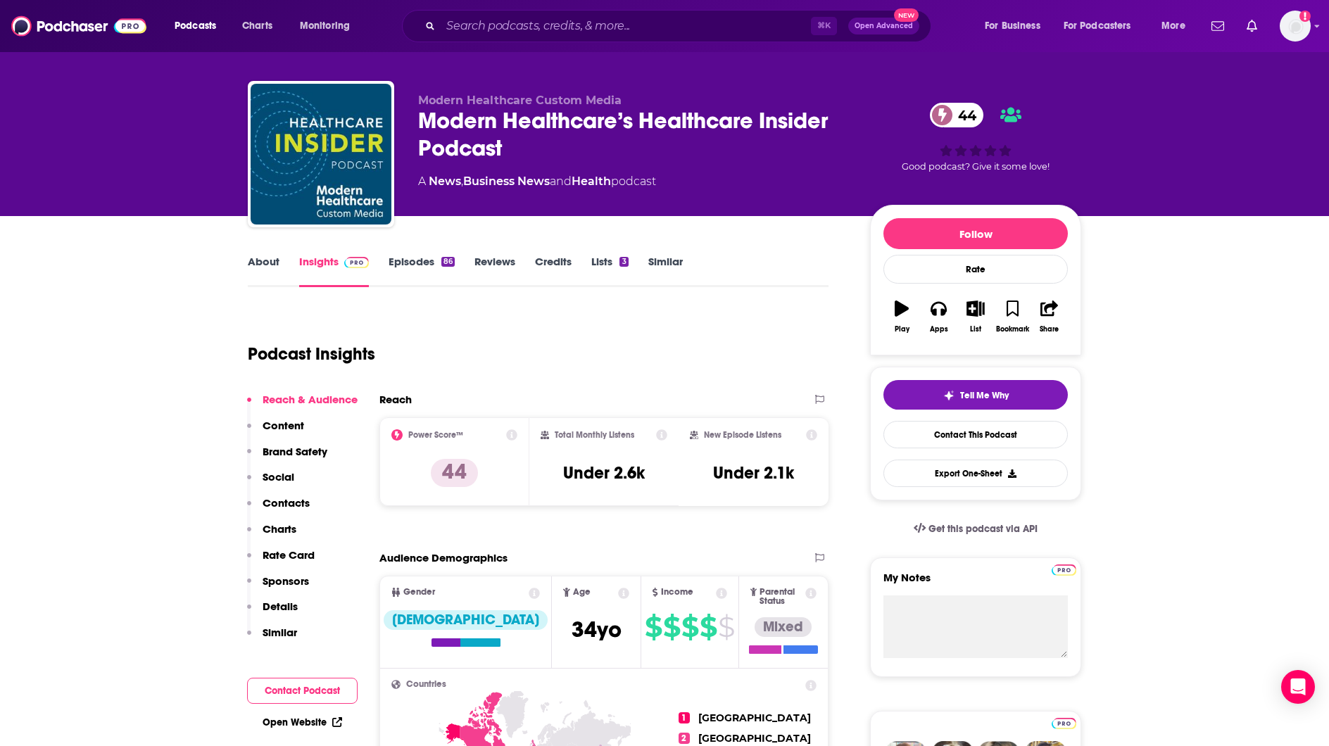
drag, startPoint x: 247, startPoint y: 276, endPoint x: 255, endPoint y: 273, distance: 8.5
click at [260, 265] on link "About" at bounding box center [264, 271] width 32 height 32
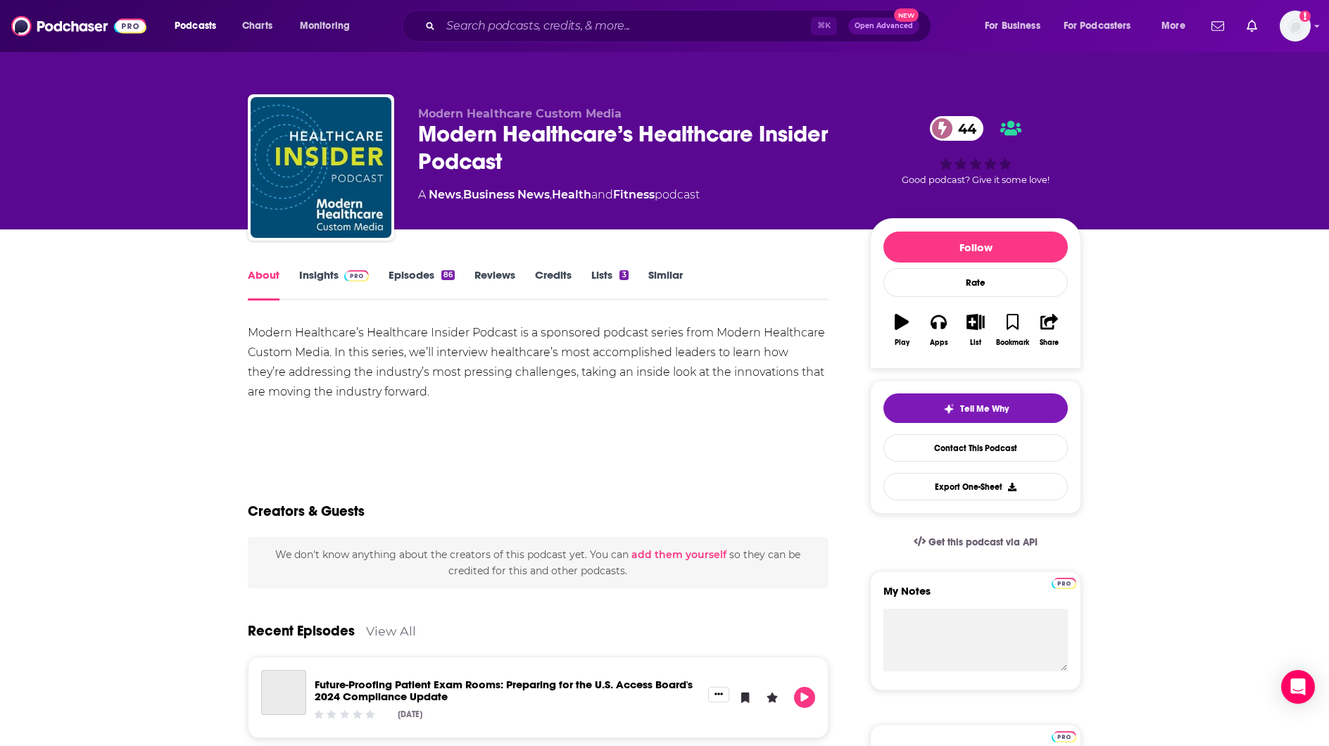
click at [395, 353] on div "Modern Healthcare’s Healthcare Insider Podcast is a sponsored podcast series fr…" at bounding box center [538, 362] width 581 height 79
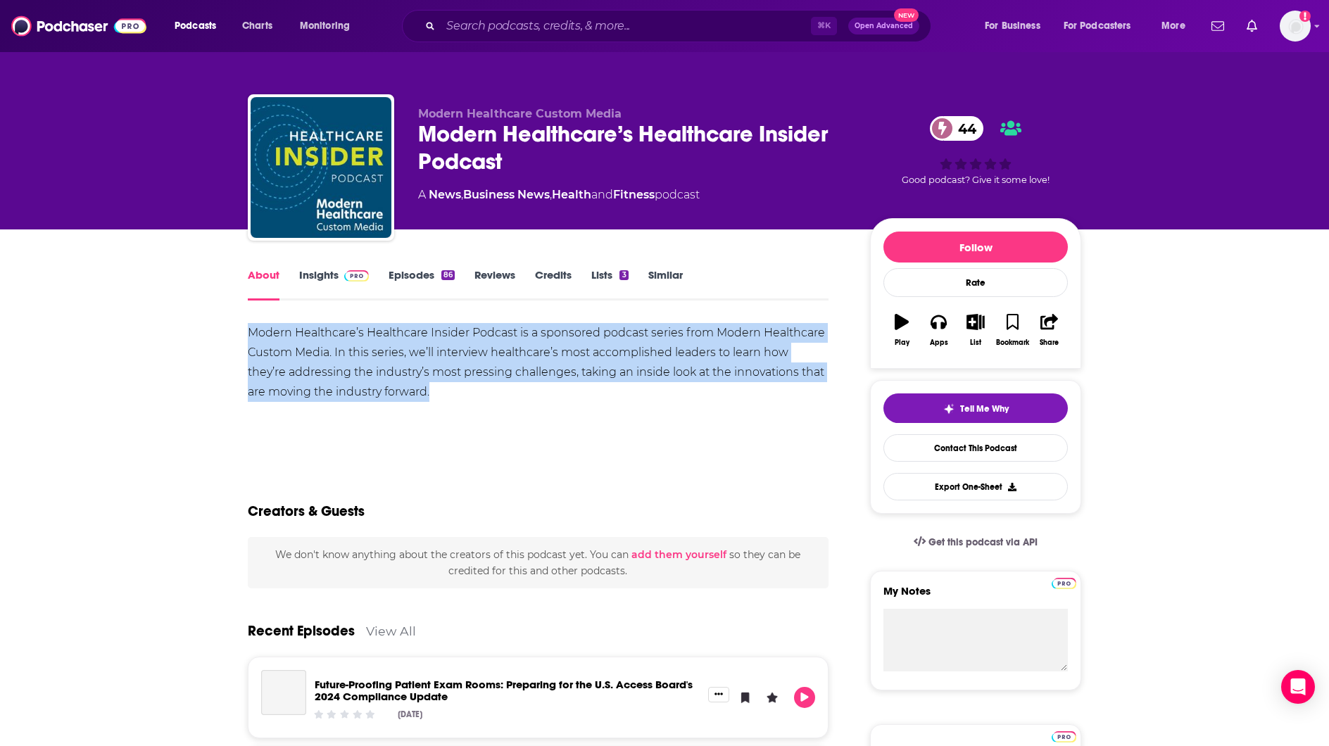
drag, startPoint x: 395, startPoint y: 353, endPoint x: 375, endPoint y: 360, distance: 20.9
click at [395, 353] on div "Modern Healthcare’s Healthcare Insider Podcast is a sponsored podcast series fr…" at bounding box center [538, 362] width 581 height 79
copy div "Modern Healthcare’s Healthcare Insider Podcast is a sponsored podcast series fr…"
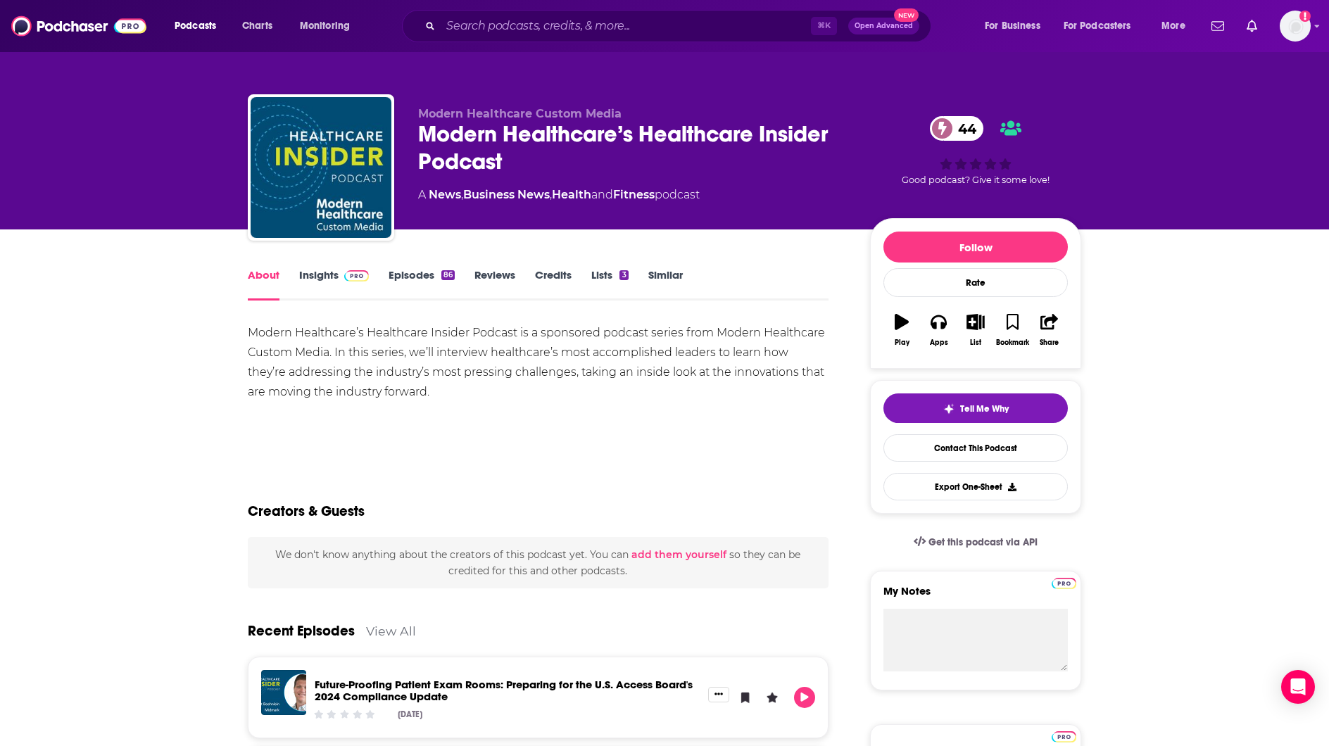
click at [461, 165] on div "Modern Healthcare’s Healthcare Insider Podcast 44" at bounding box center [633, 147] width 430 height 55
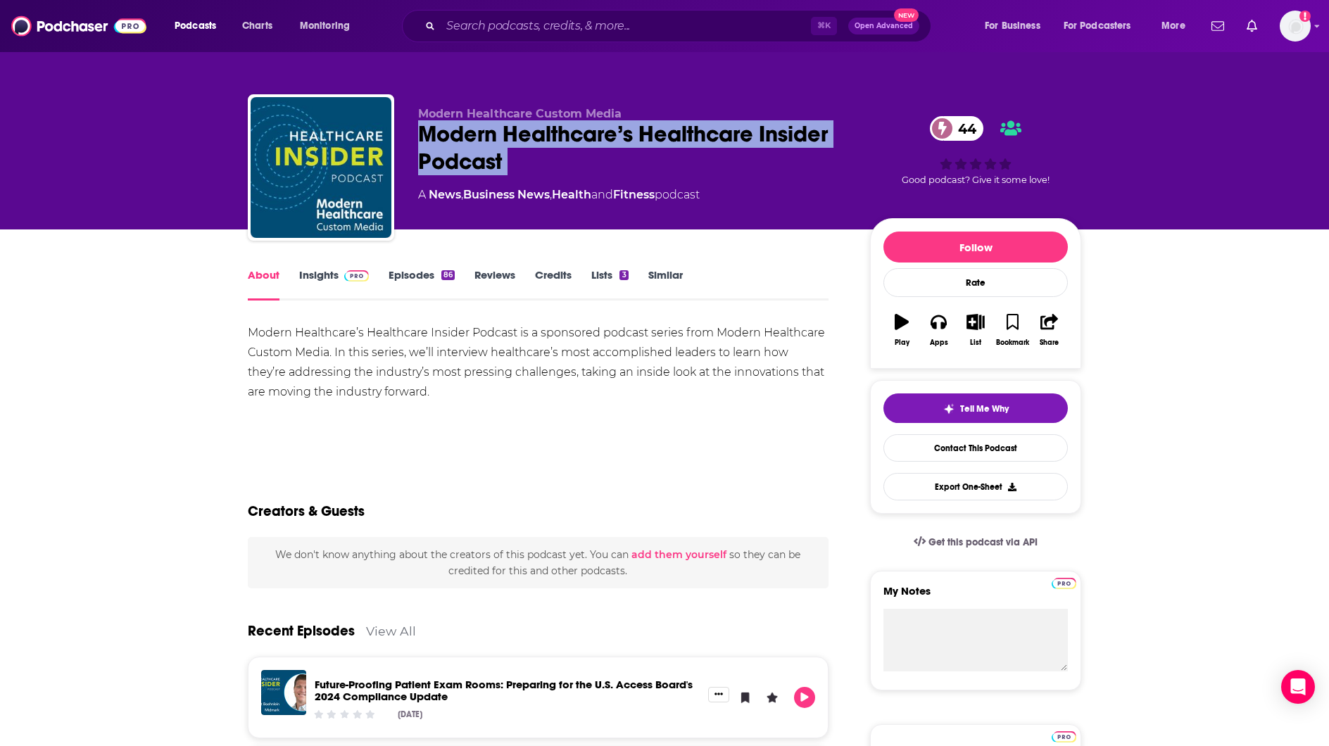
click at [461, 165] on div "Modern Healthcare’s Healthcare Insider Podcast 44" at bounding box center [633, 147] width 430 height 55
copy div "Modern Healthcare’s Healthcare Insider Podcast 44"
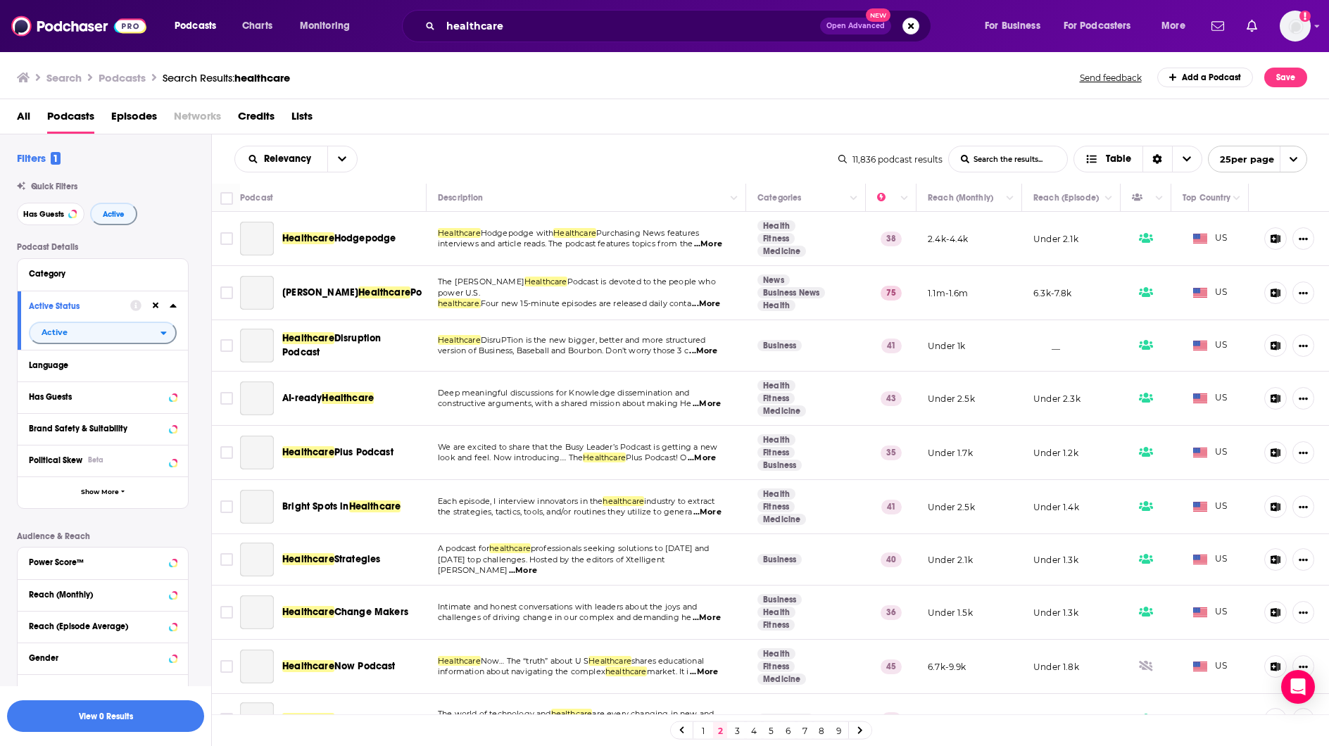
scroll to position [835, 0]
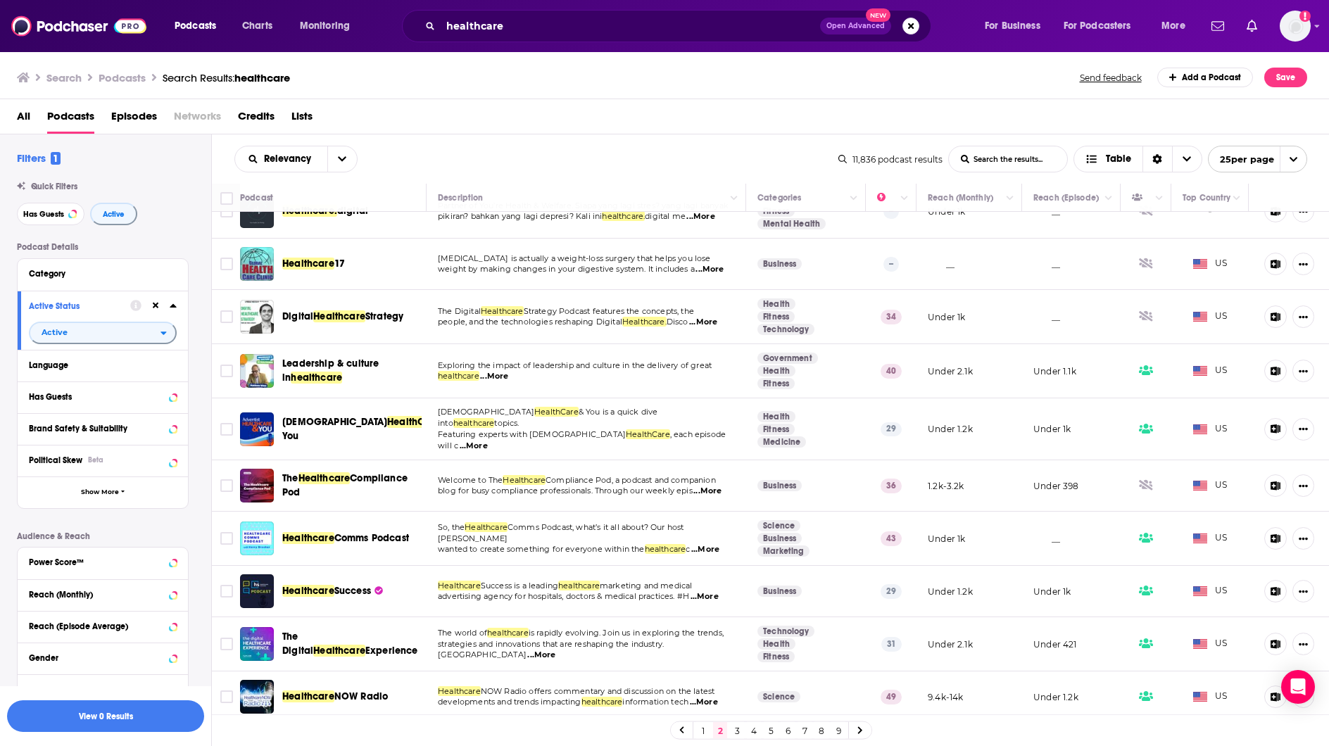
click at [321, 265] on span "Healthcare" at bounding box center [308, 264] width 52 height 12
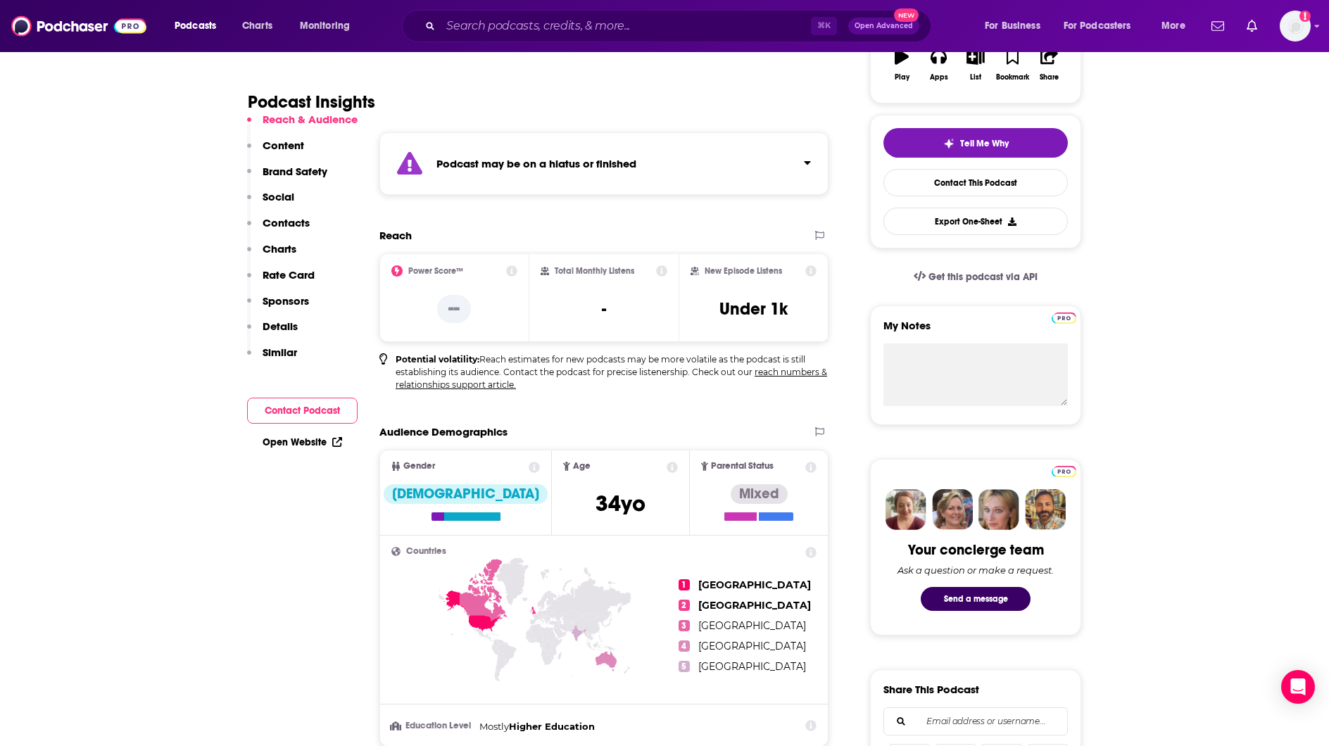
scroll to position [80, 0]
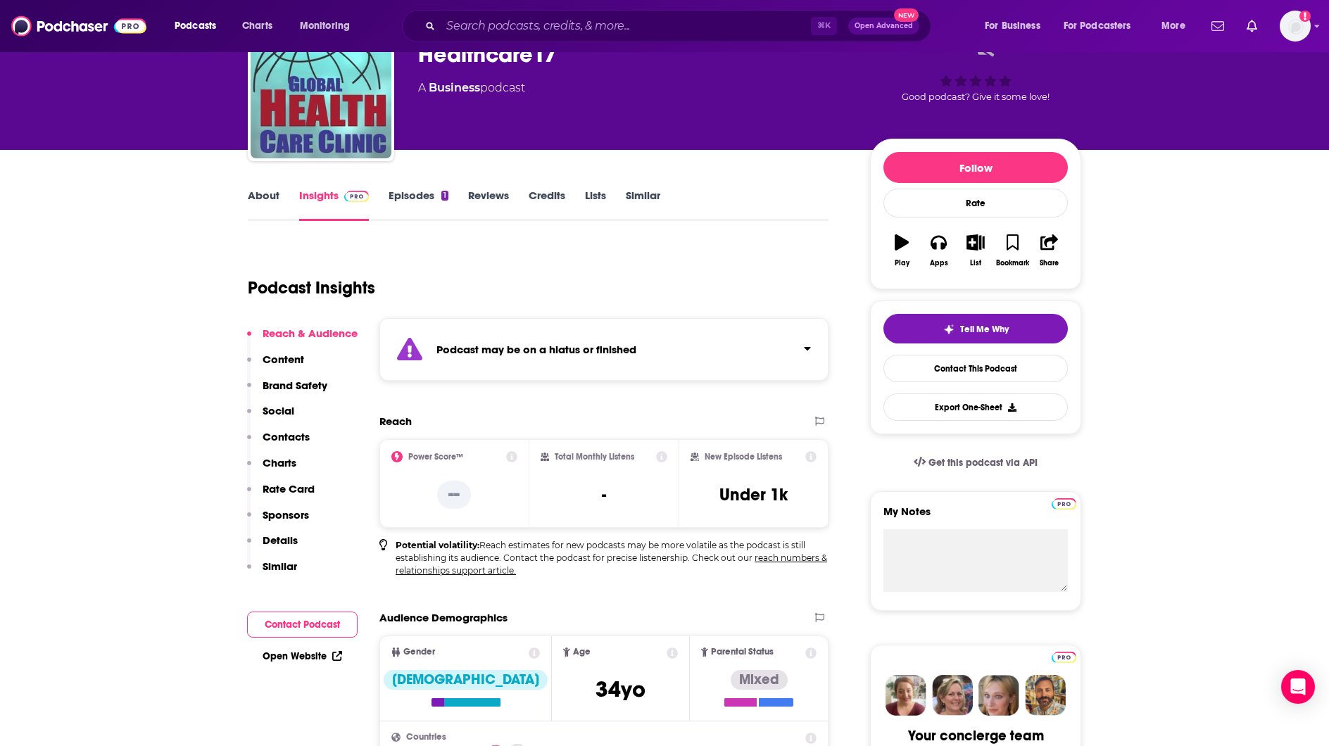
click at [256, 200] on link "About" at bounding box center [264, 205] width 32 height 32
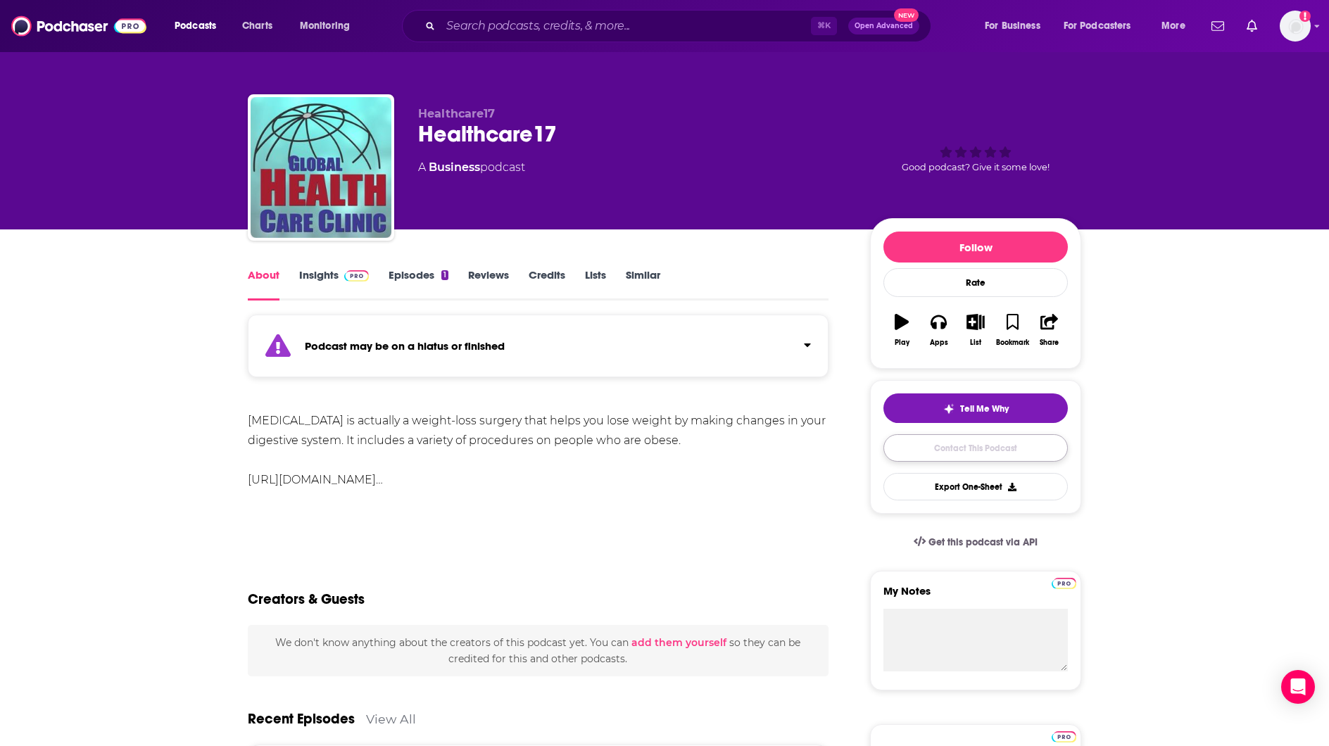
click at [980, 456] on link "Contact This Podcast" at bounding box center [976, 447] width 184 height 27
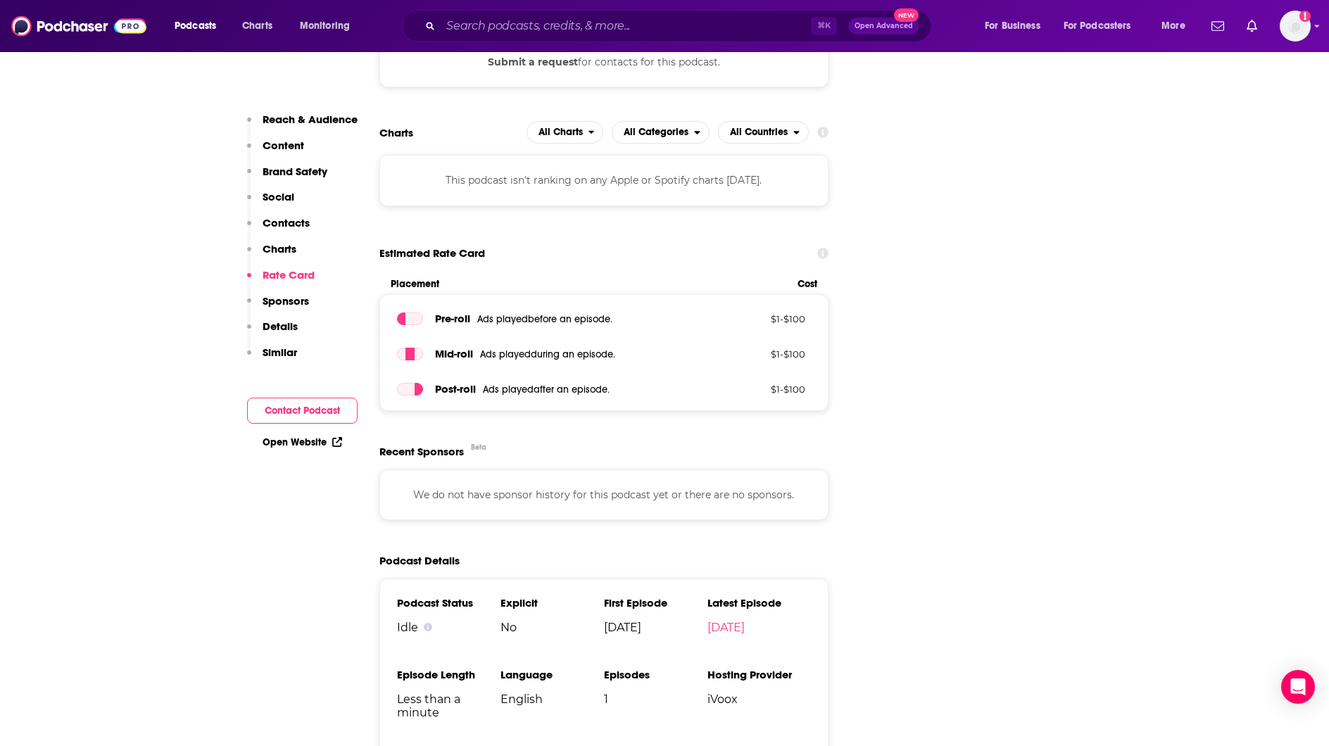
scroll to position [1443, 0]
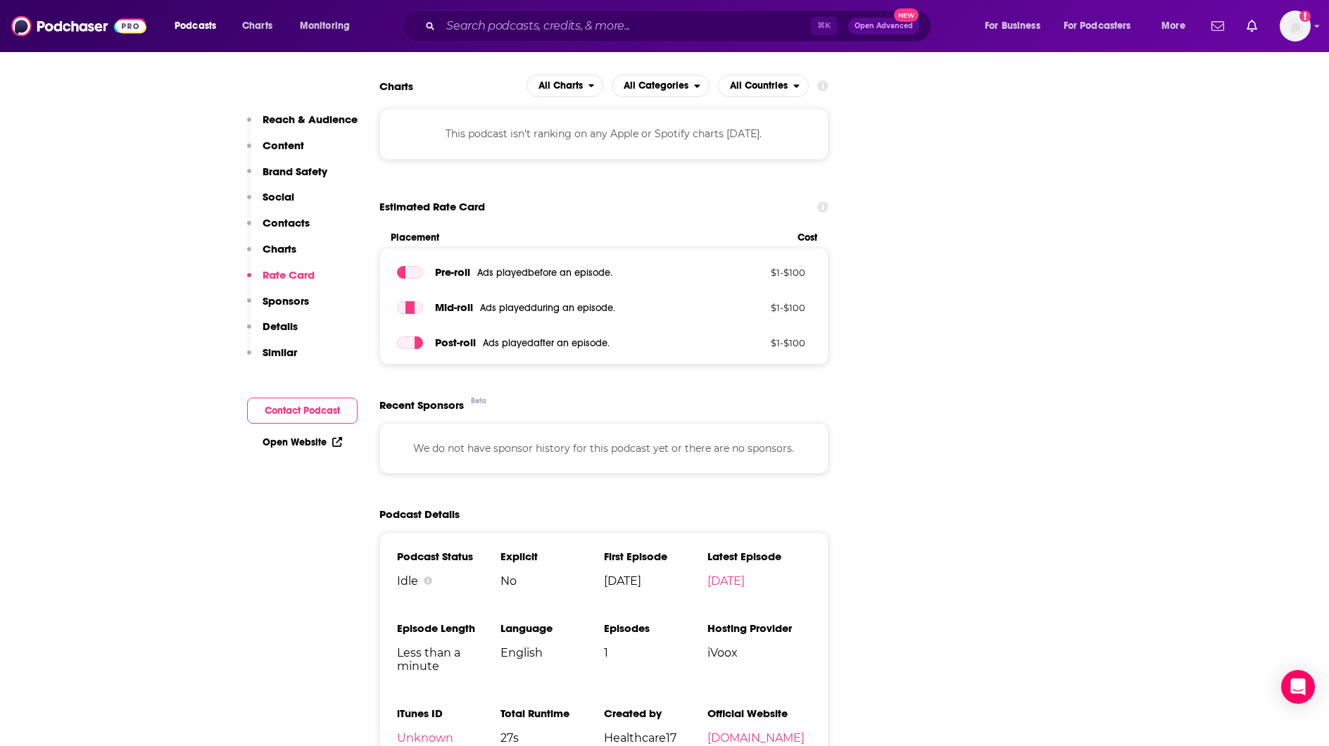
click at [268, 407] on button "Contact Podcast" at bounding box center [302, 411] width 111 height 26
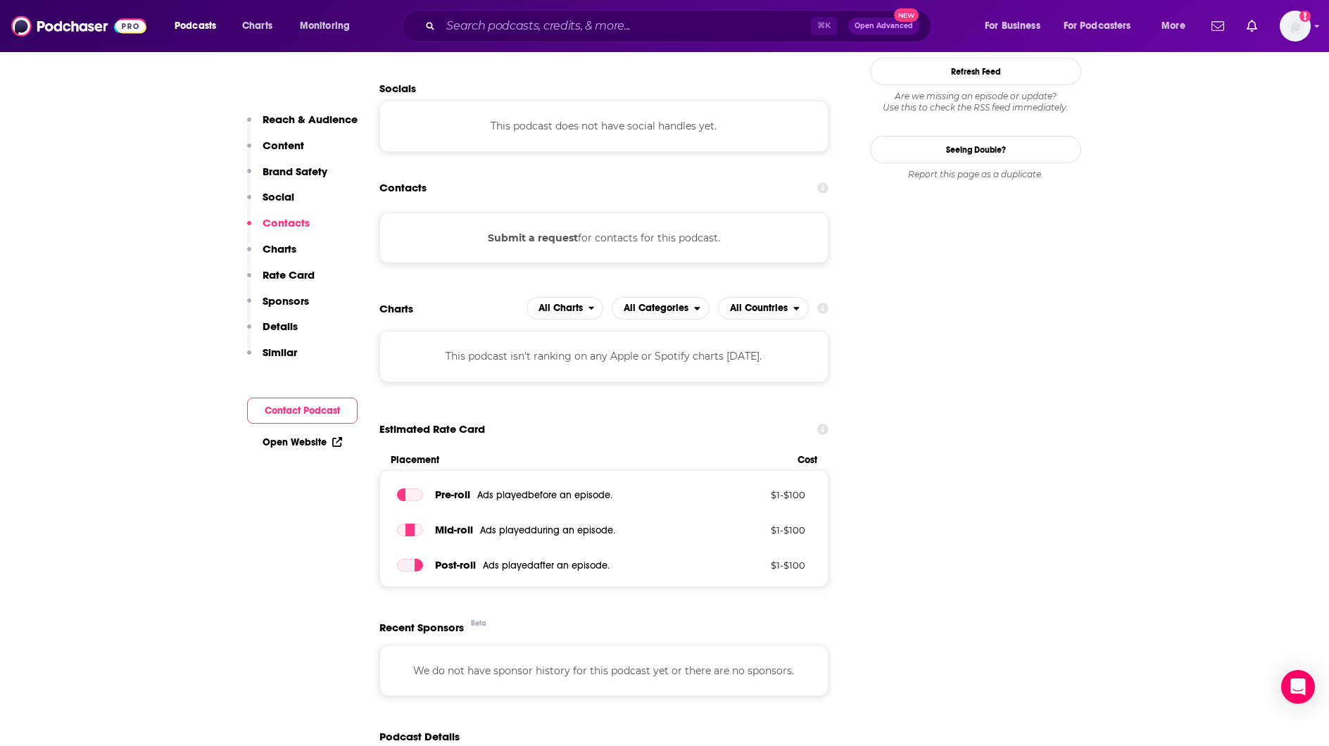
scroll to position [1201, 0]
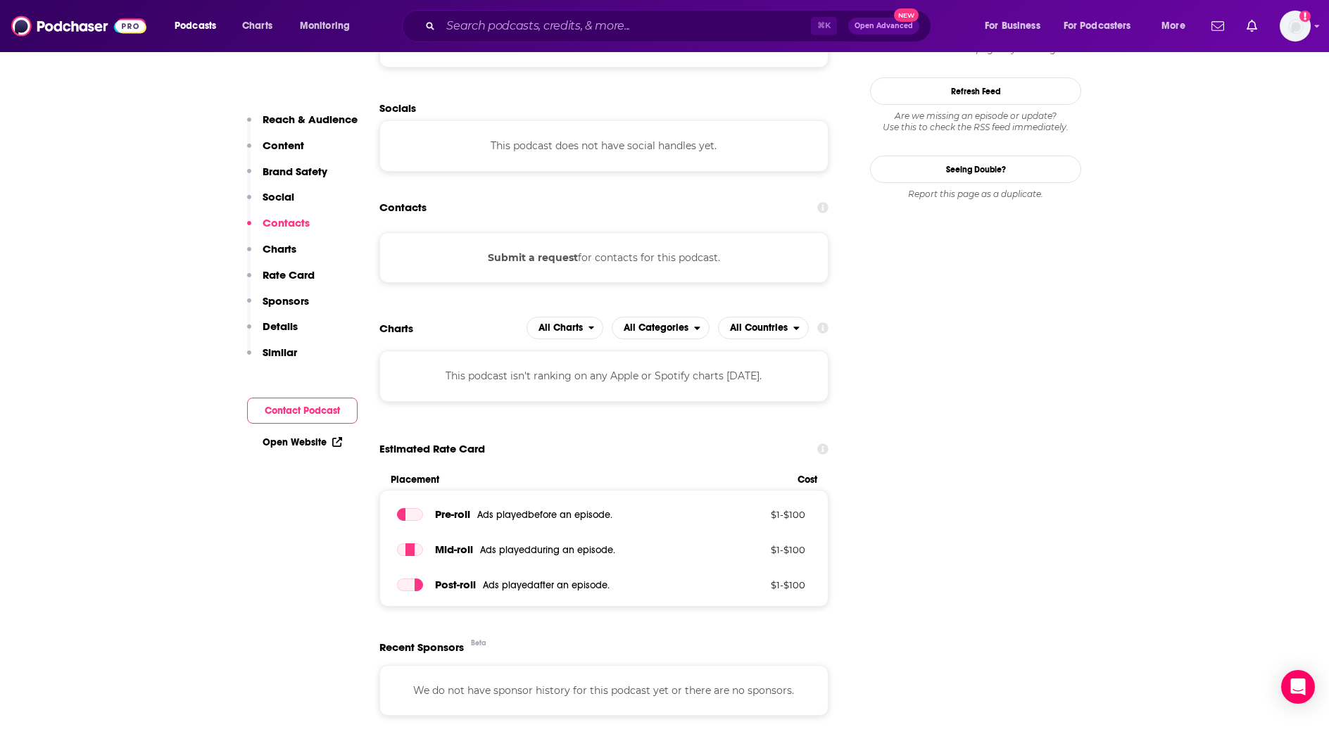
drag, startPoint x: 524, startPoint y: 270, endPoint x: 639, endPoint y: 262, distance: 115.8
click at [639, 262] on div "Submit a request for contacts for this podcast." at bounding box center [604, 257] width 449 height 51
click at [568, 258] on button "Submit a request" at bounding box center [533, 257] width 90 height 15
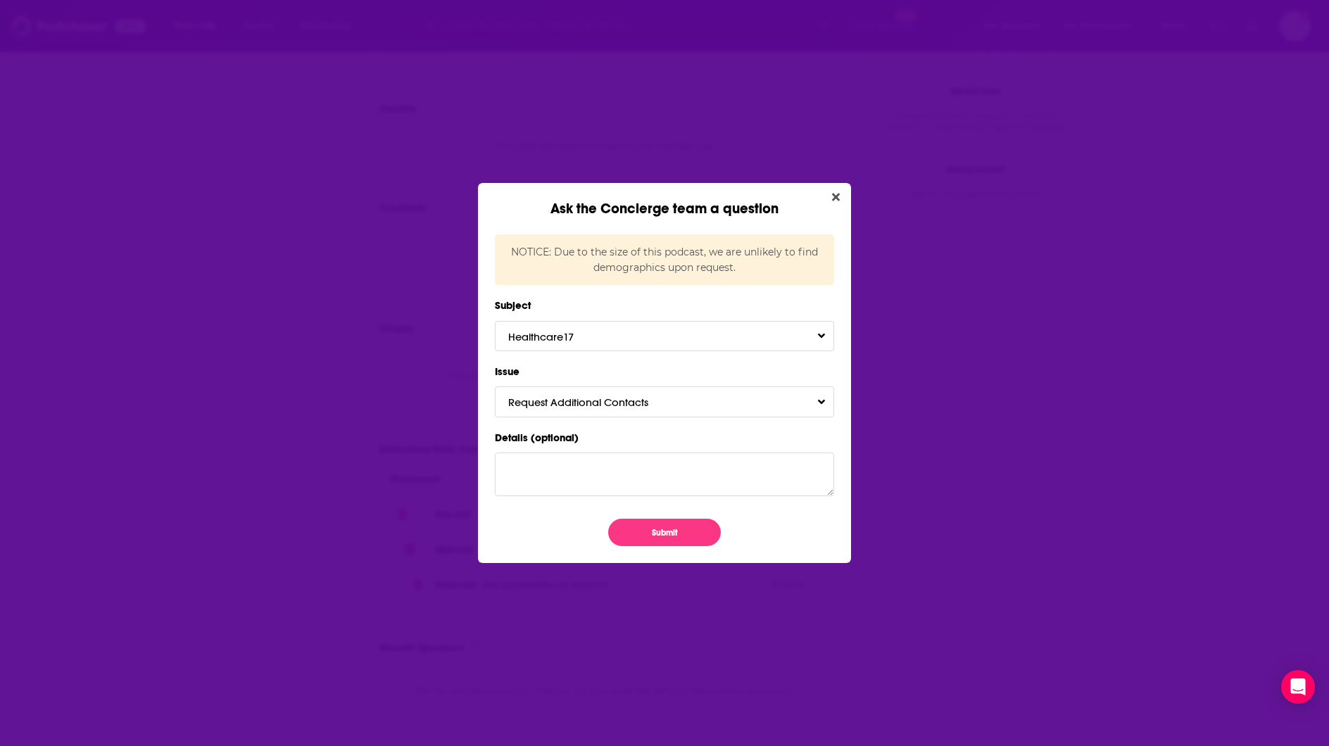
click at [568, 258] on div "NOTICE: Due to the size of this podcast, we are unlikely to find demographics u…" at bounding box center [664, 259] width 339 height 51
click at [833, 194] on icon "Close" at bounding box center [836, 197] width 8 height 8
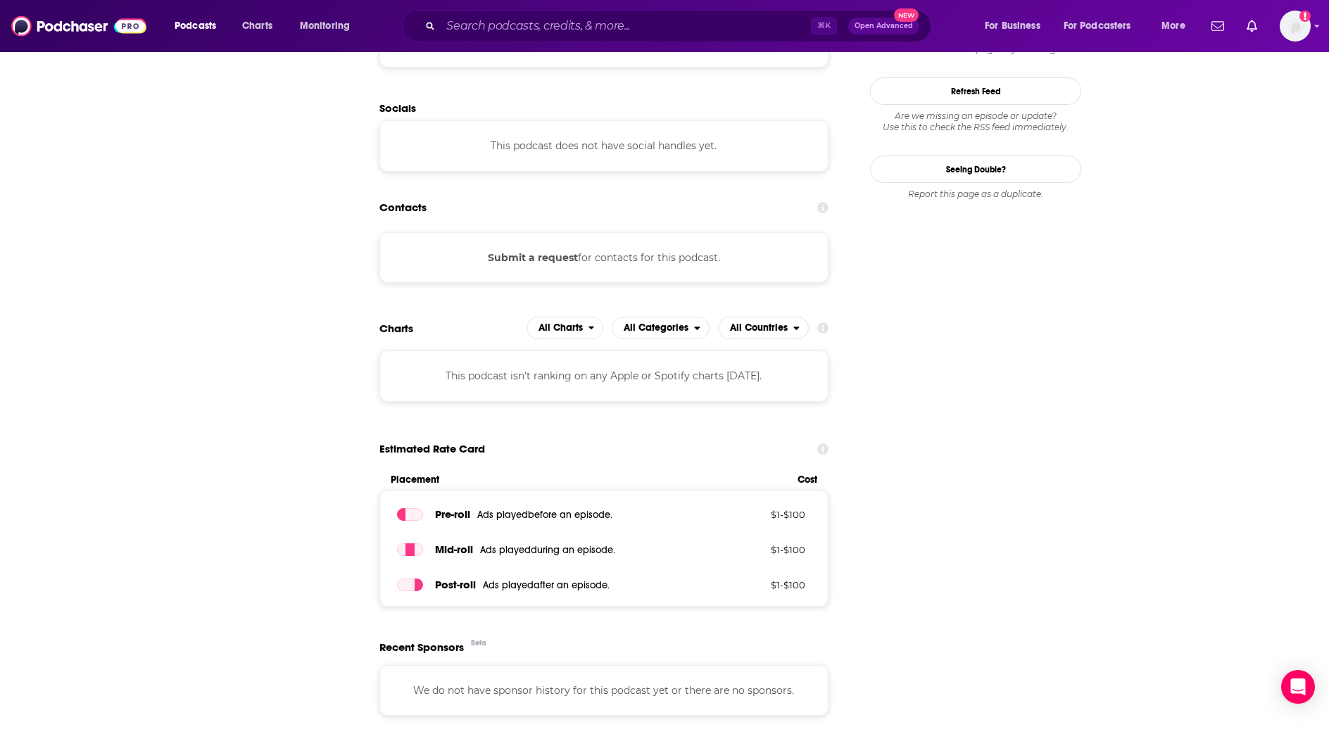
scroll to position [1201, 0]
